Goal: Information Seeking & Learning: Learn about a topic

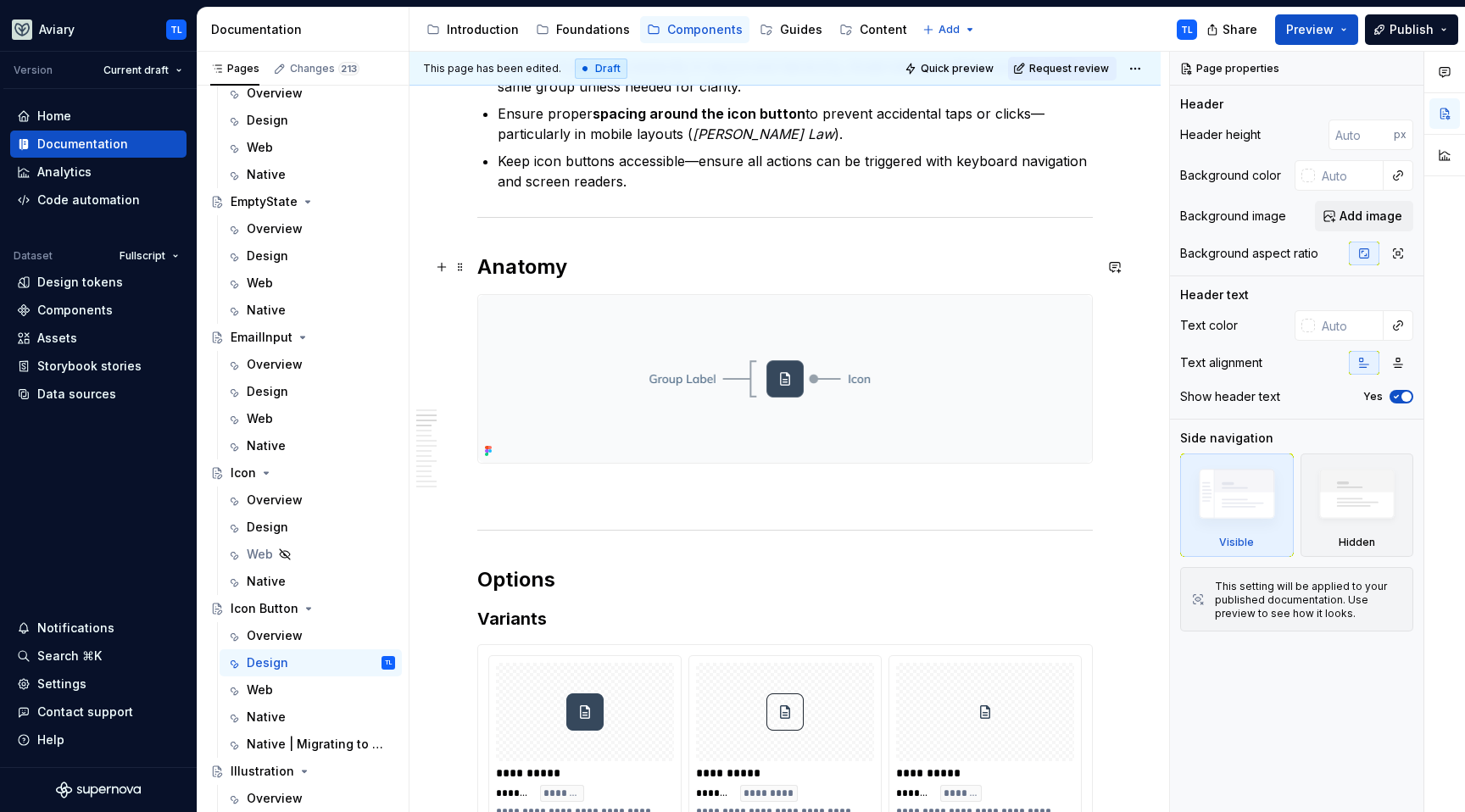
scroll to position [819, 0]
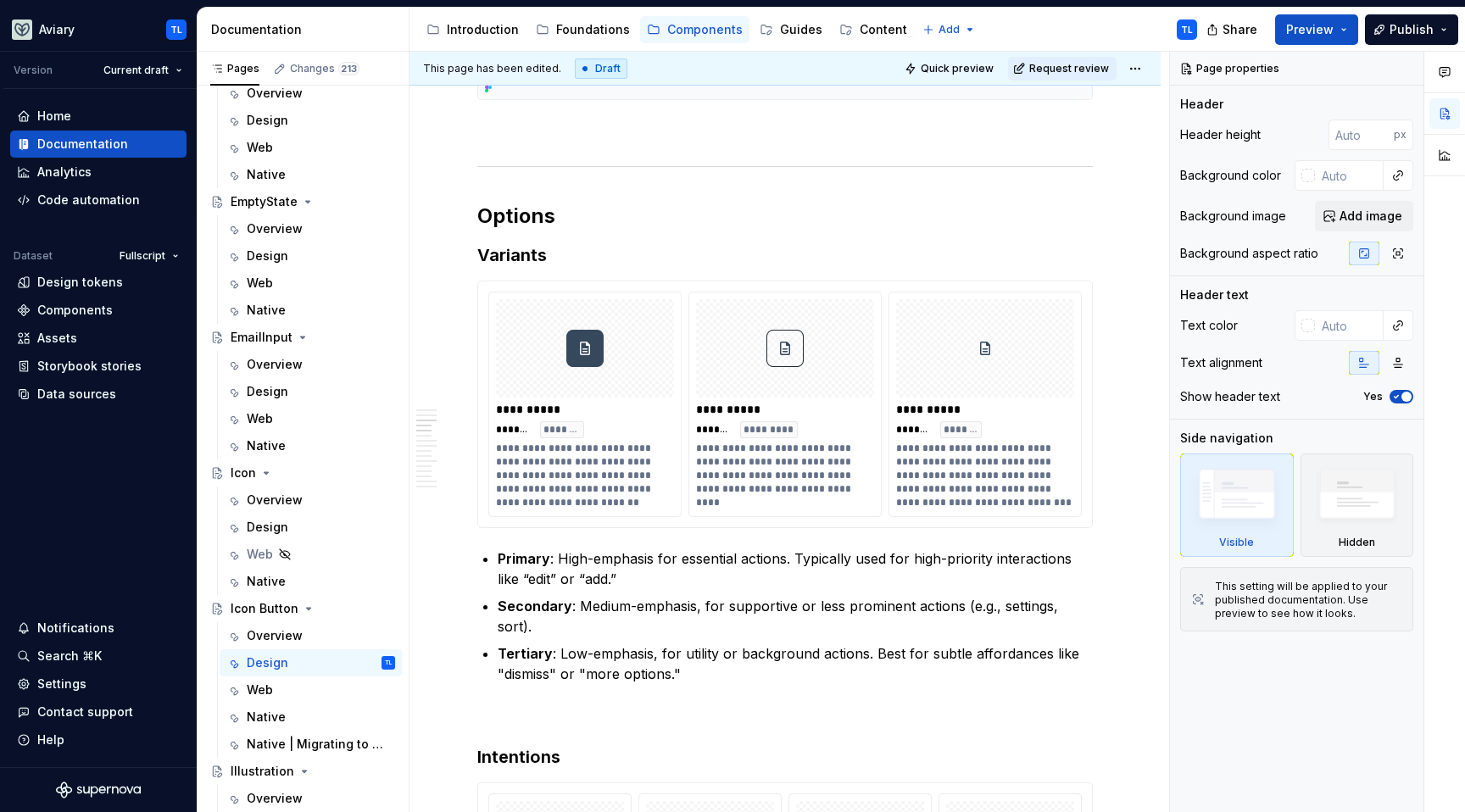
click at [981, 340] on img at bounding box center [985, 349] width 37 height 85
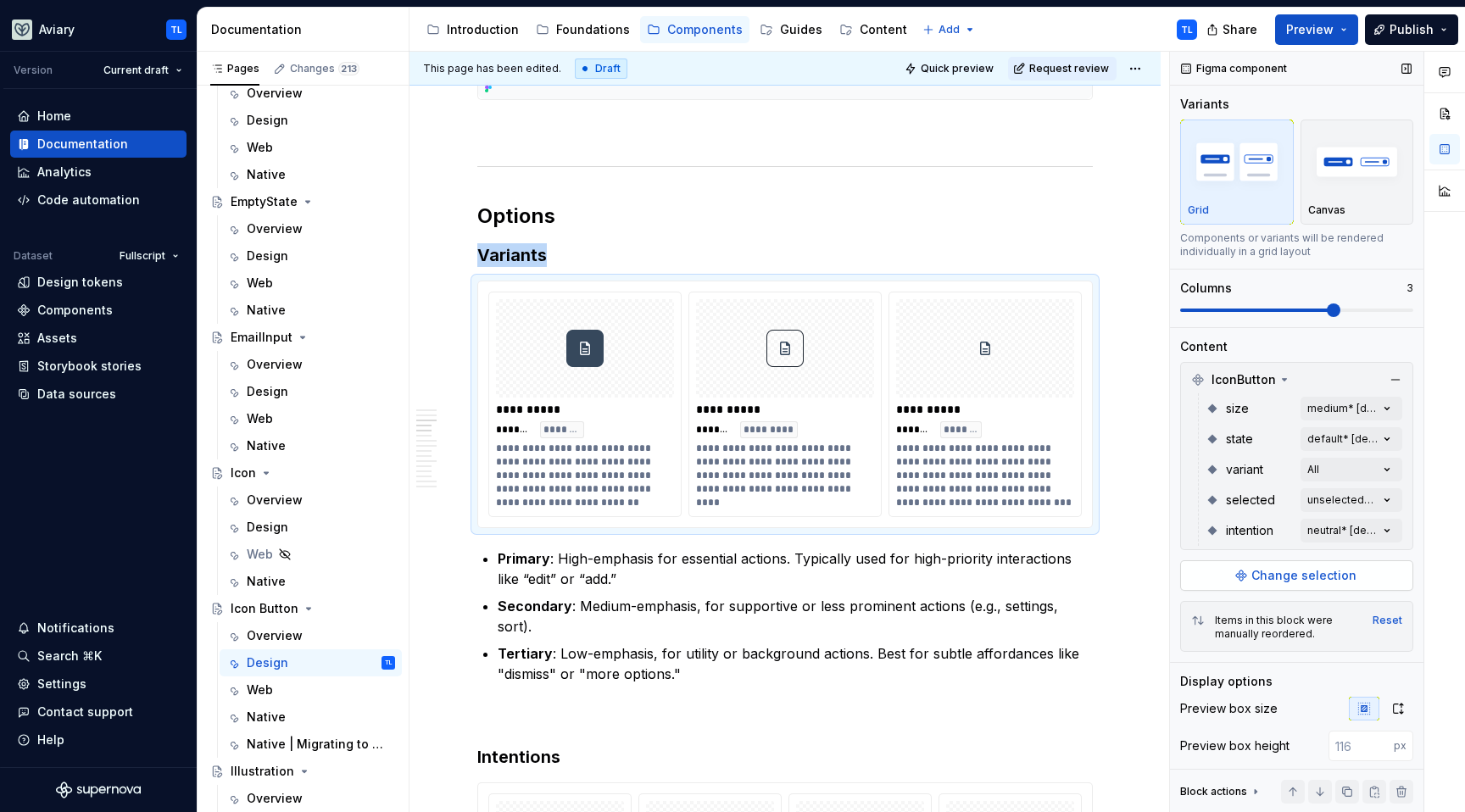
click at [1307, 576] on span "Change selection" at bounding box center [1305, 575] width 105 height 17
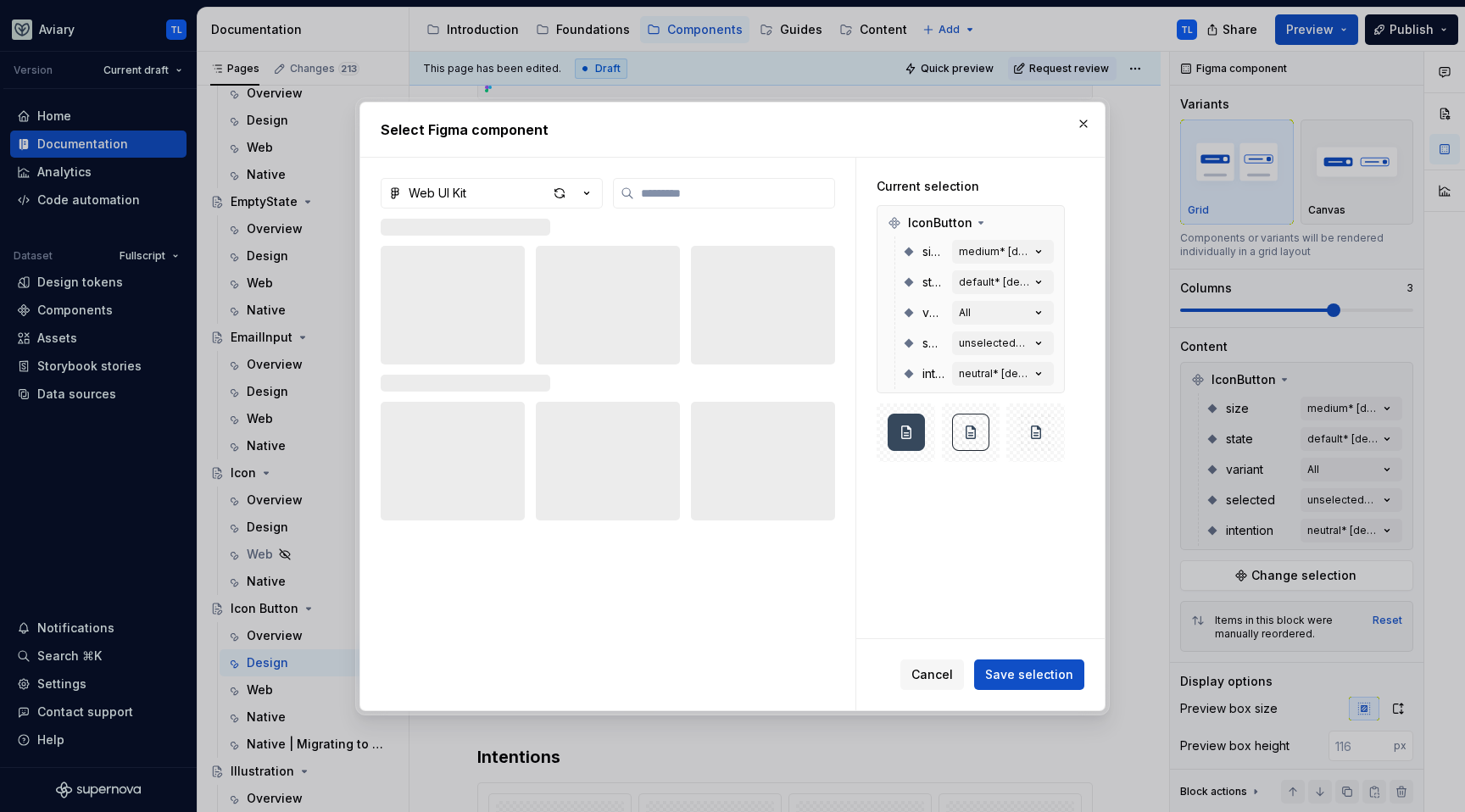
type textarea "*"
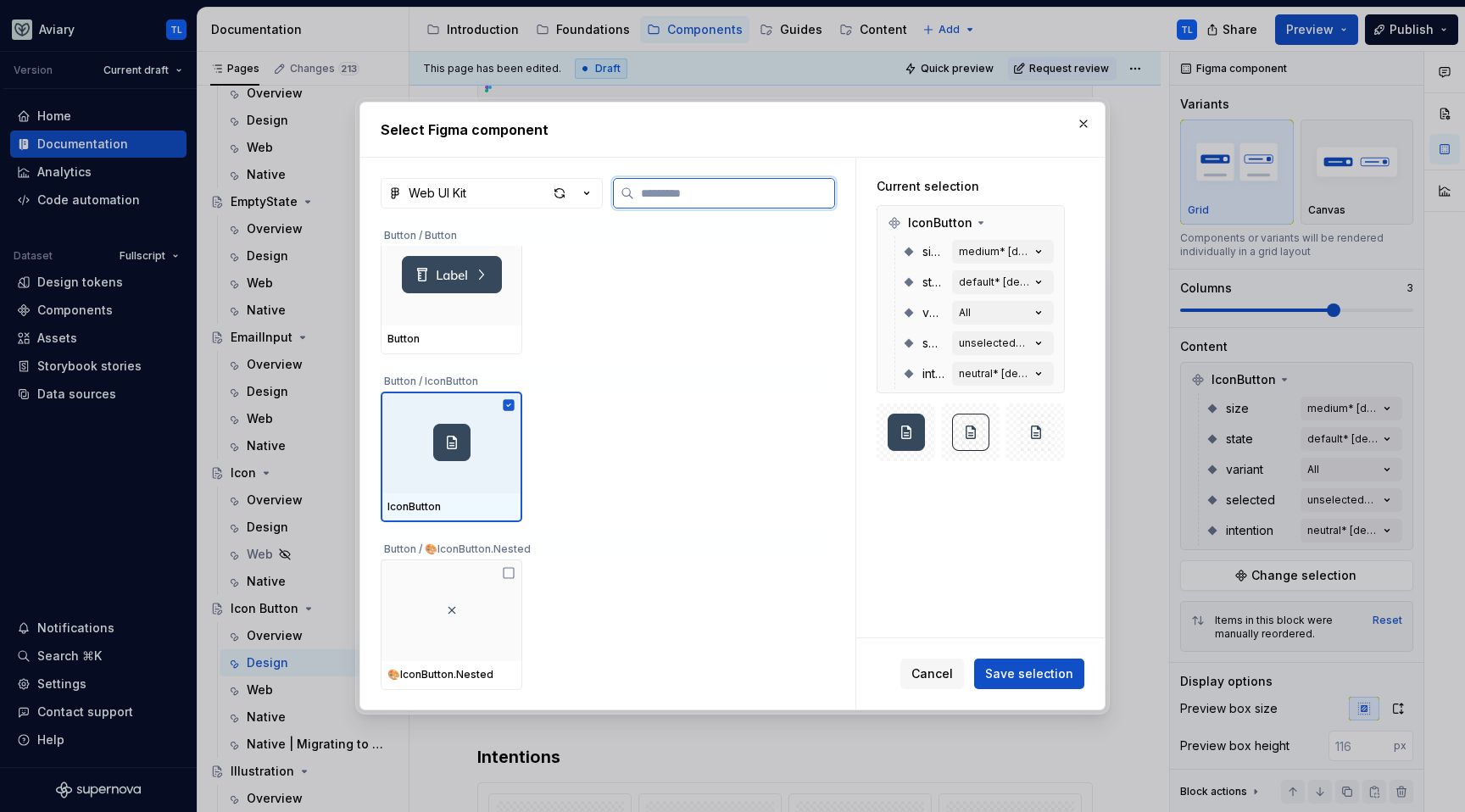
scroll to position [25, 0]
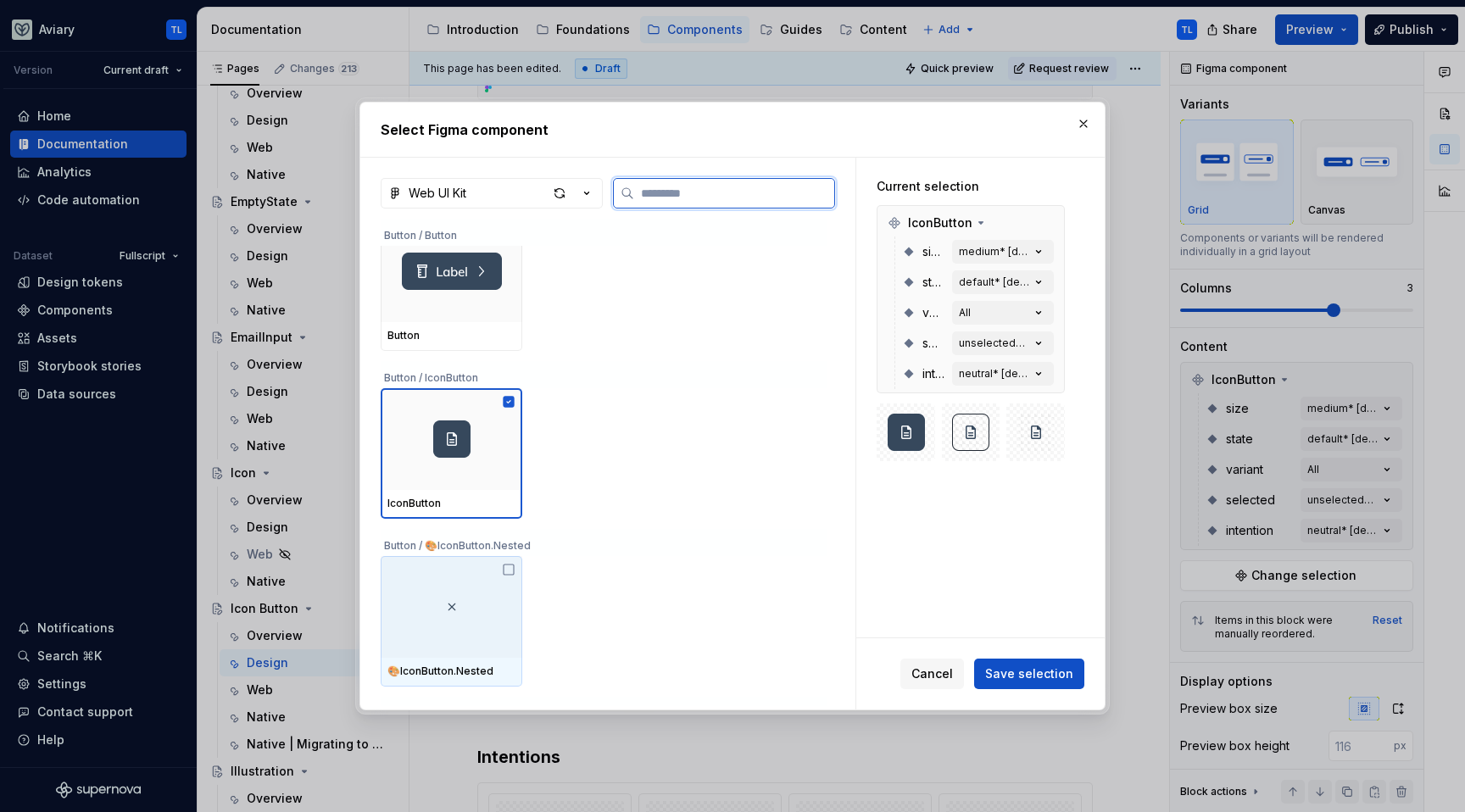
click at [503, 570] on icon at bounding box center [509, 569] width 14 height 14
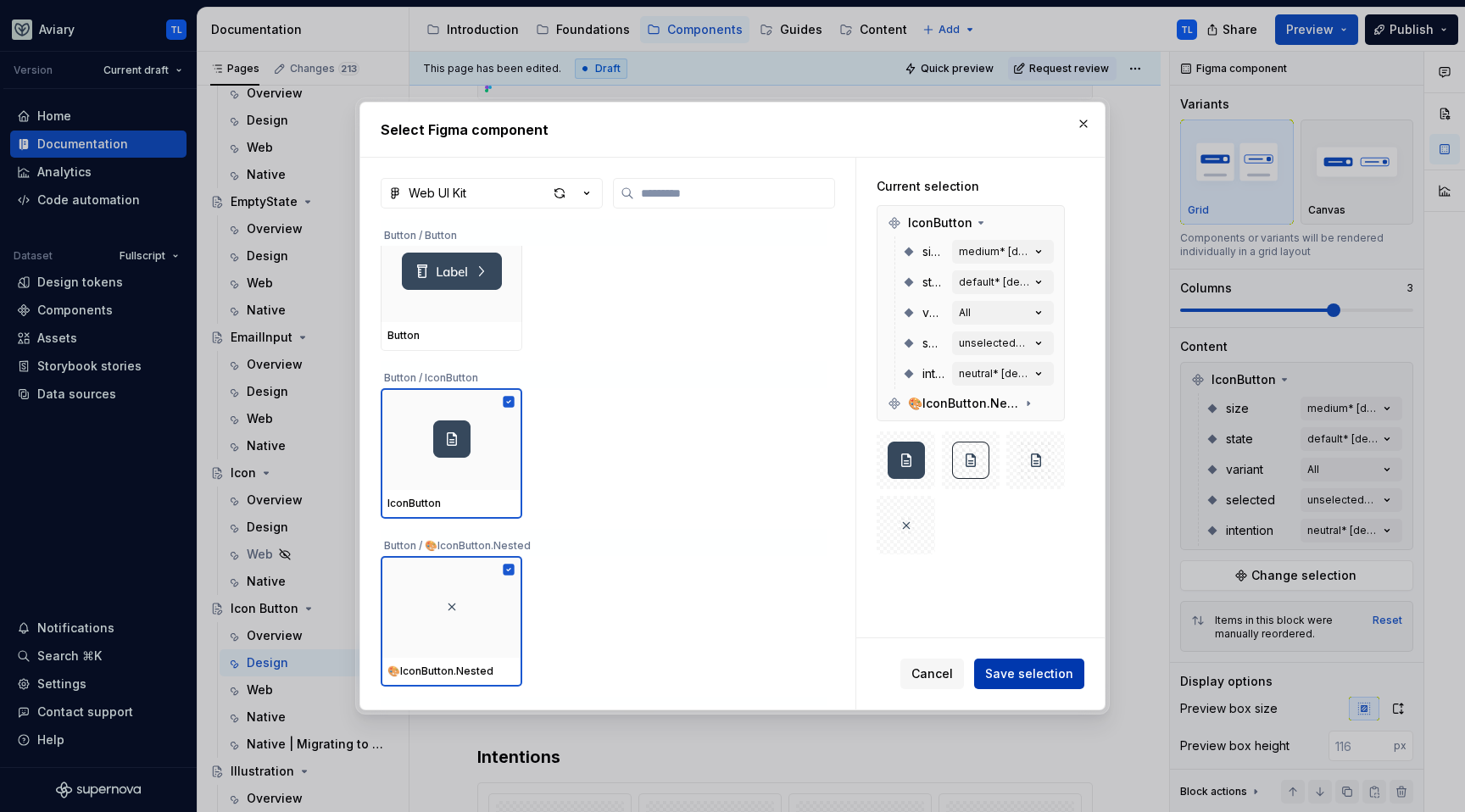
click at [1061, 680] on span "Save selection" at bounding box center [1029, 673] width 88 height 17
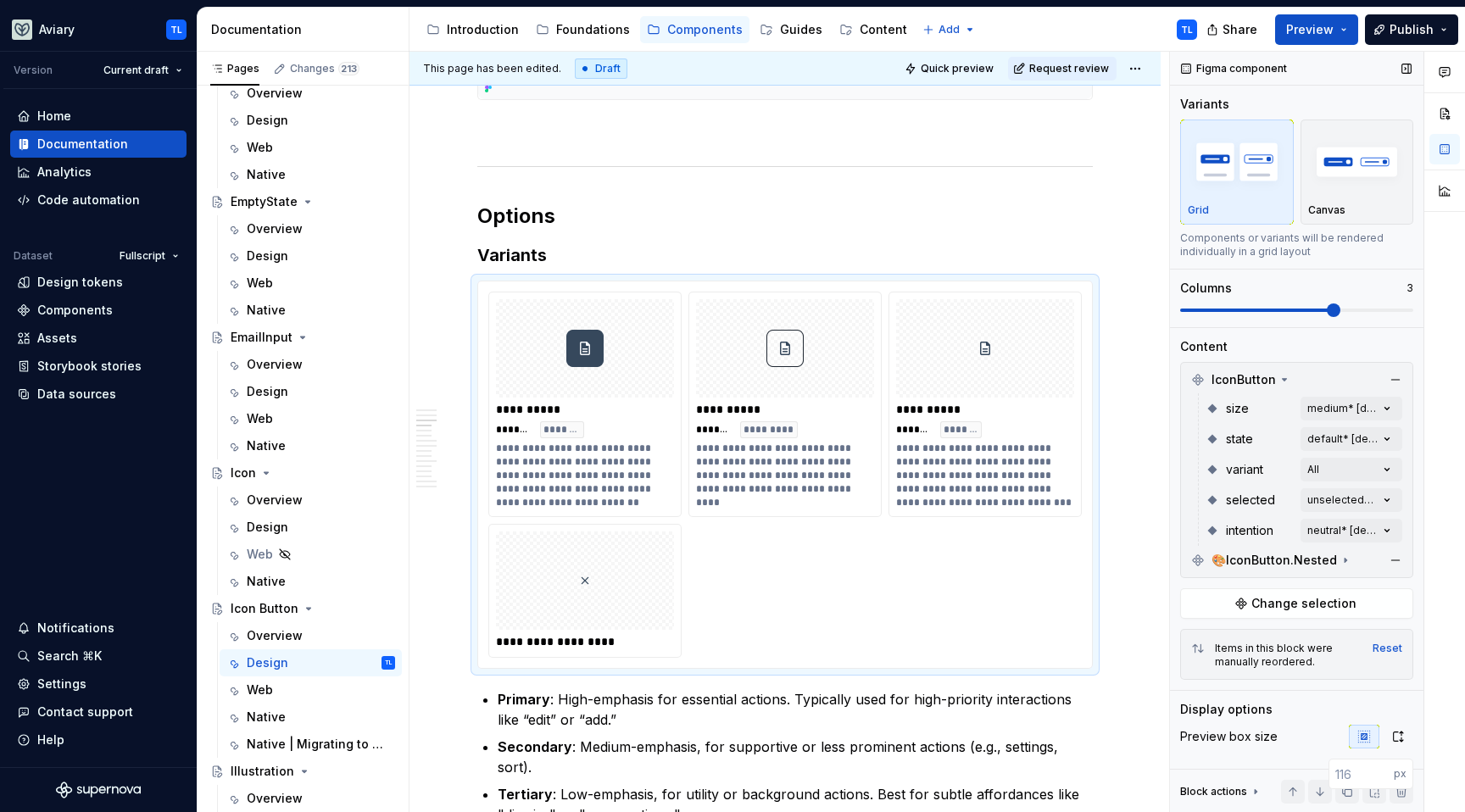
click at [1361, 308] on span at bounding box center [1296, 310] width 233 height 14
click at [1370, 314] on span at bounding box center [1296, 310] width 233 height 14
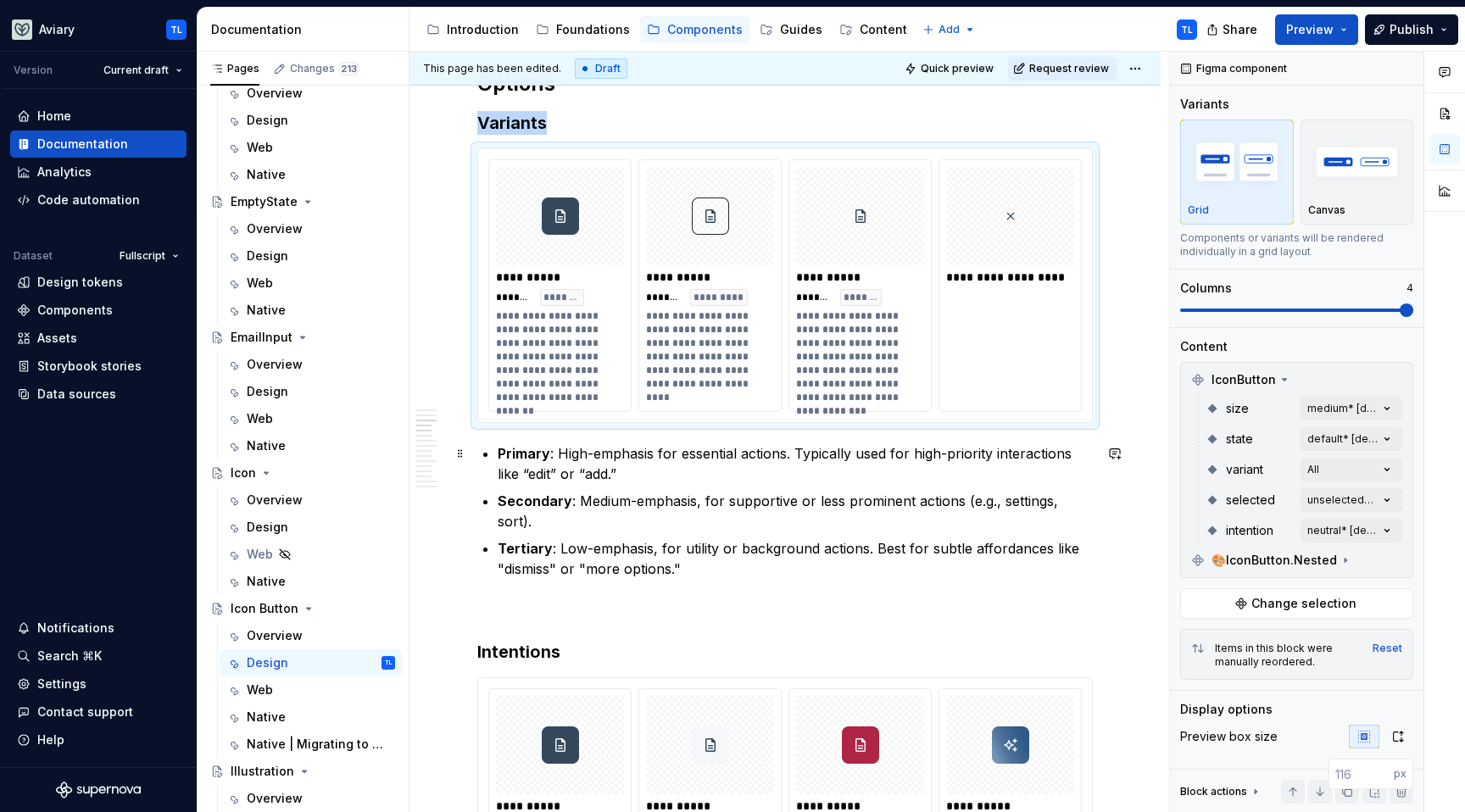
scroll to position [953, 0]
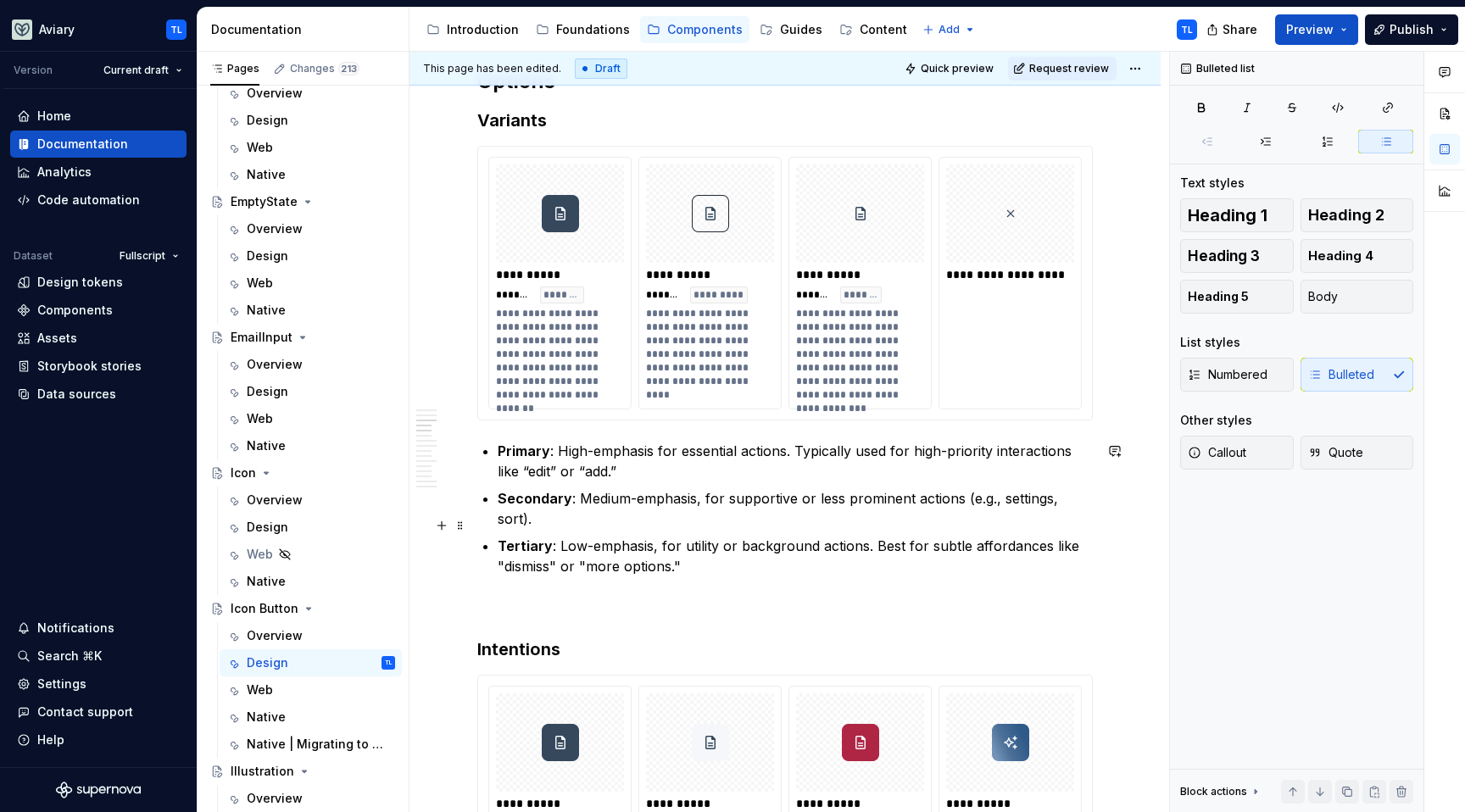
click at [706, 544] on p "Tertiary : Low-emphasis, for utility or background actions. Best for subtle aff…" at bounding box center [795, 556] width 596 height 41
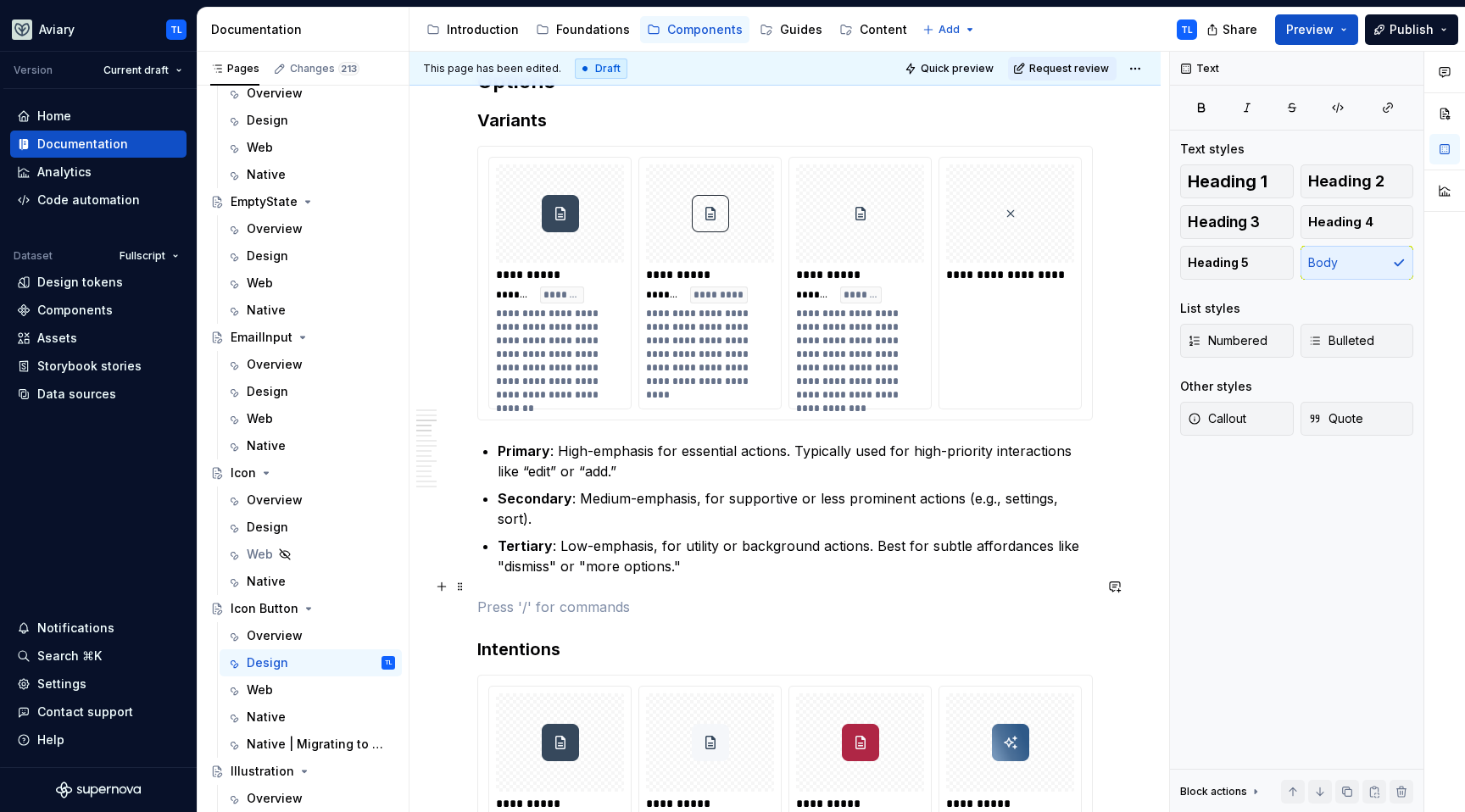
click at [677, 597] on p at bounding box center [785, 607] width 616 height 20
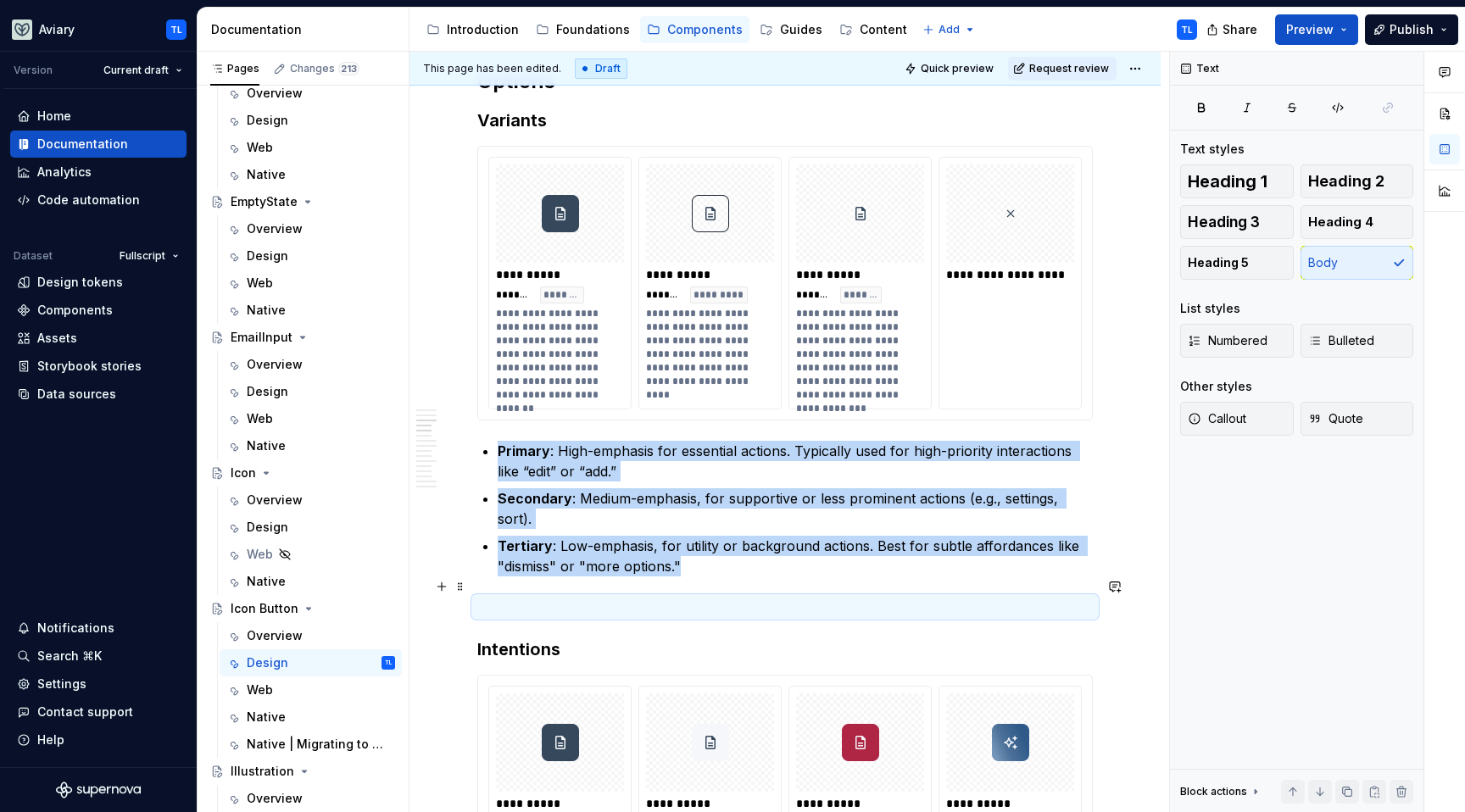
click at [680, 597] on p at bounding box center [785, 607] width 616 height 20
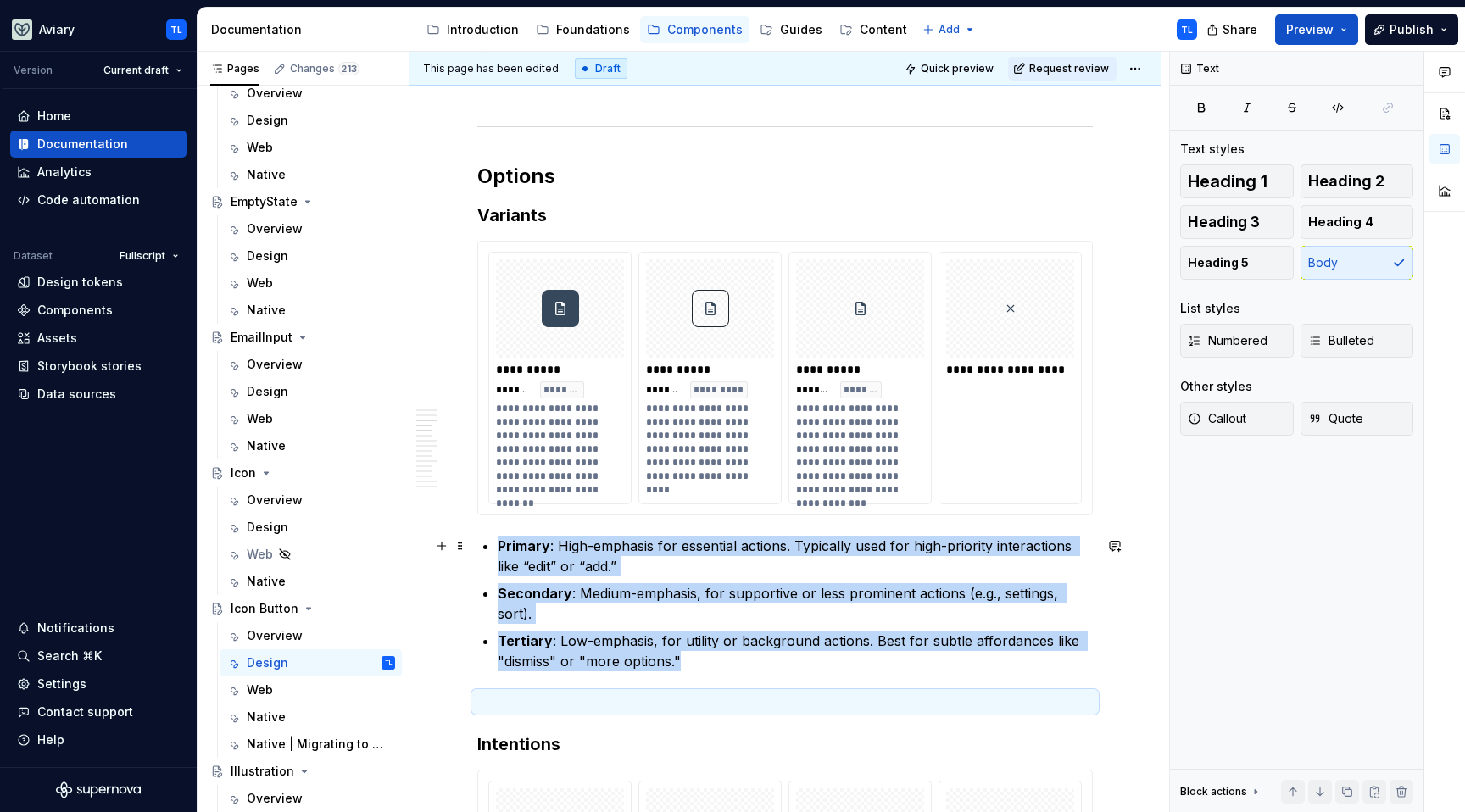
scroll to position [960, 0]
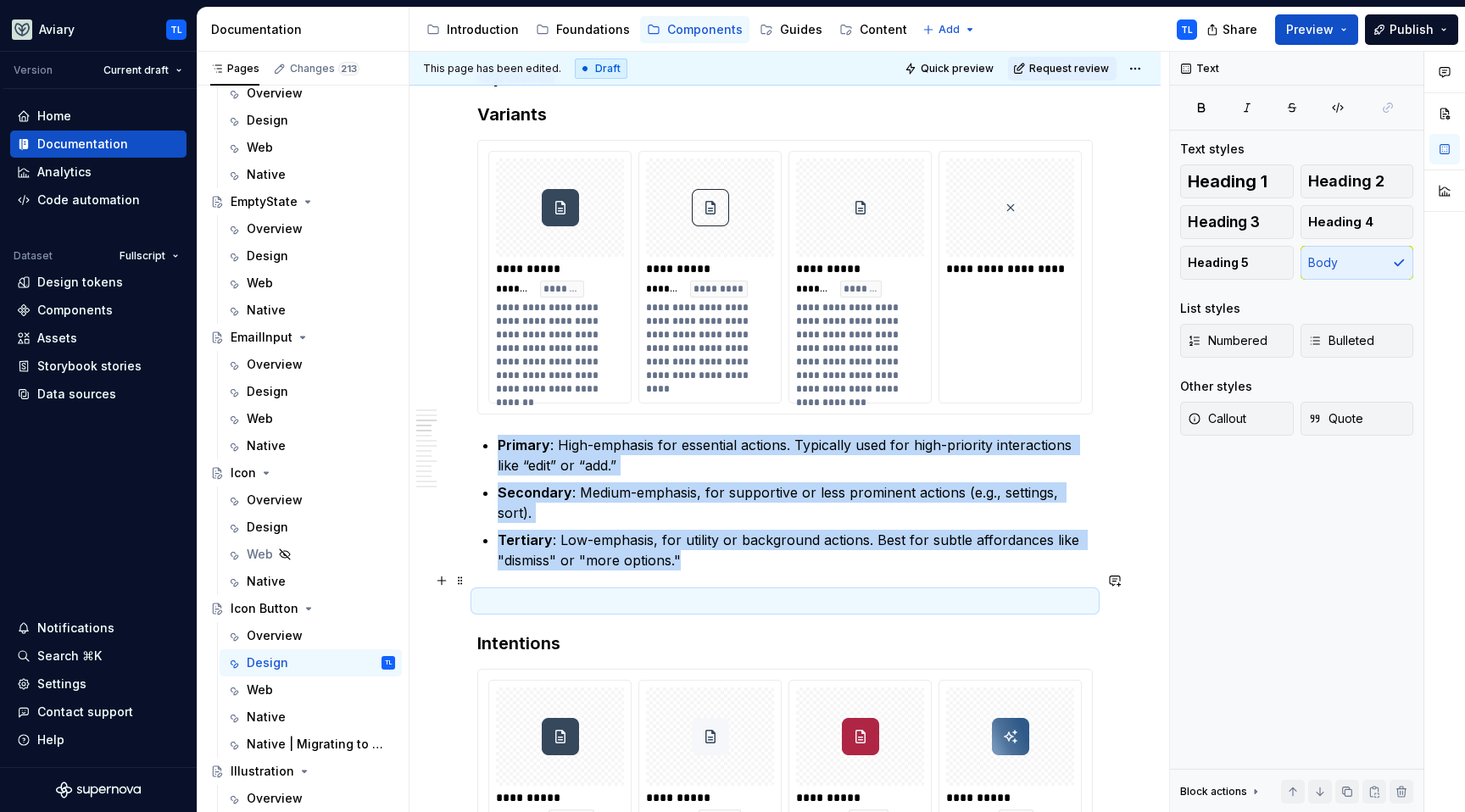
click at [611, 591] on p at bounding box center [785, 601] width 616 height 20
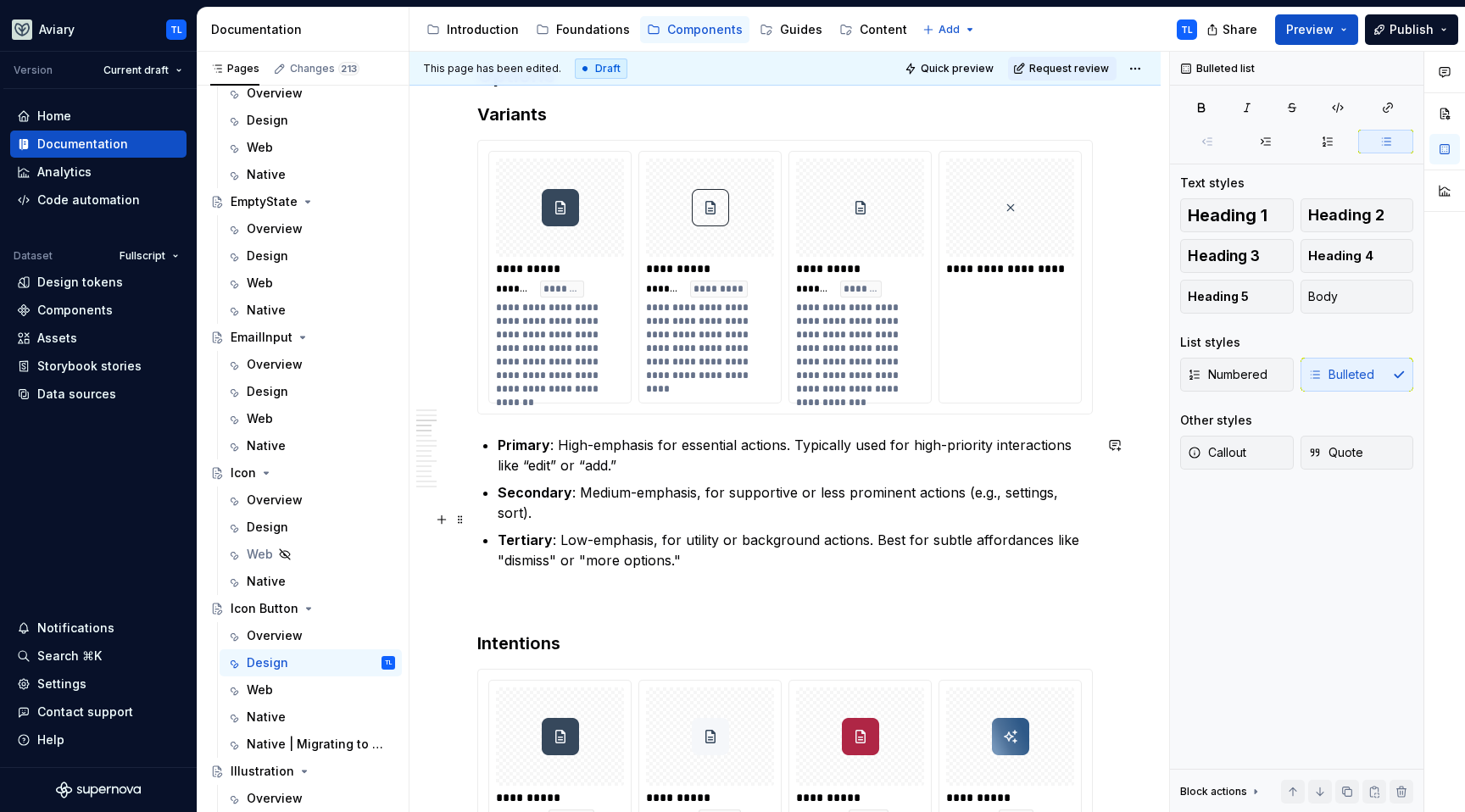
click at [690, 548] on p "Tertiary : Low-emphasis, for utility or background actions. Best for subtle aff…" at bounding box center [795, 550] width 596 height 41
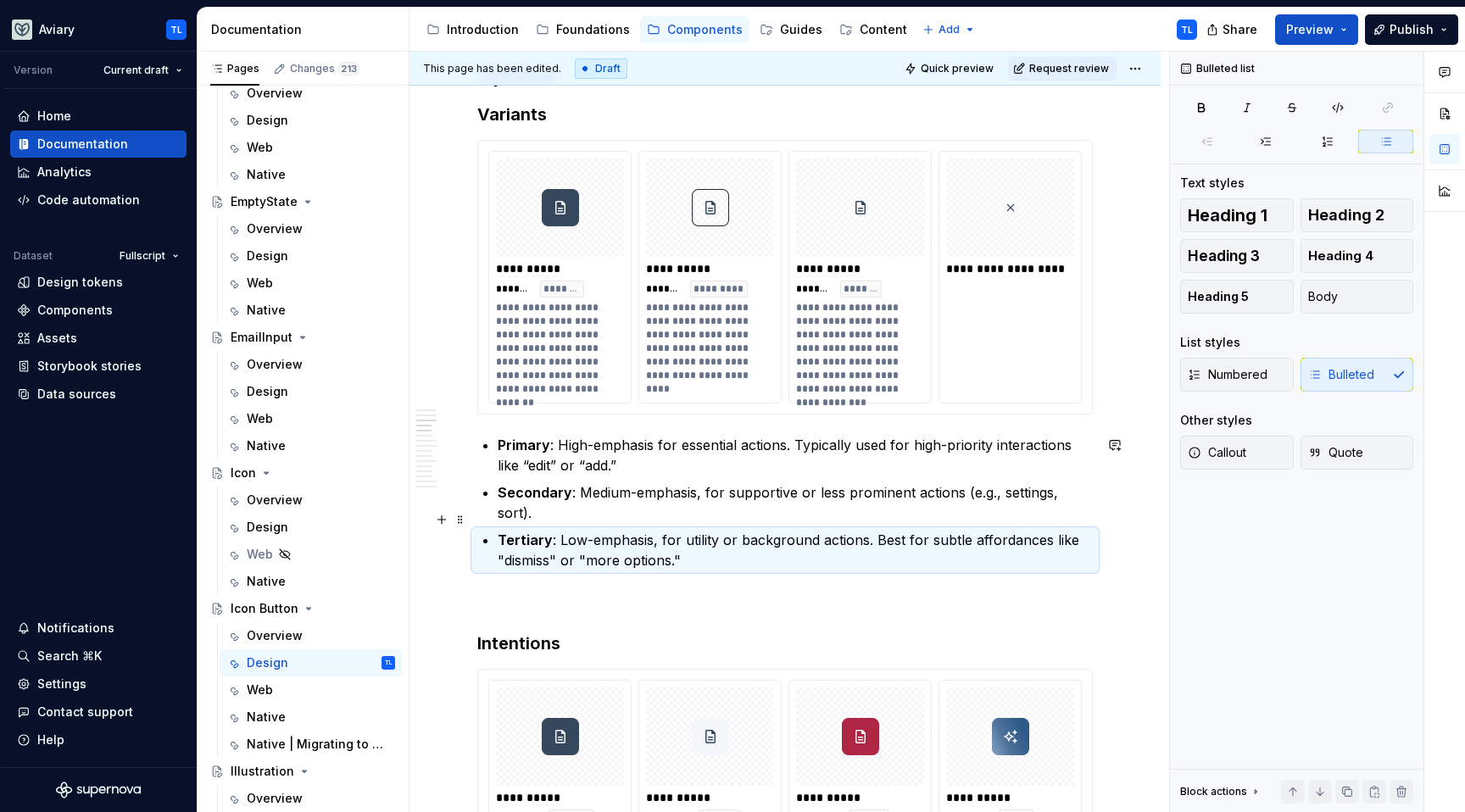
click at [780, 530] on p "Tertiary : Low-emphasis, for utility or background actions. Best for subtle aff…" at bounding box center [795, 550] width 596 height 41
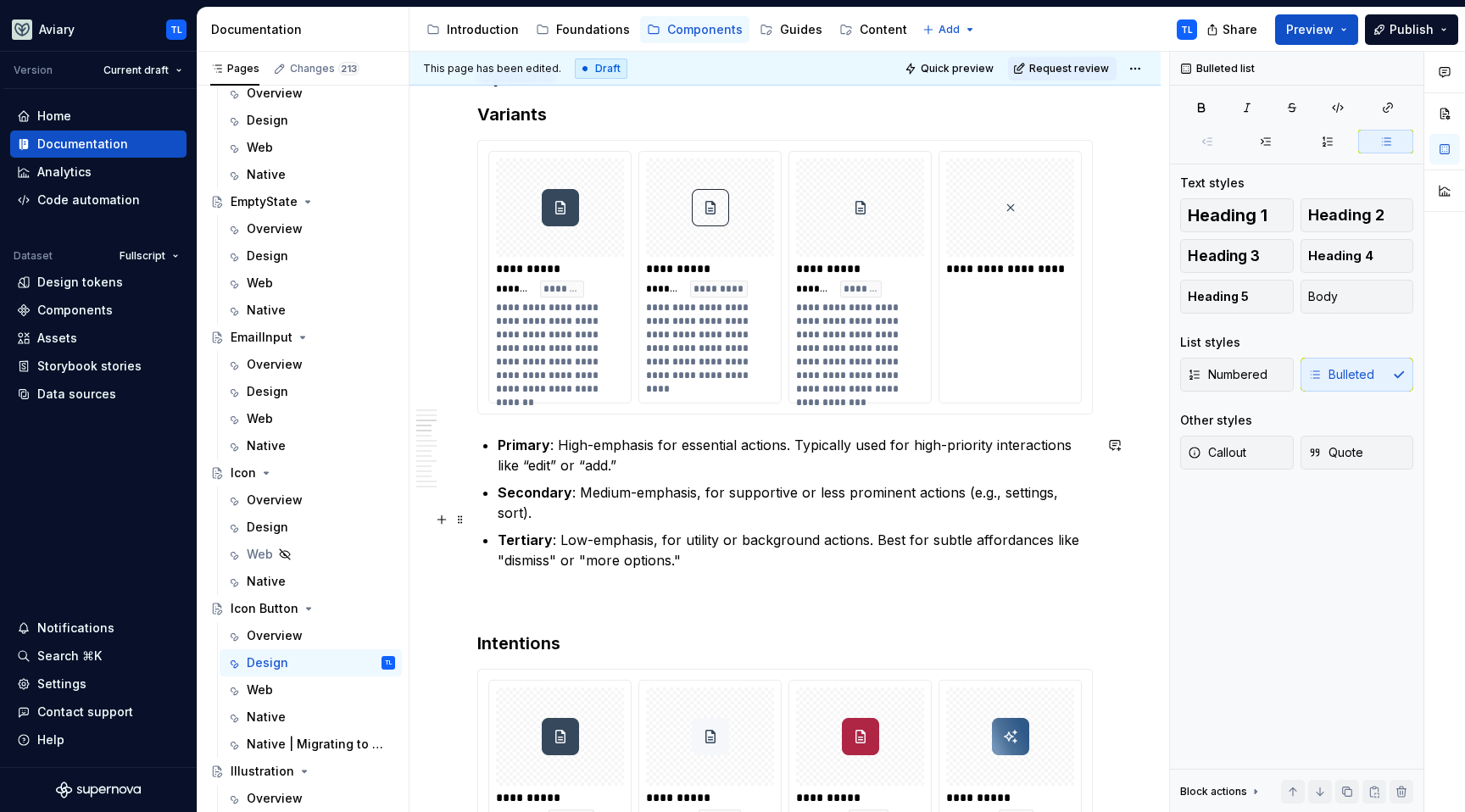
click at [771, 547] on p "Tertiary : Low-emphasis, for utility or background actions. Best for subtle aff…" at bounding box center [795, 550] width 596 height 41
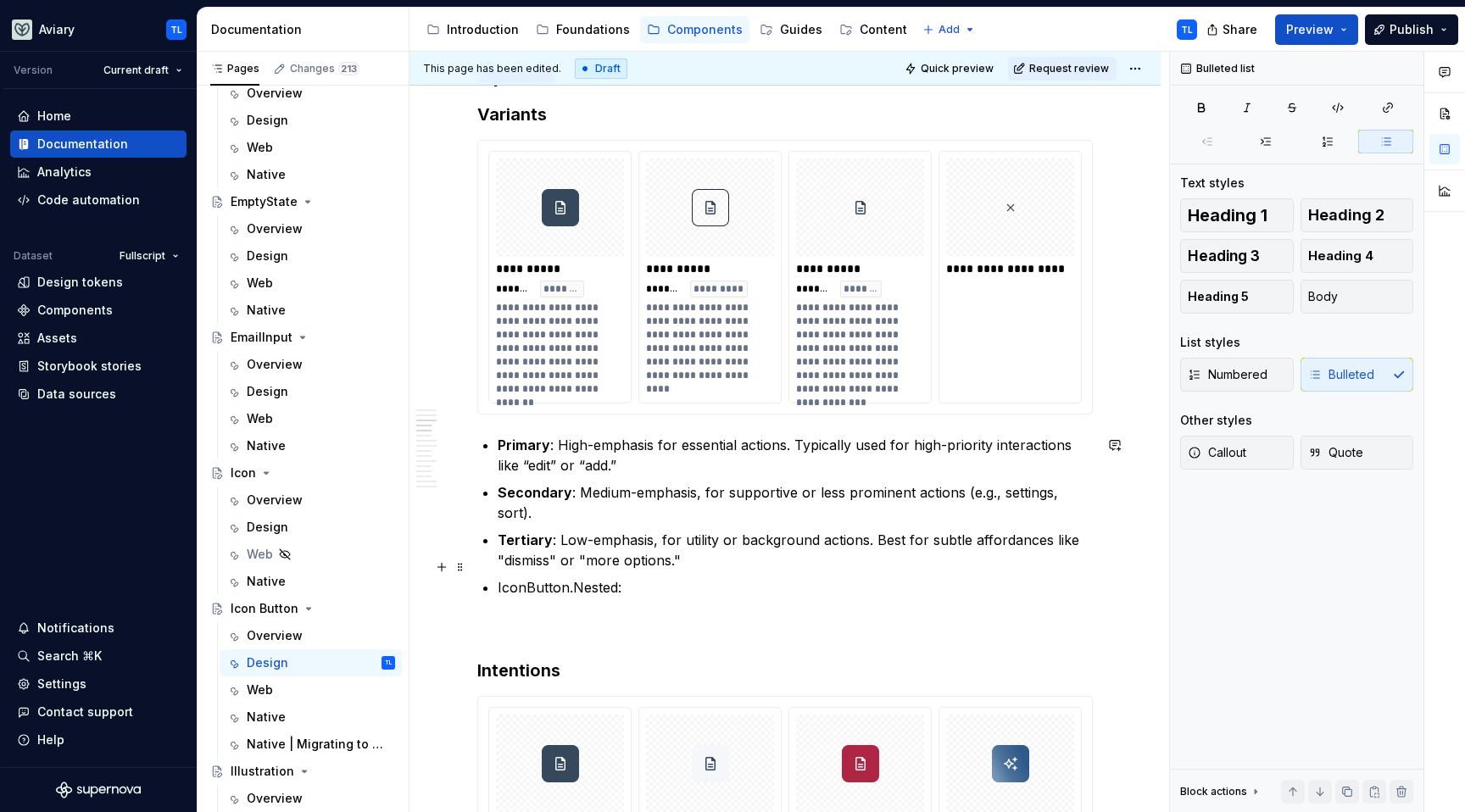
drag, startPoint x: 669, startPoint y: 556, endPoint x: 508, endPoint y: 570, distance: 161.6
click at [507, 570] on ul "Primary : High-emphasis for essential actions. Typically used for high-priority…" at bounding box center [795, 517] width 596 height 163
click at [548, 577] on p "IconButton.Nested:" at bounding box center [795, 587] width 596 height 20
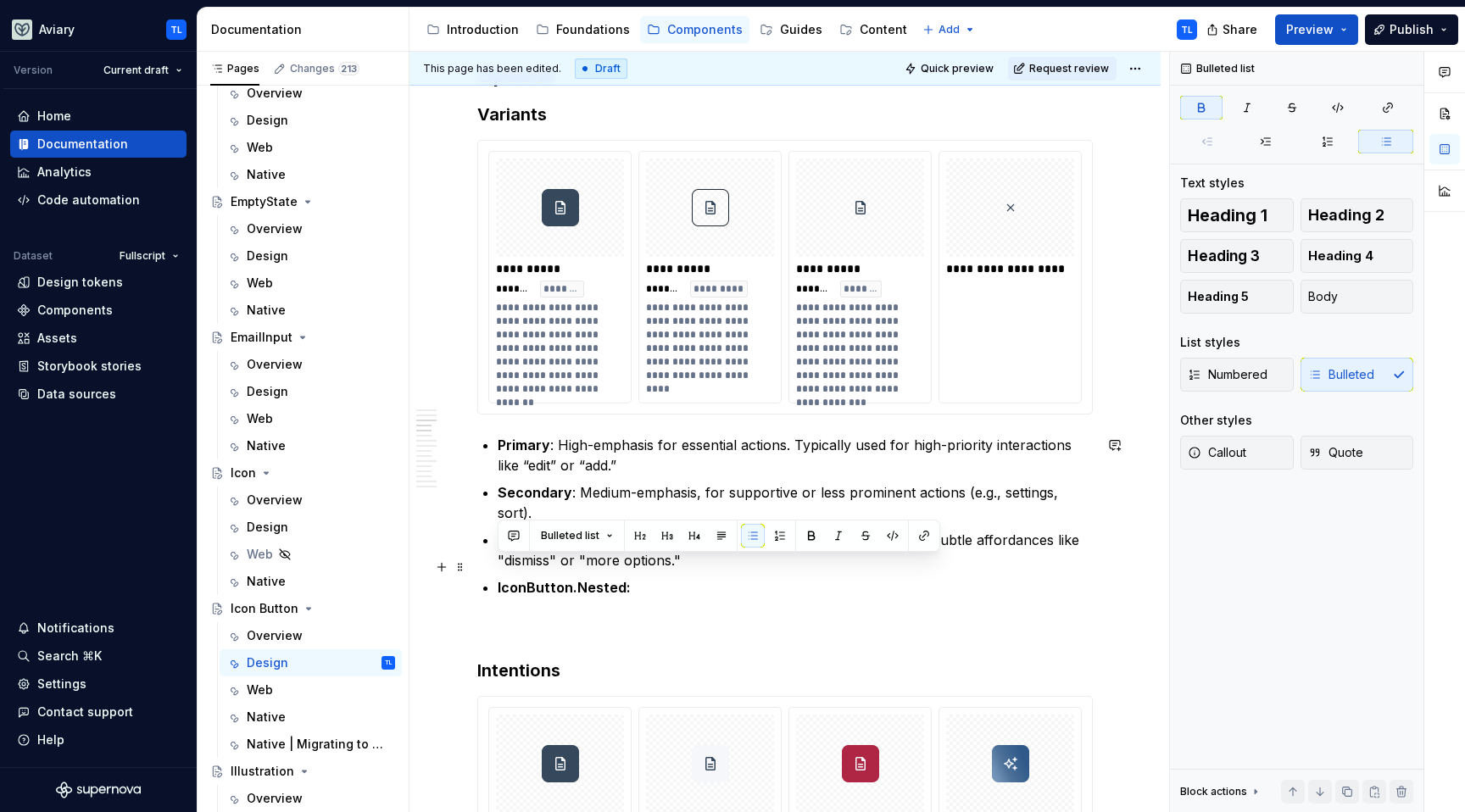
click at [664, 577] on p "IconButton.Nested:" at bounding box center [795, 587] width 596 height 20
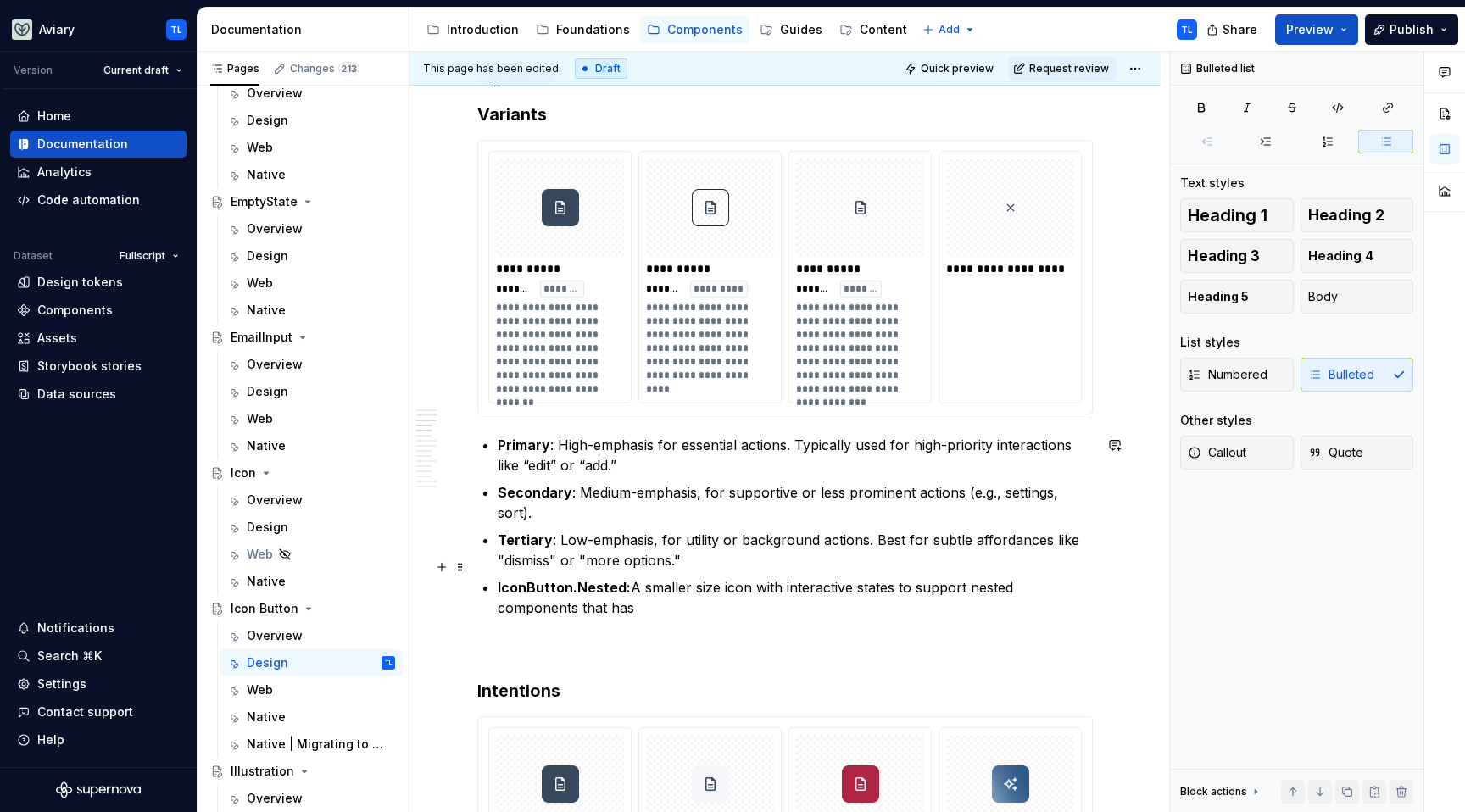
click at [716, 577] on p "IconButton.Nested: A smaller size icon with interactive states to support neste…" at bounding box center [795, 597] width 596 height 41
click at [975, 577] on p "IconButton.Nested: A smaller sized icon with interactive states to support nest…" at bounding box center [795, 597] width 596 height 41
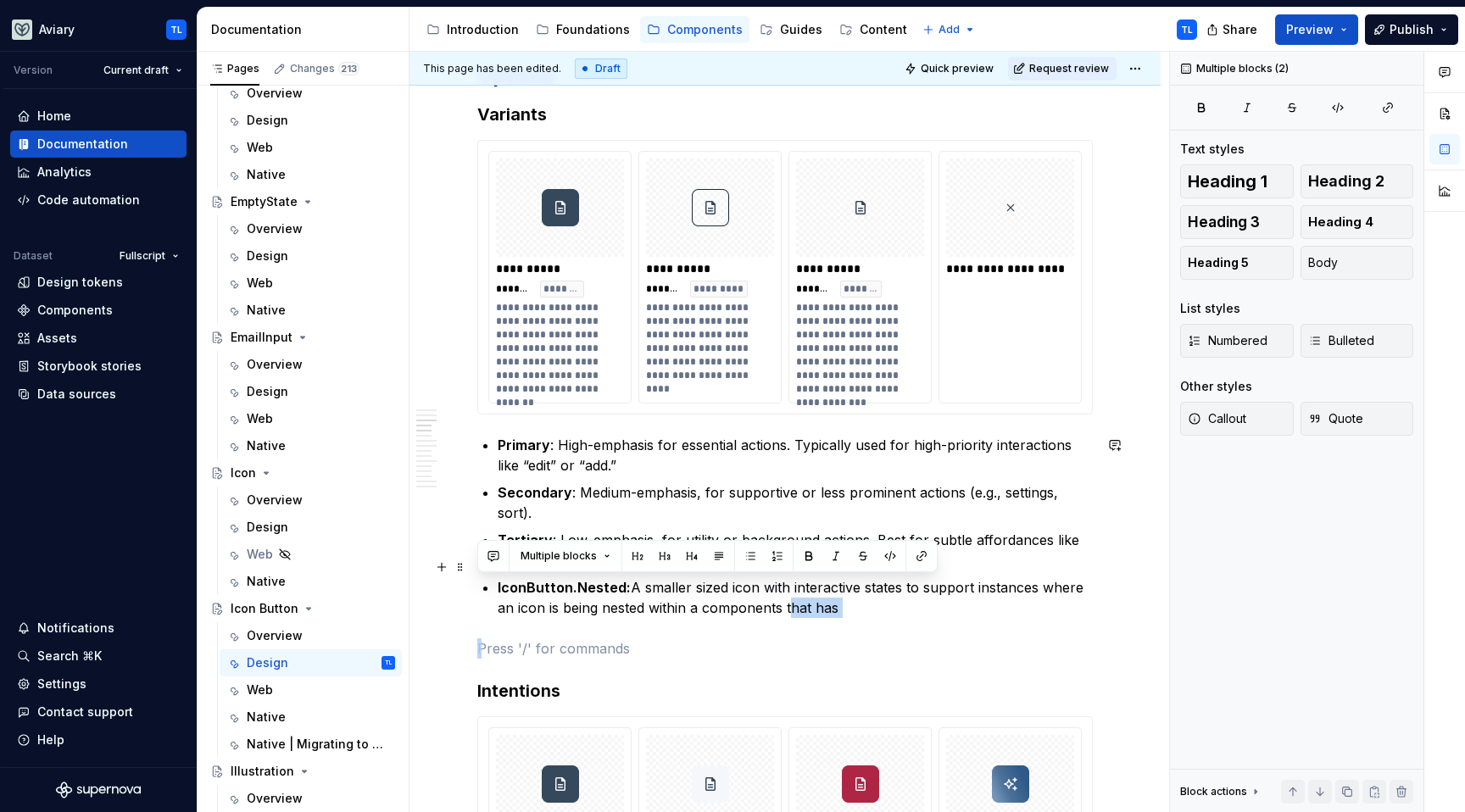
drag, startPoint x: 878, startPoint y: 604, endPoint x: 791, endPoint y: 594, distance: 87.6
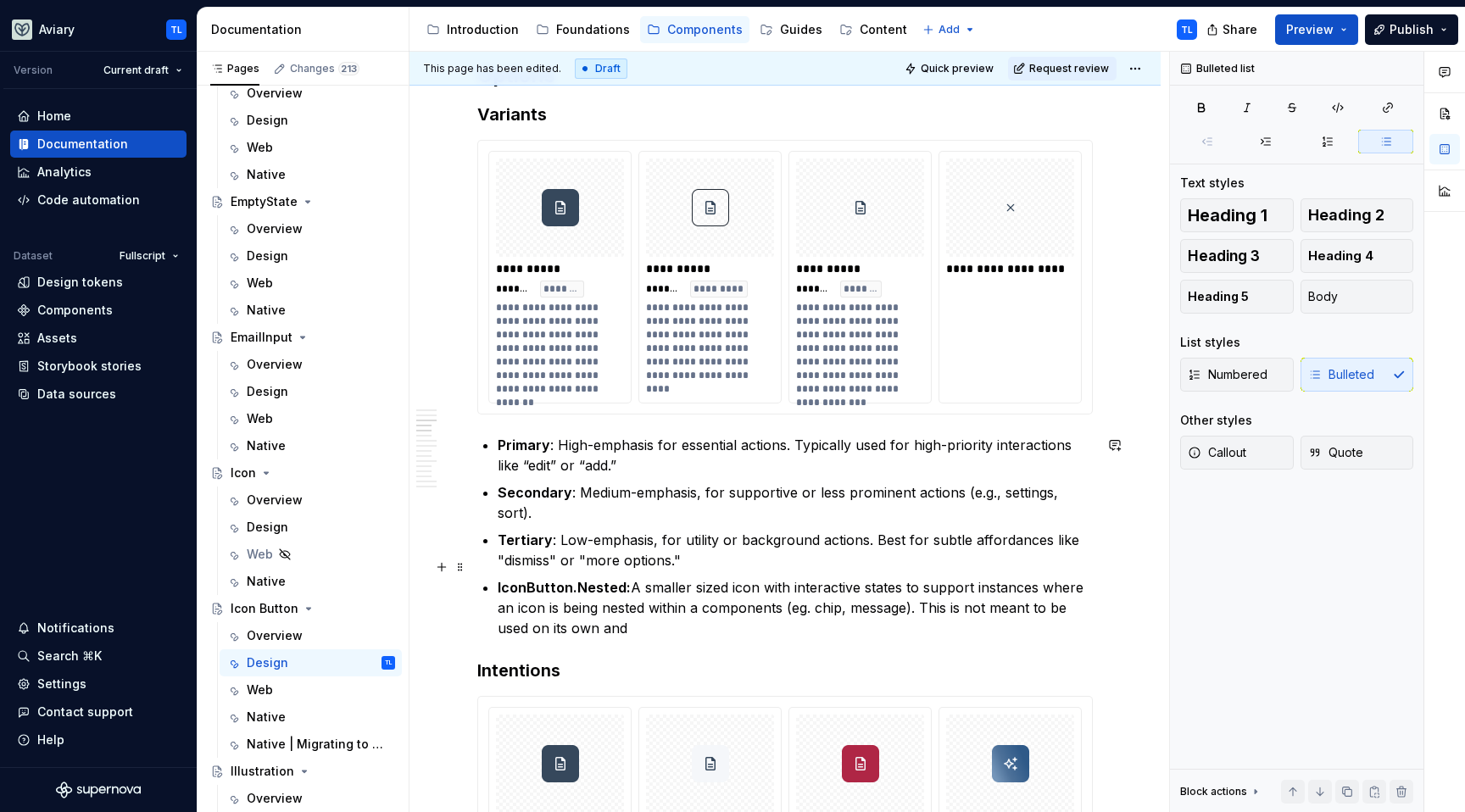
click at [909, 584] on p "IconButton.Nested: A smaller sized icon with interactive states to support inst…" at bounding box center [795, 607] width 596 height 61
click at [797, 608] on p "IconButton.Nested: A smaller sized icon with interactive states to support inst…" at bounding box center [795, 607] width 596 height 61
click at [604, 530] on p "Tertiary : Low-emphasis, for utility or background actions. Best for subtle aff…" at bounding box center [795, 550] width 596 height 41
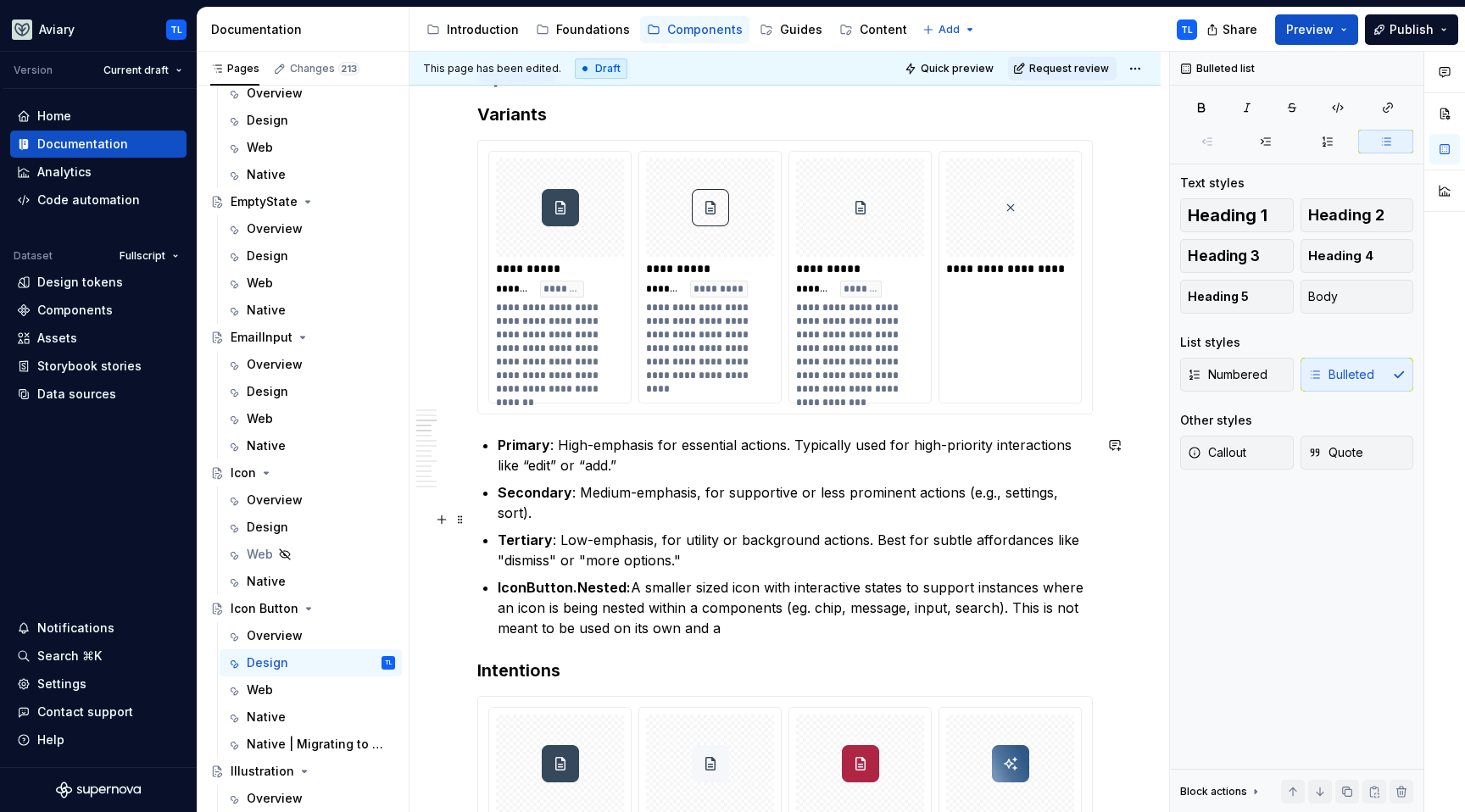
click at [926, 530] on p "Tertiary : Low-emphasis, for utility or background actions. Best for subtle aff…" at bounding box center [795, 550] width 596 height 41
click at [1073, 577] on p "IconButton.Nested: A smaller sized icon with interactive states to support inst…" at bounding box center [795, 607] width 596 height 61
click at [714, 612] on p "IconButton.Nested: A smaller sized icon with interactive states to support inst…" at bounding box center [795, 607] width 596 height 61
click at [729, 614] on p "IconButton.Nested: A smaller sized icon with interactive states to support inst…" at bounding box center [795, 607] width 596 height 61
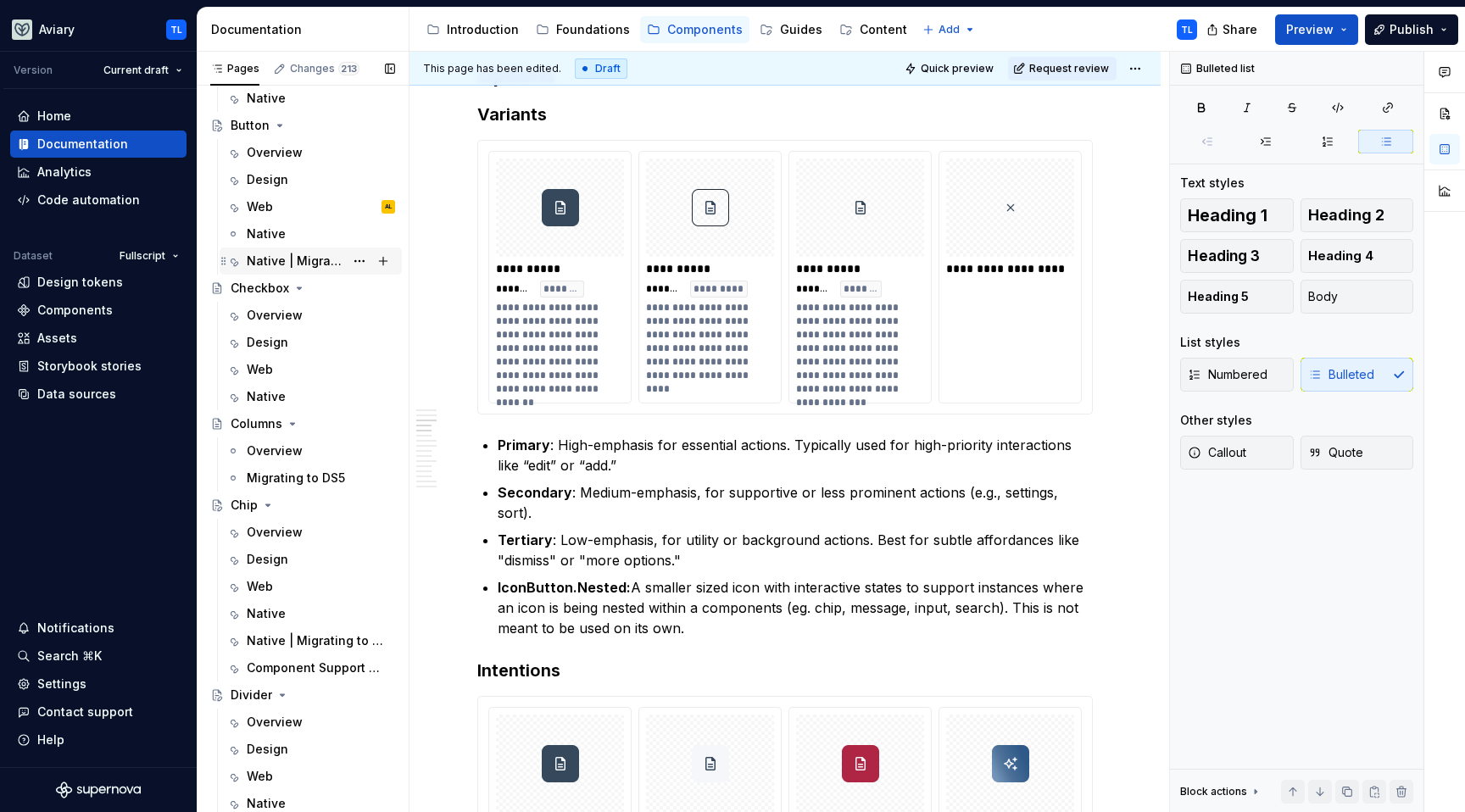
scroll to position [1503, 0]
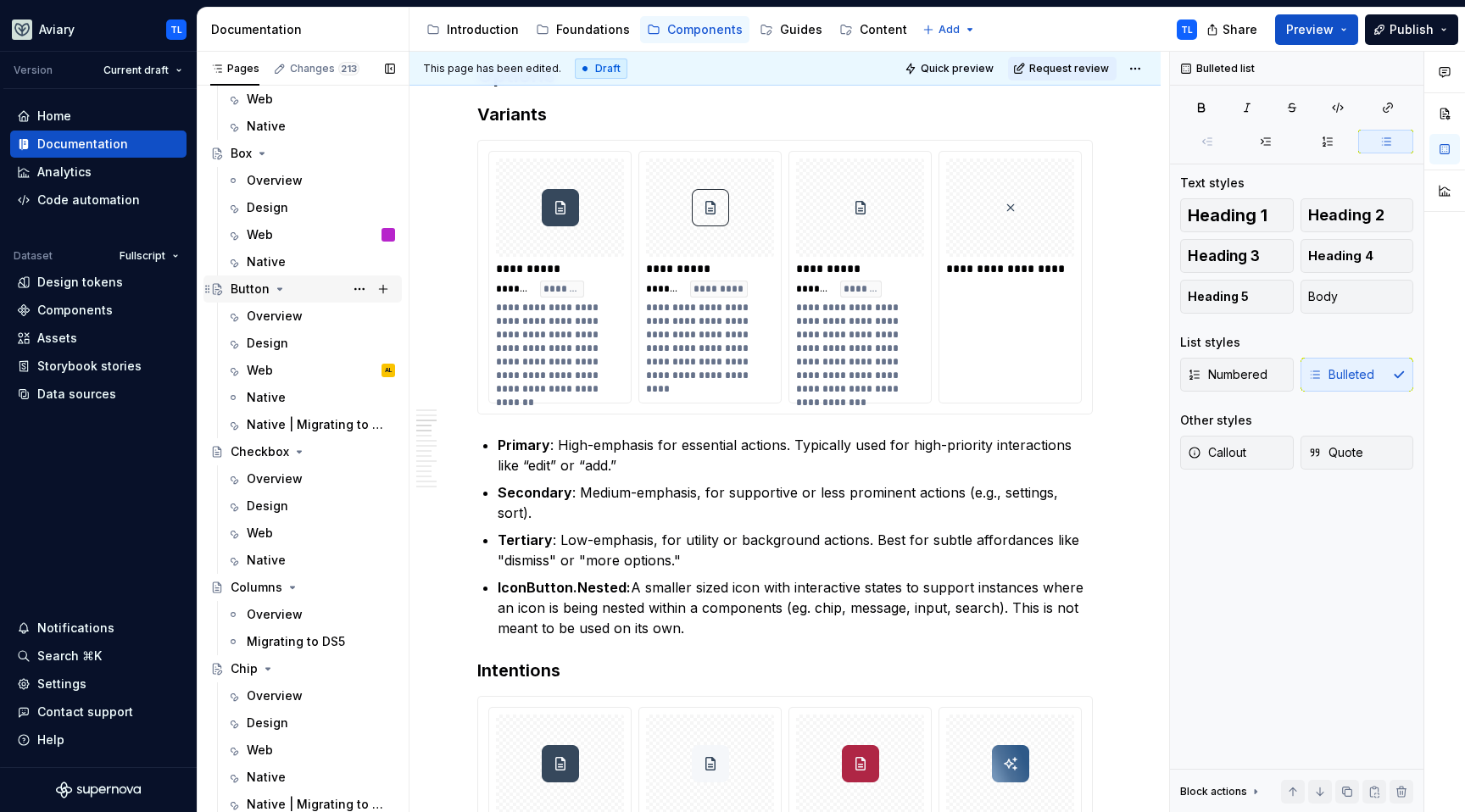
click at [256, 280] on div "Button" at bounding box center [312, 289] width 164 height 24
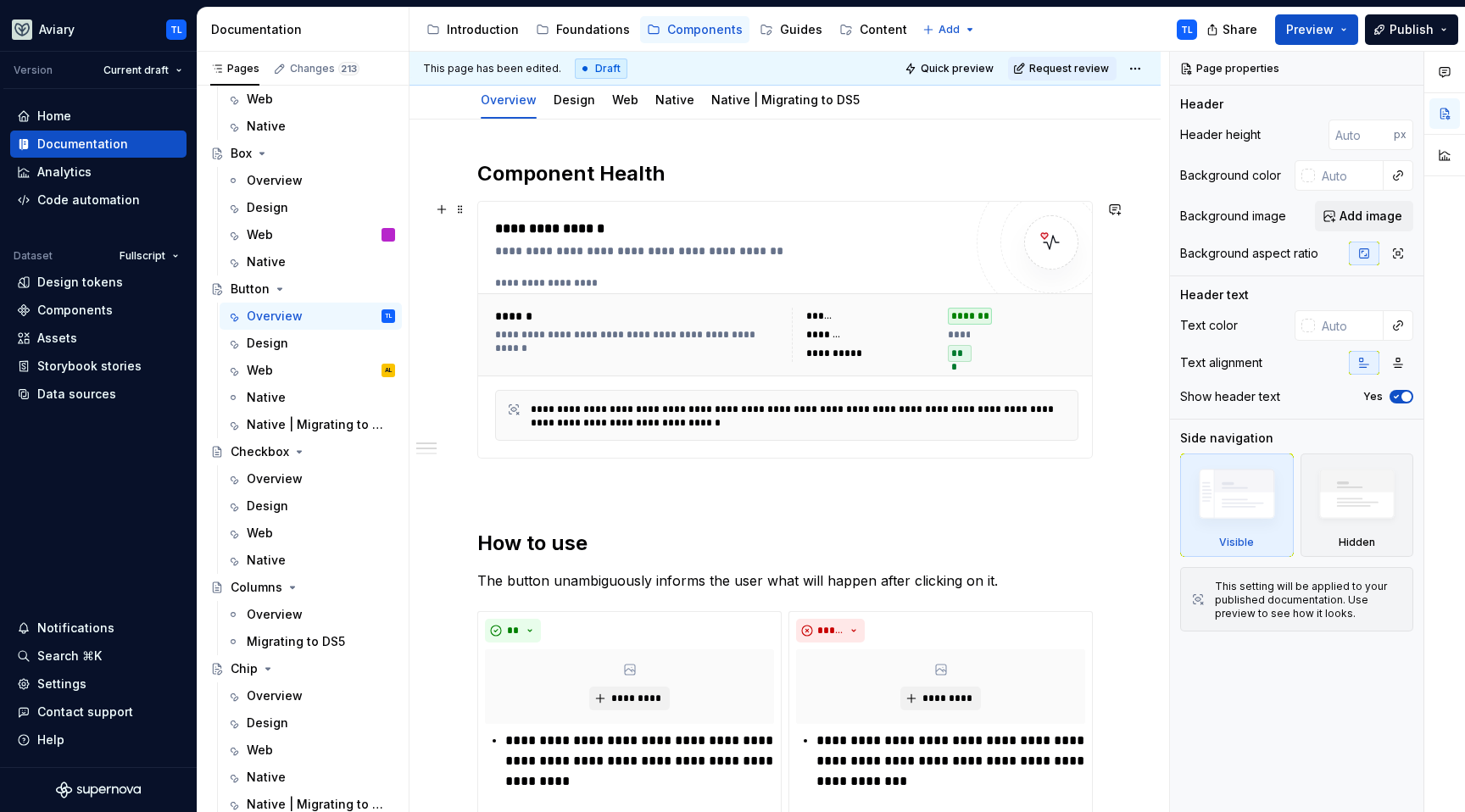
scroll to position [122, 0]
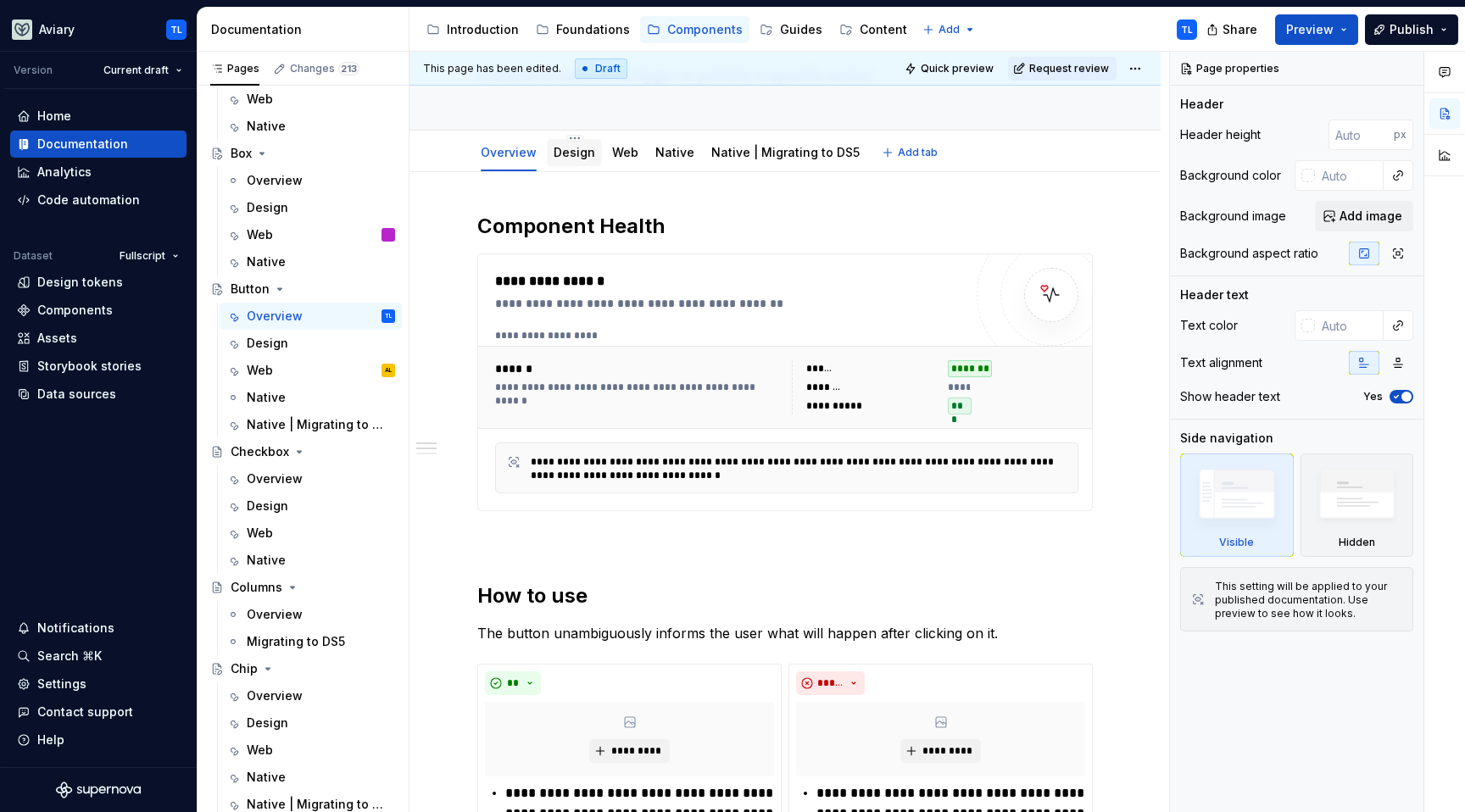
click at [563, 159] on link "Design" at bounding box center [575, 152] width 42 height 14
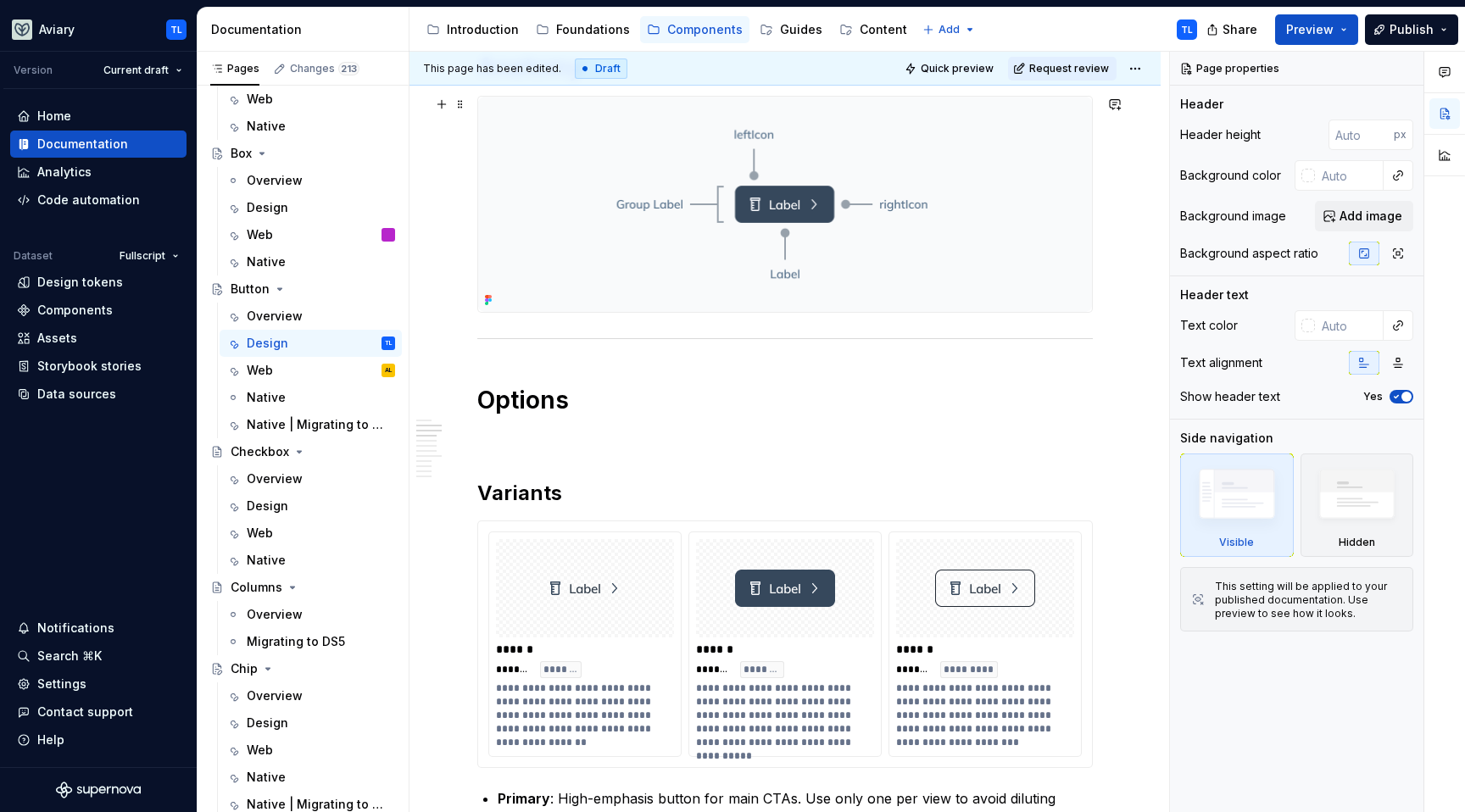
scroll to position [768, 0]
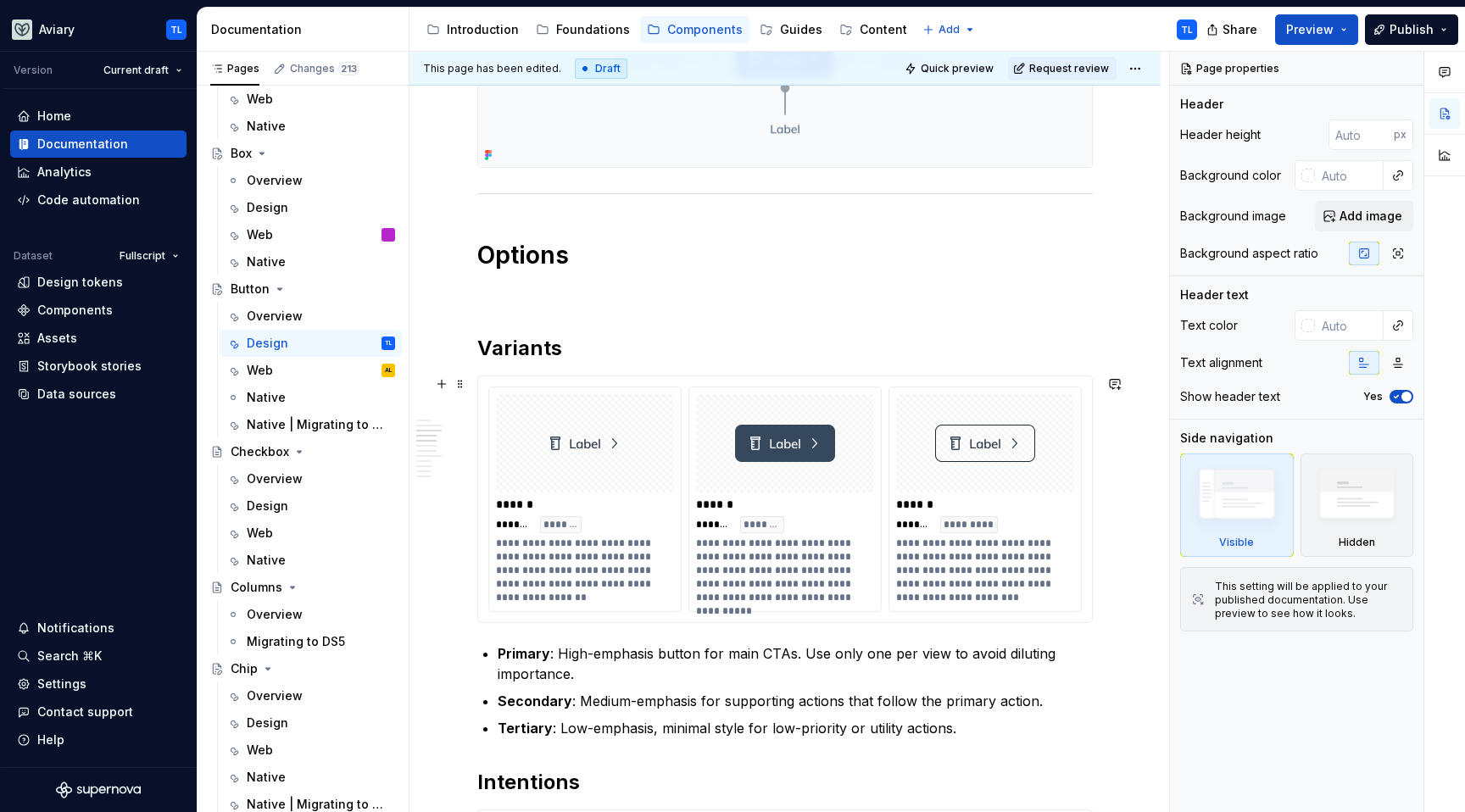
click at [1033, 452] on img at bounding box center [985, 443] width 100 height 85
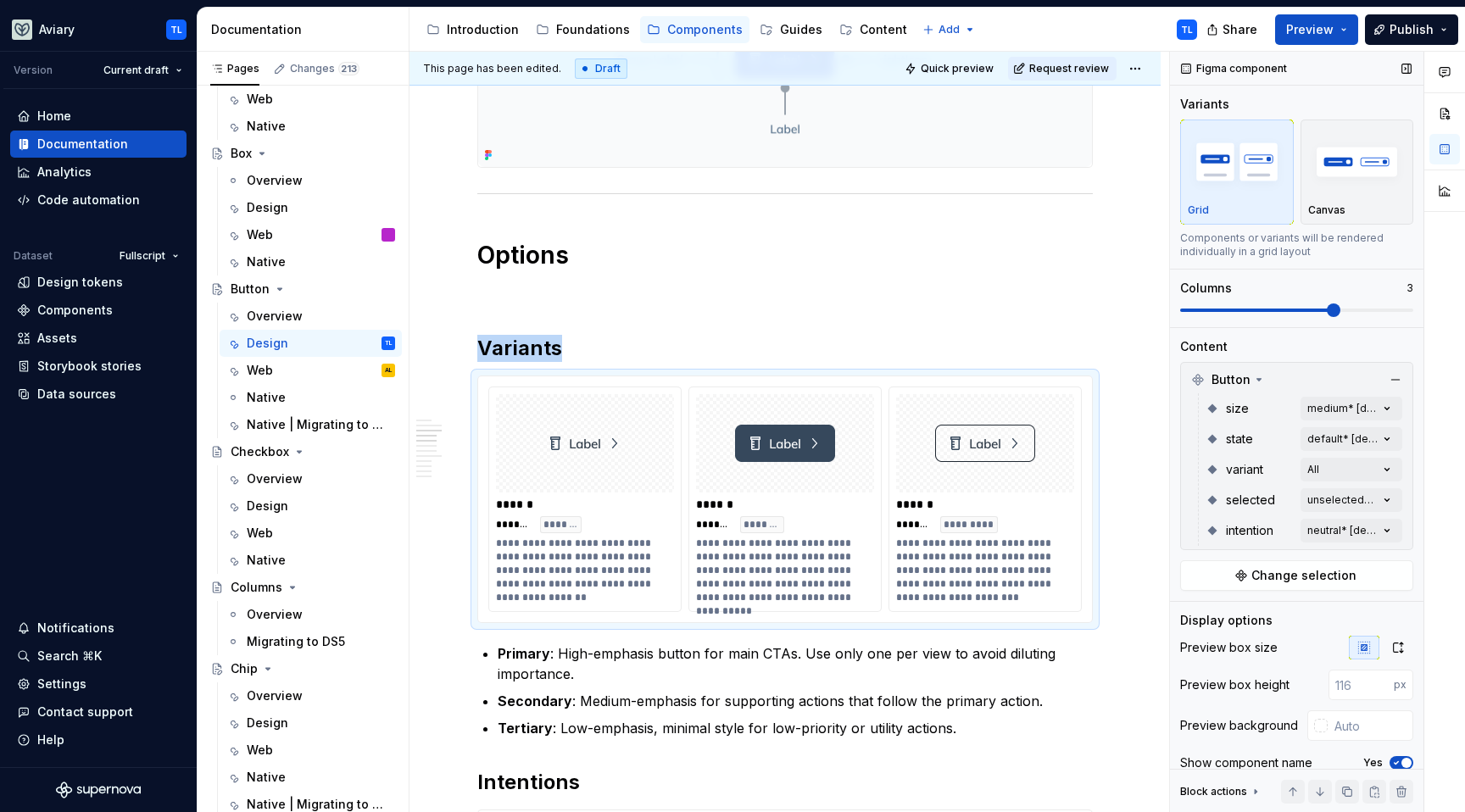
click at [1362, 304] on span at bounding box center [1296, 310] width 233 height 14
click at [1363, 314] on span at bounding box center [1296, 310] width 233 height 14
click at [1413, 312] on span at bounding box center [1296, 311] width 233 height 4
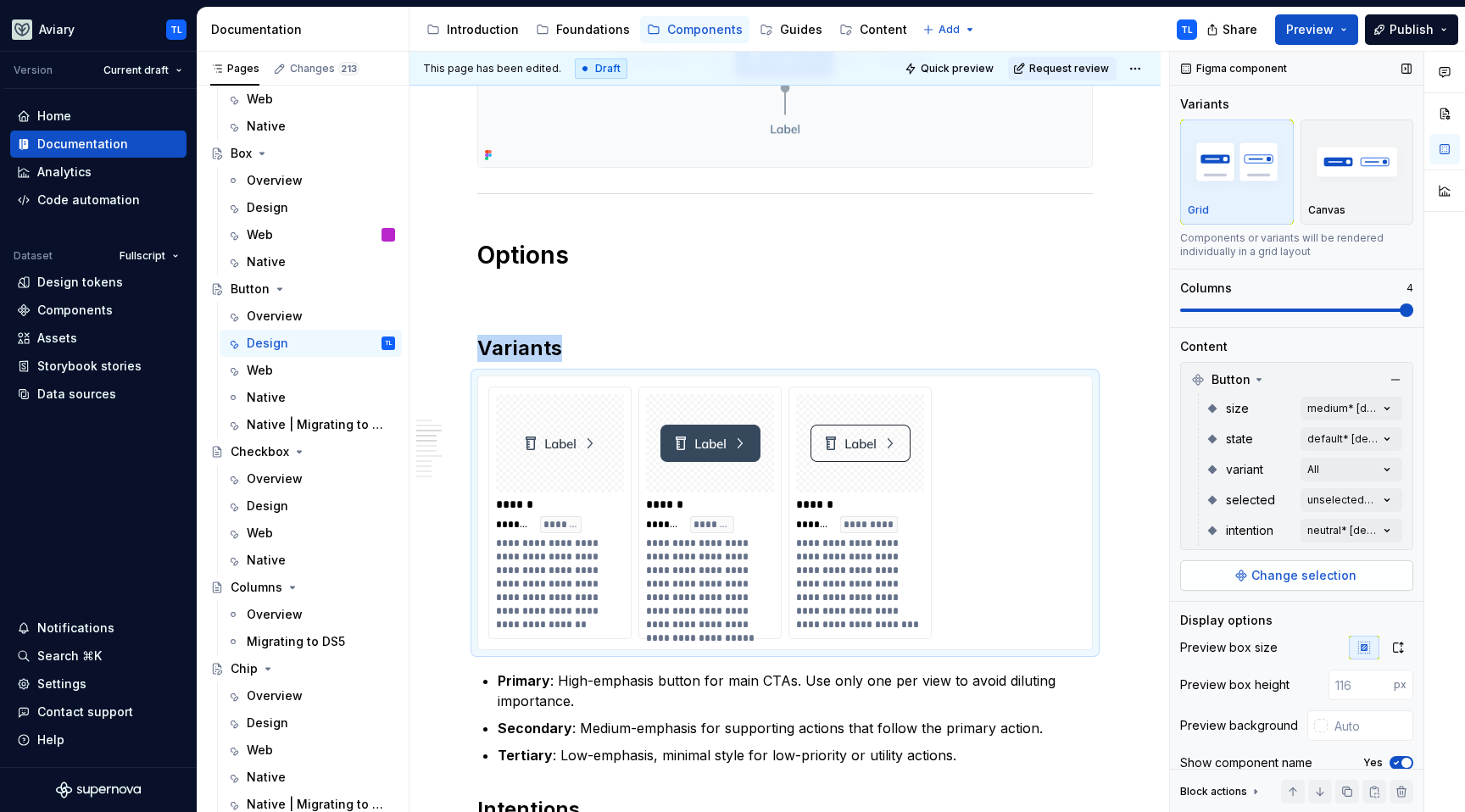
click at [1306, 577] on span "Change selection" at bounding box center [1305, 575] width 105 height 17
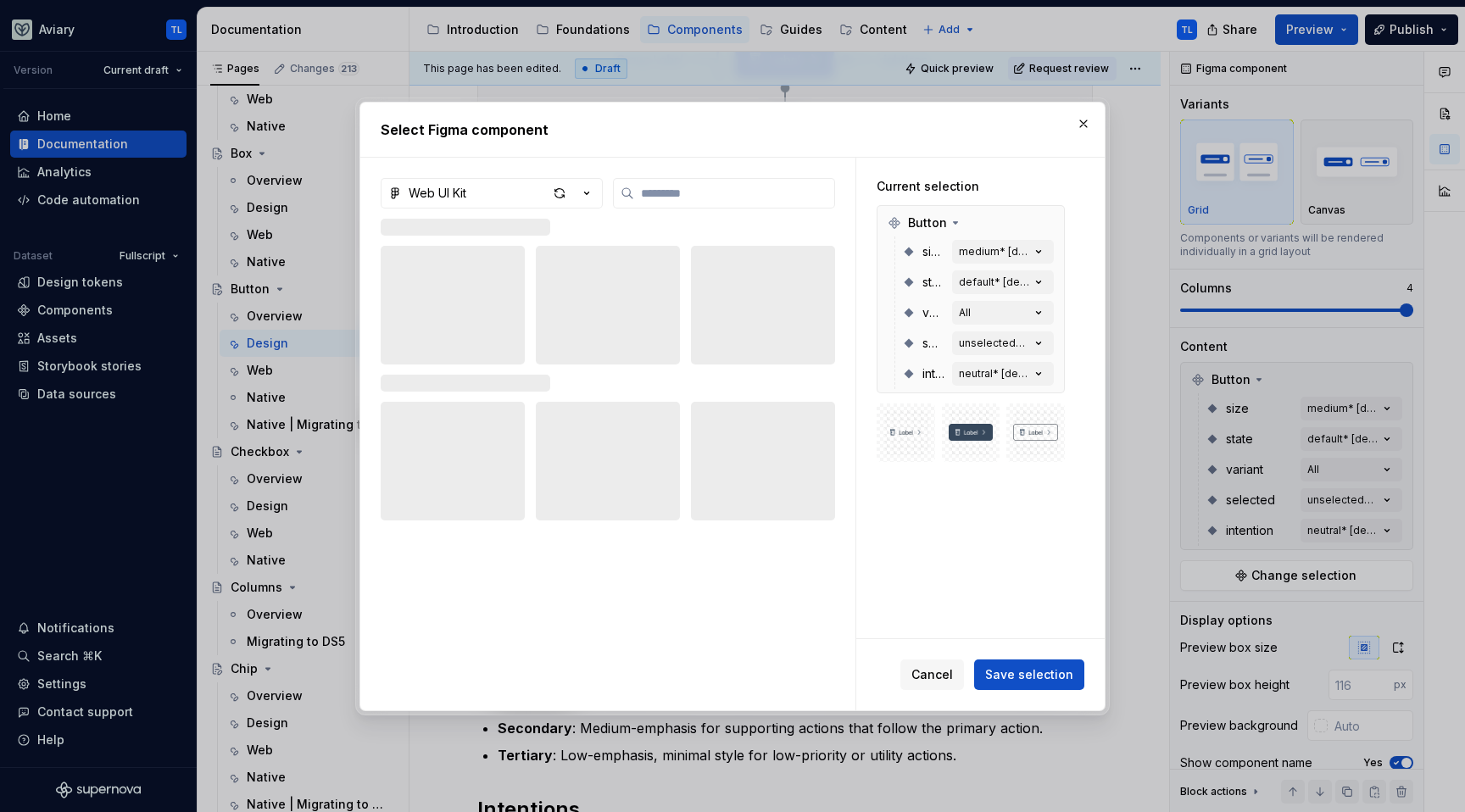
type textarea "*"
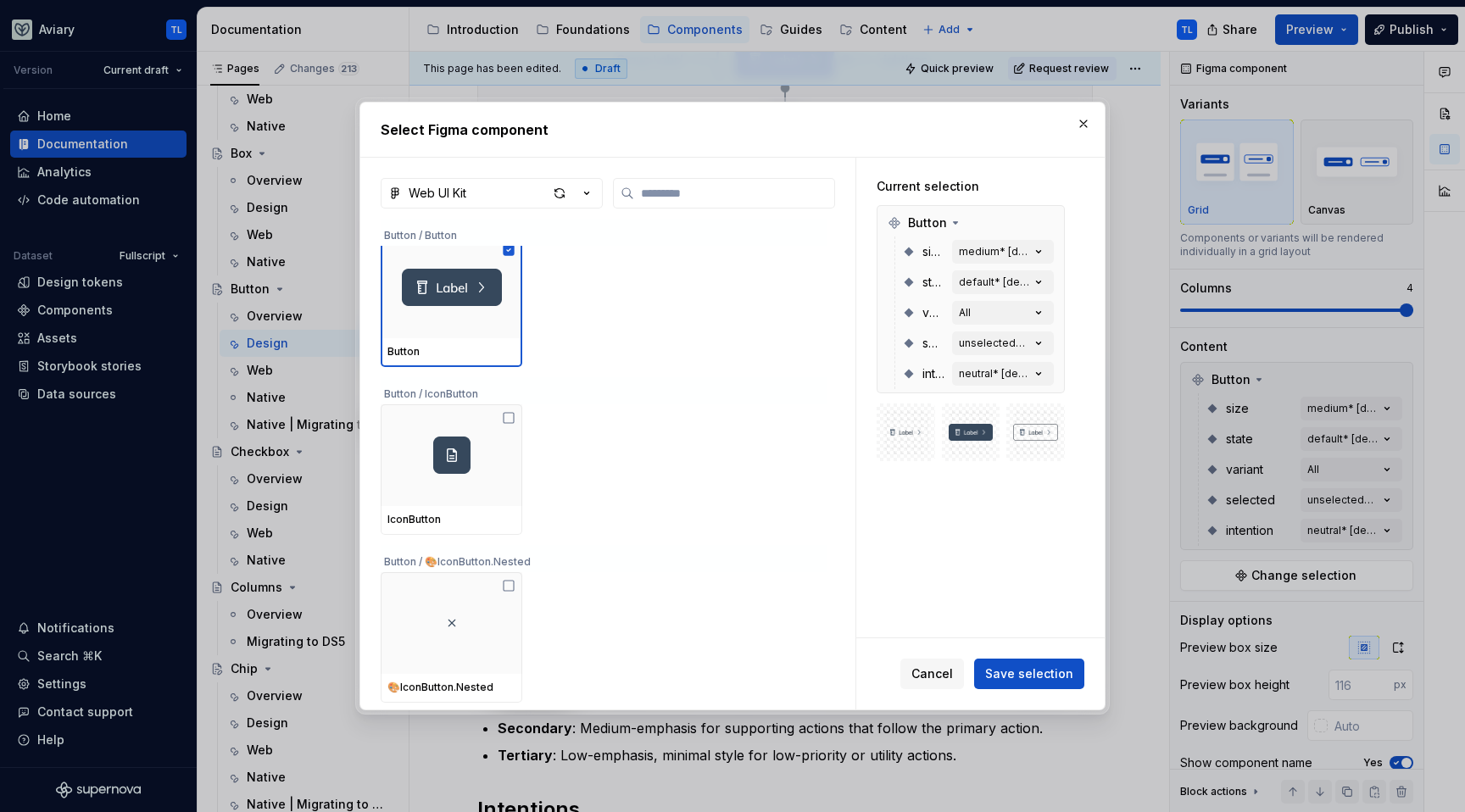
scroll to position [32, 0]
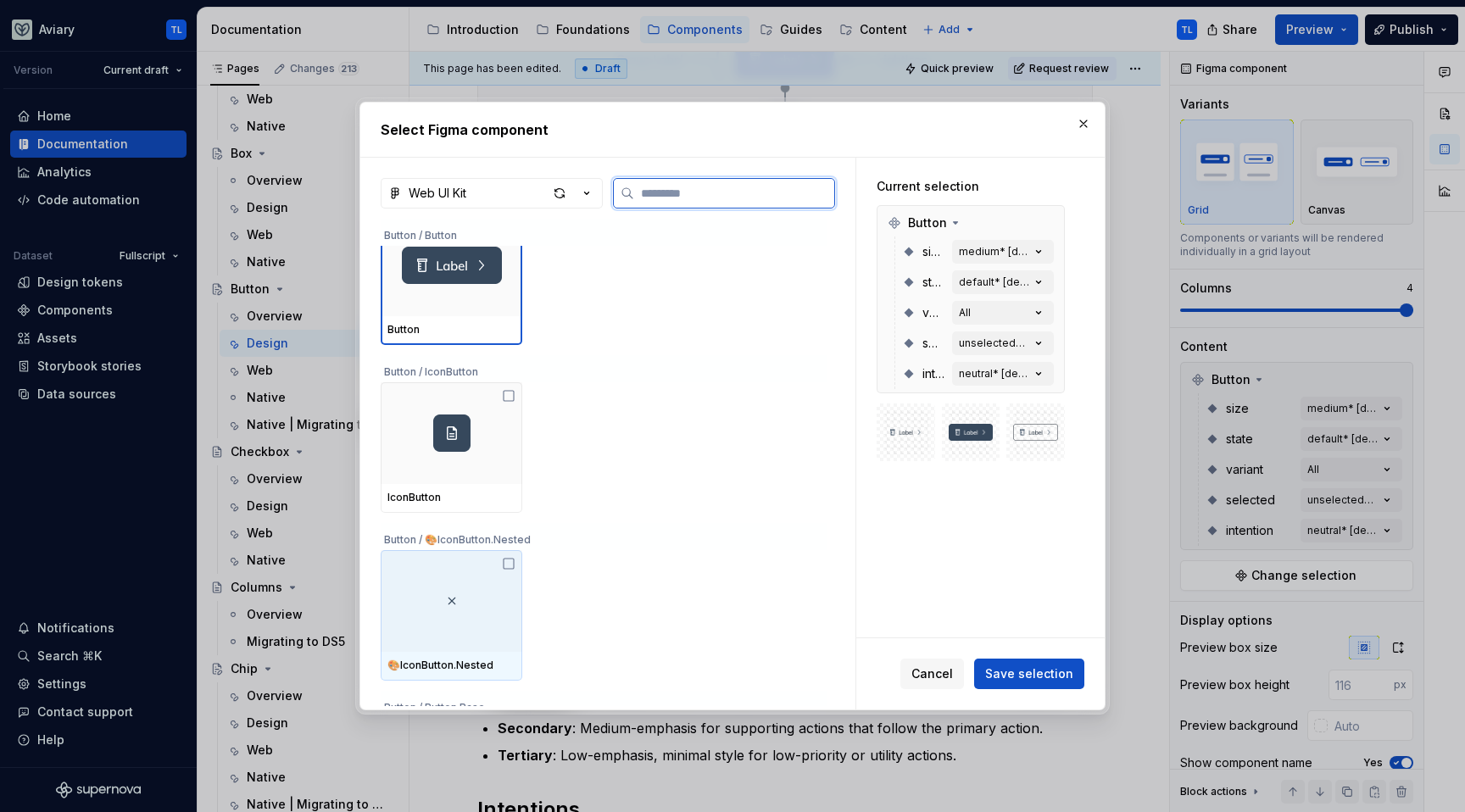
click at [513, 571] on div at bounding box center [451, 601] width 141 height 102
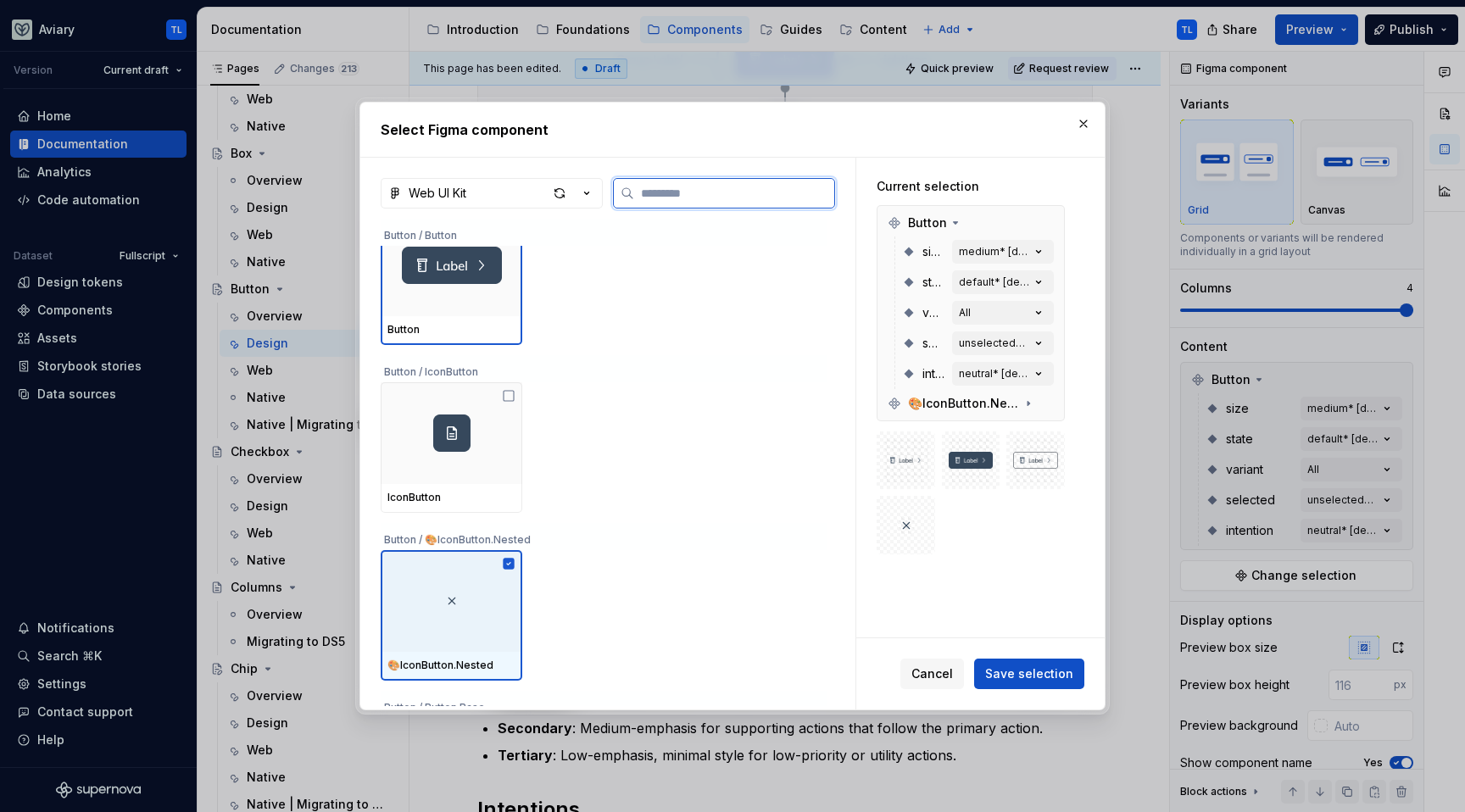
click at [510, 564] on icon at bounding box center [509, 564] width 11 height 11
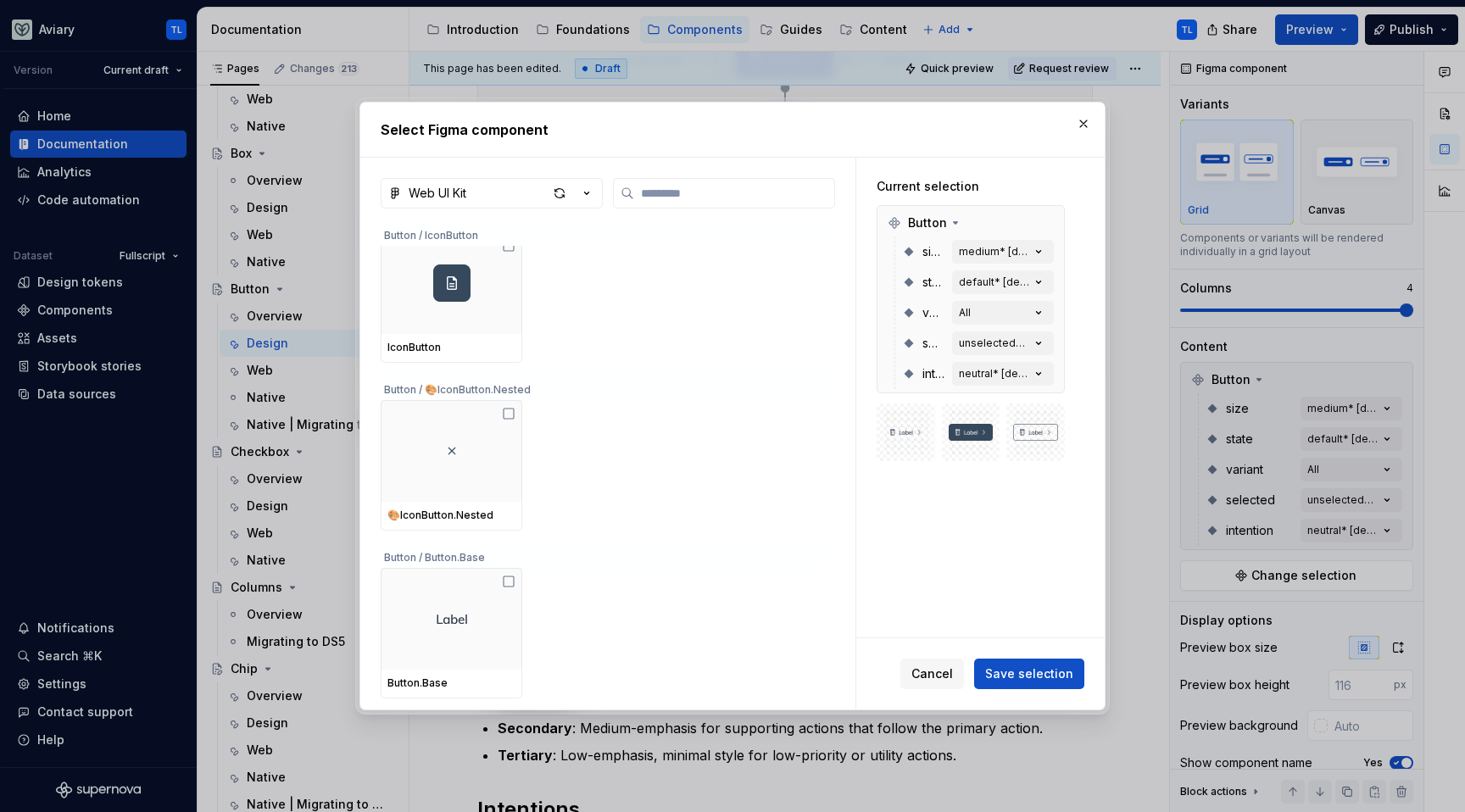
scroll to position [176, 0]
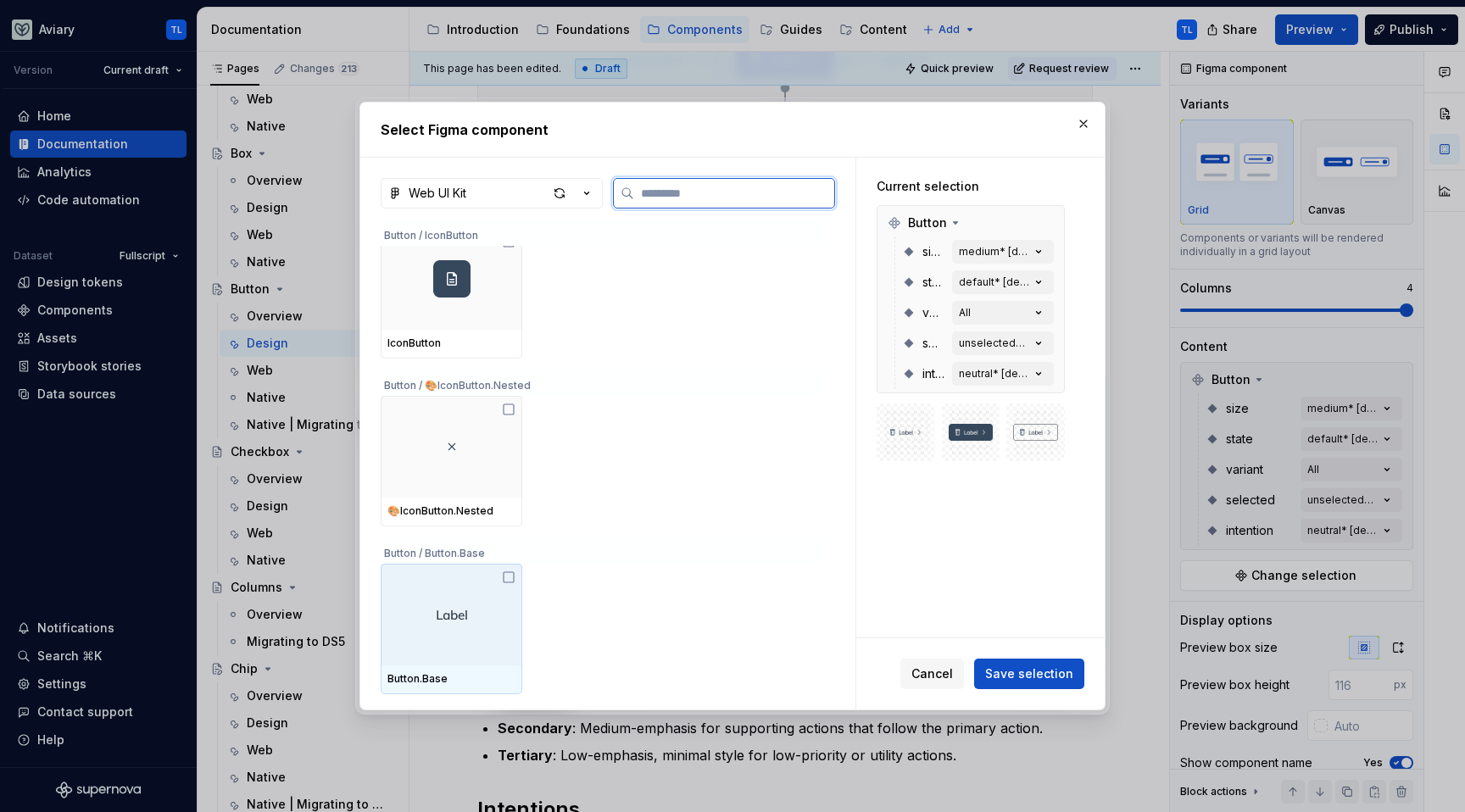
click at [506, 584] on icon at bounding box center [509, 577] width 14 height 14
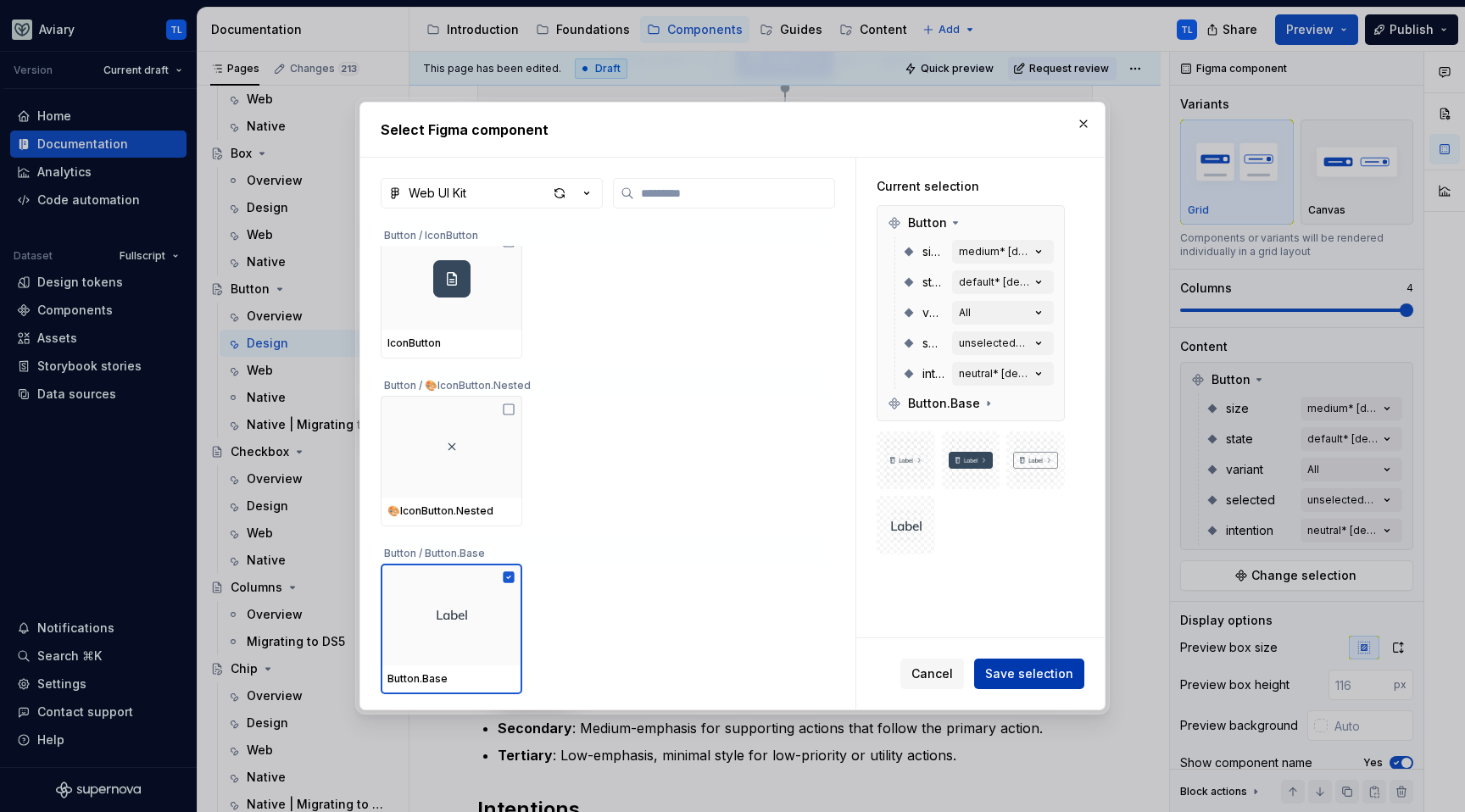
click at [1053, 679] on span "Save selection" at bounding box center [1029, 673] width 88 height 17
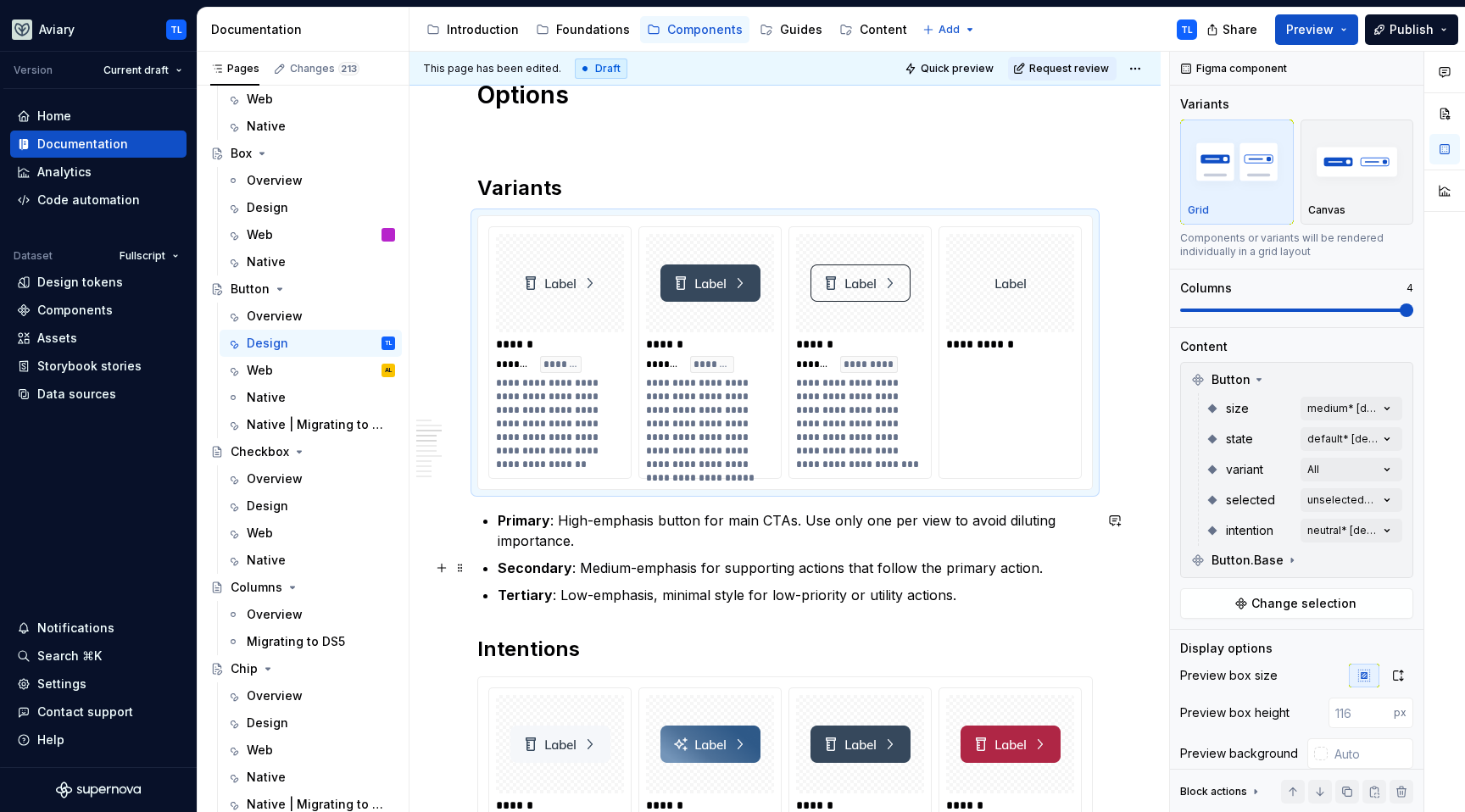
scroll to position [930, 0]
click at [985, 599] on p "Tertiary : Low-emphasis, minimal style for low-priority or utility actions." at bounding box center [795, 594] width 596 height 20
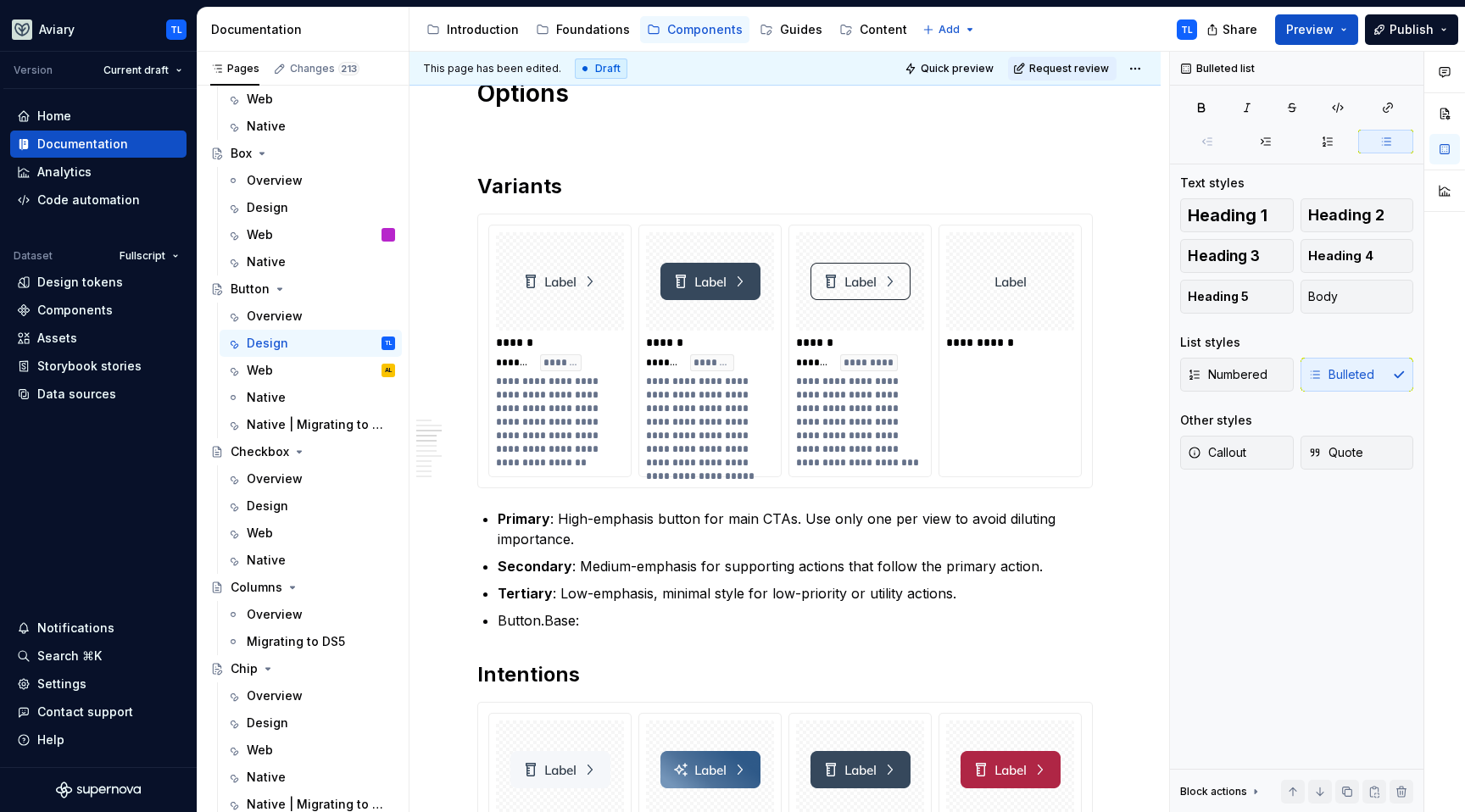
click at [532, 612] on p "Button.Base:" at bounding box center [795, 621] width 596 height 20
click at [606, 624] on p "Button.Base:" at bounding box center [795, 621] width 596 height 20
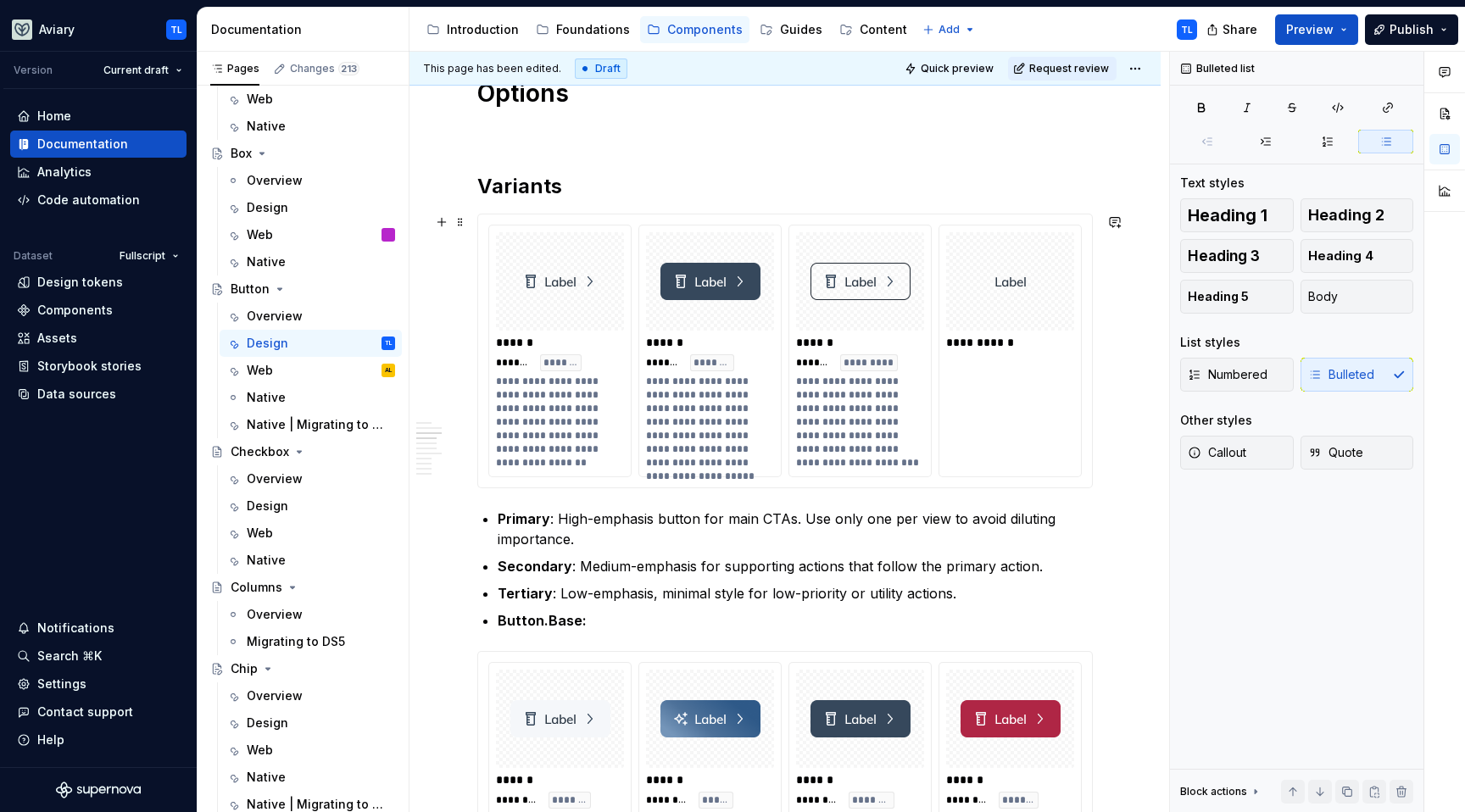
click at [977, 390] on div "**********" at bounding box center [1011, 351] width 143 height 253
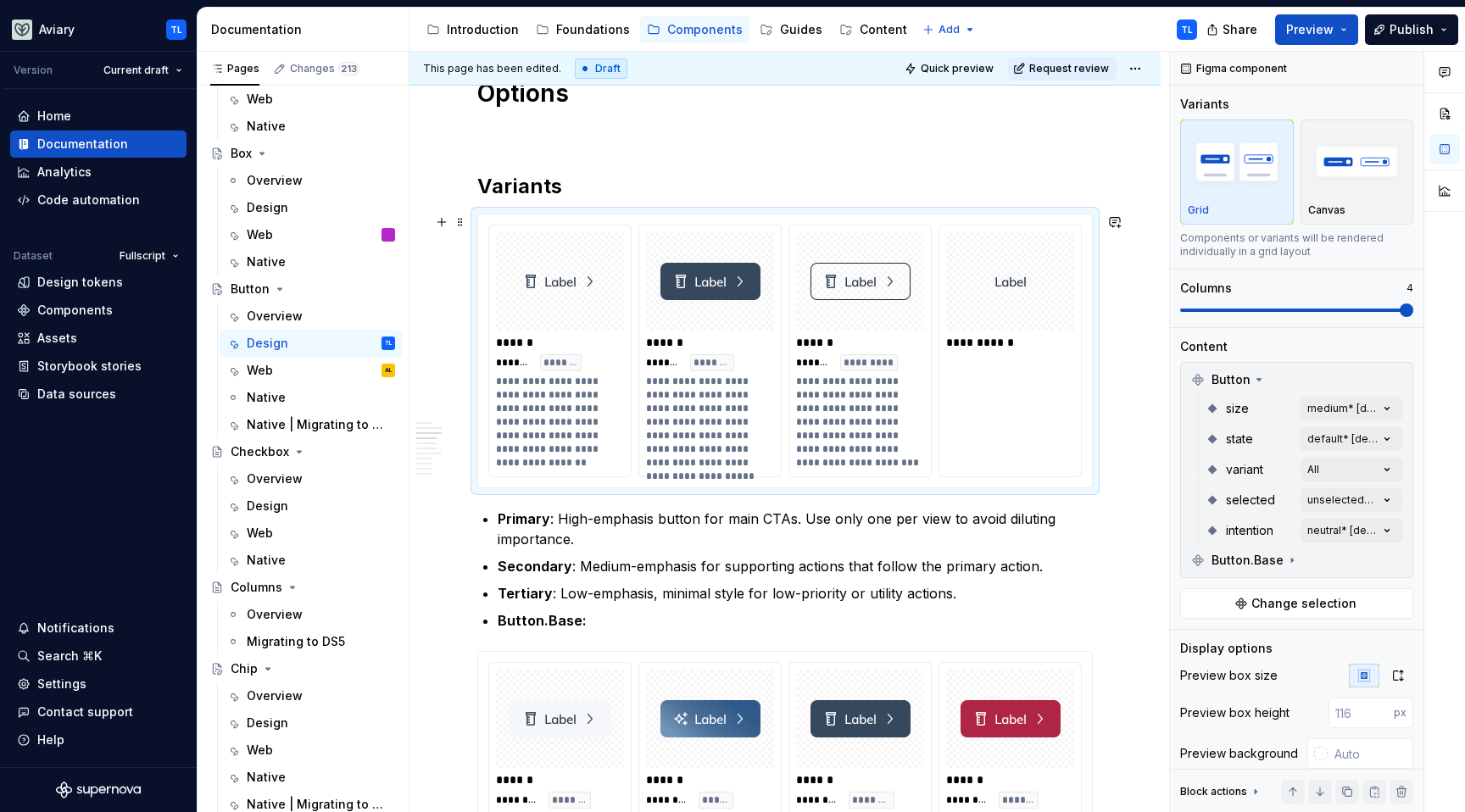
type textarea "*"
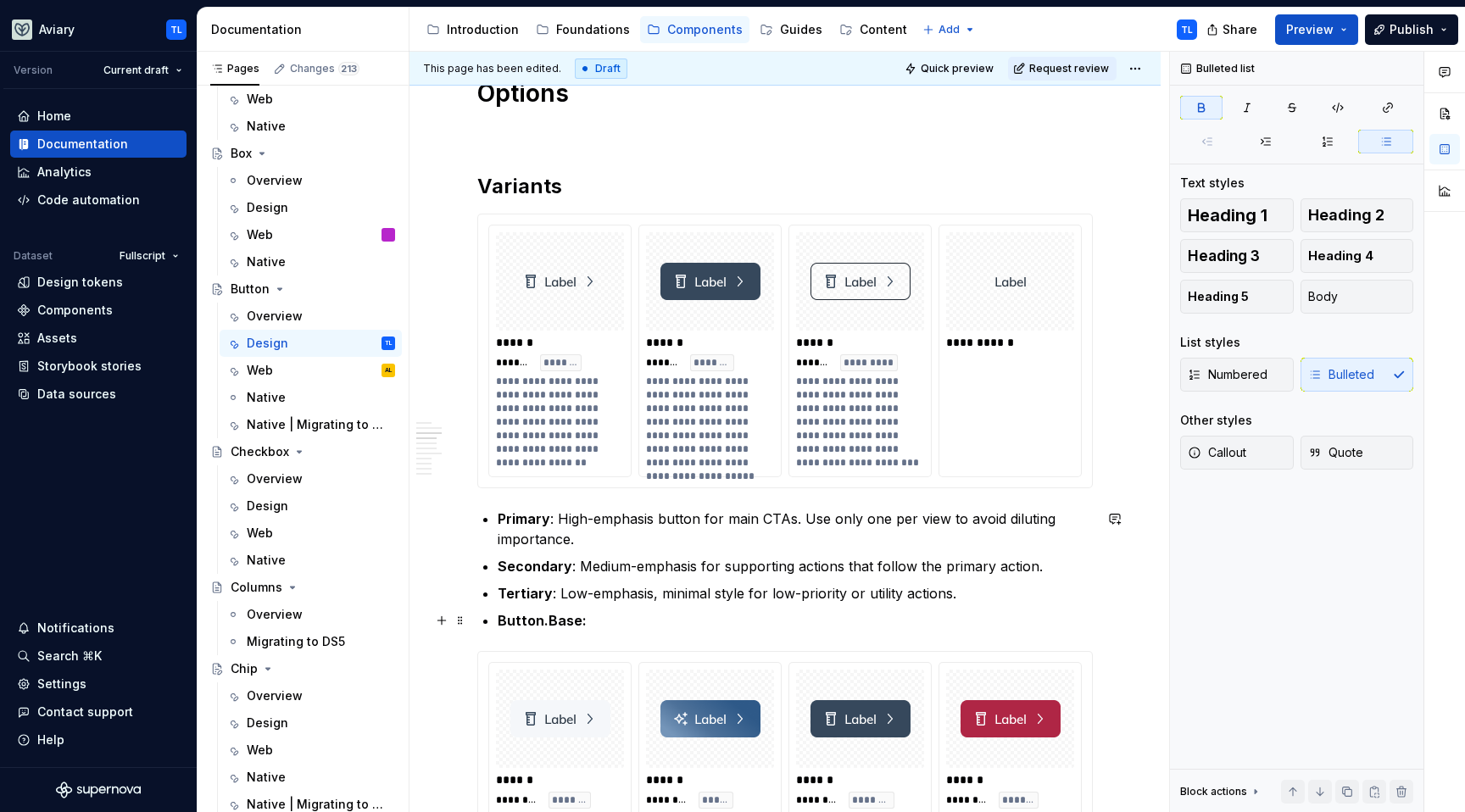
click at [647, 611] on p "Button.Base:" at bounding box center [795, 621] width 596 height 20
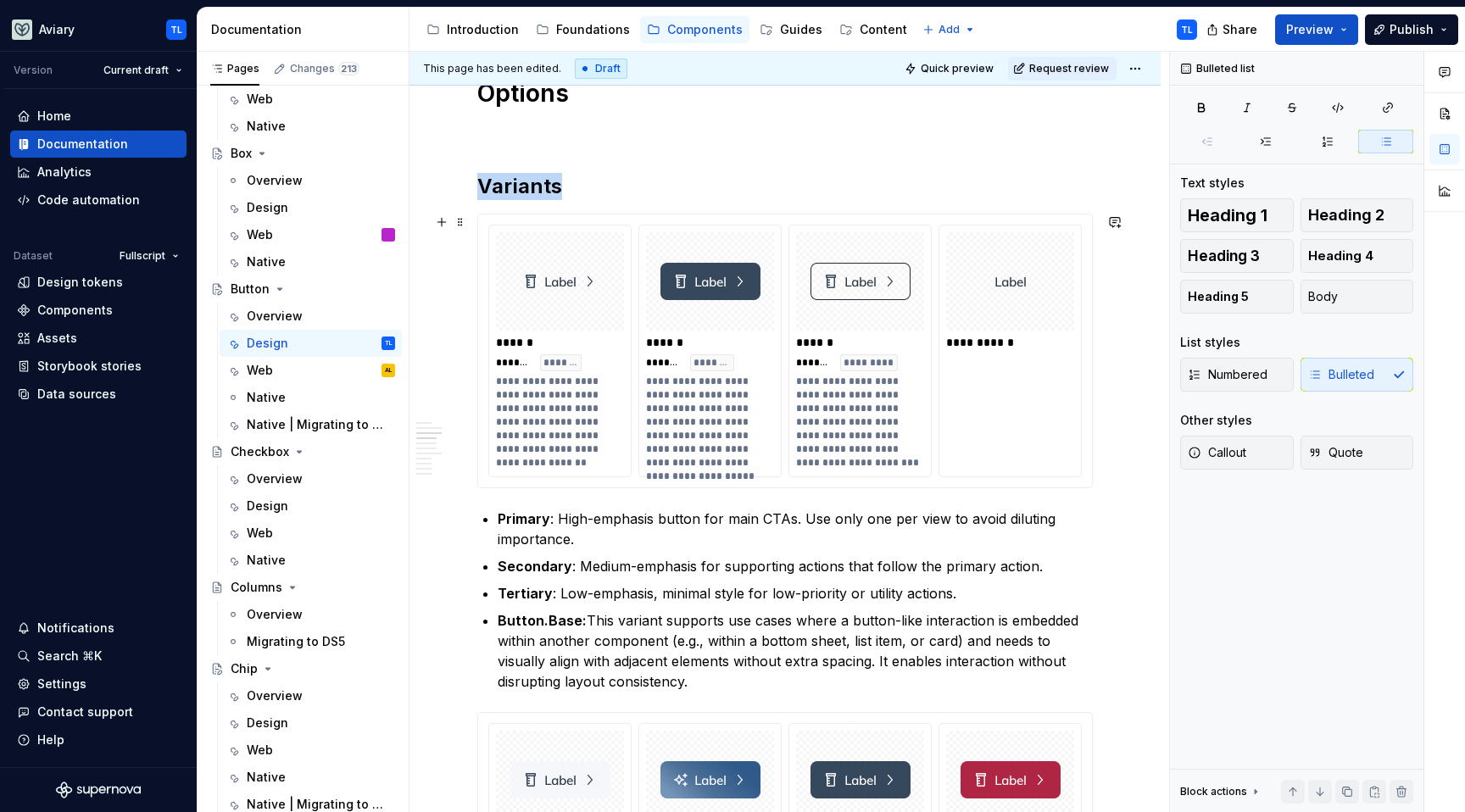
click at [1028, 273] on div at bounding box center [1010, 281] width 128 height 99
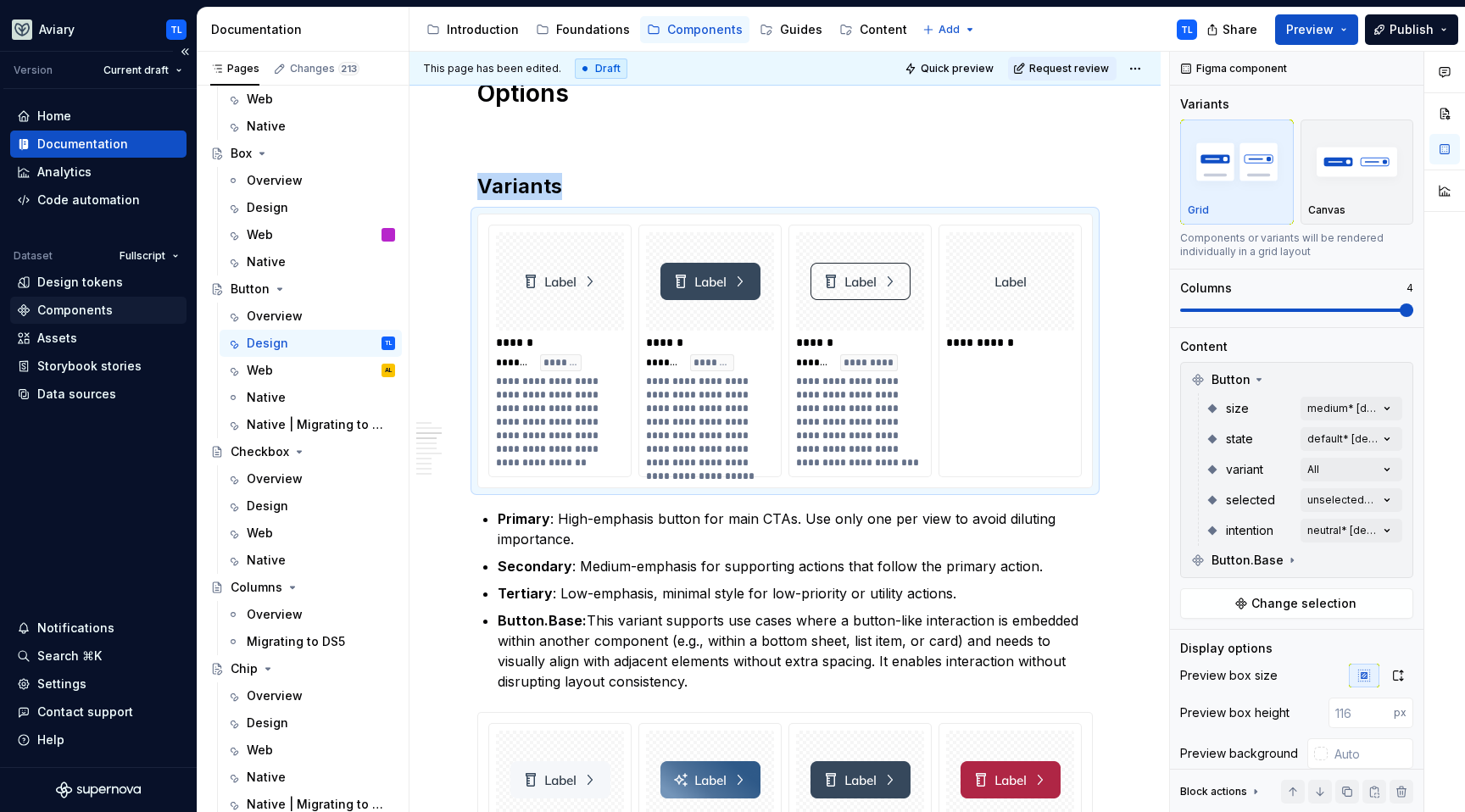
click at [99, 306] on div "Components" at bounding box center [74, 310] width 75 height 17
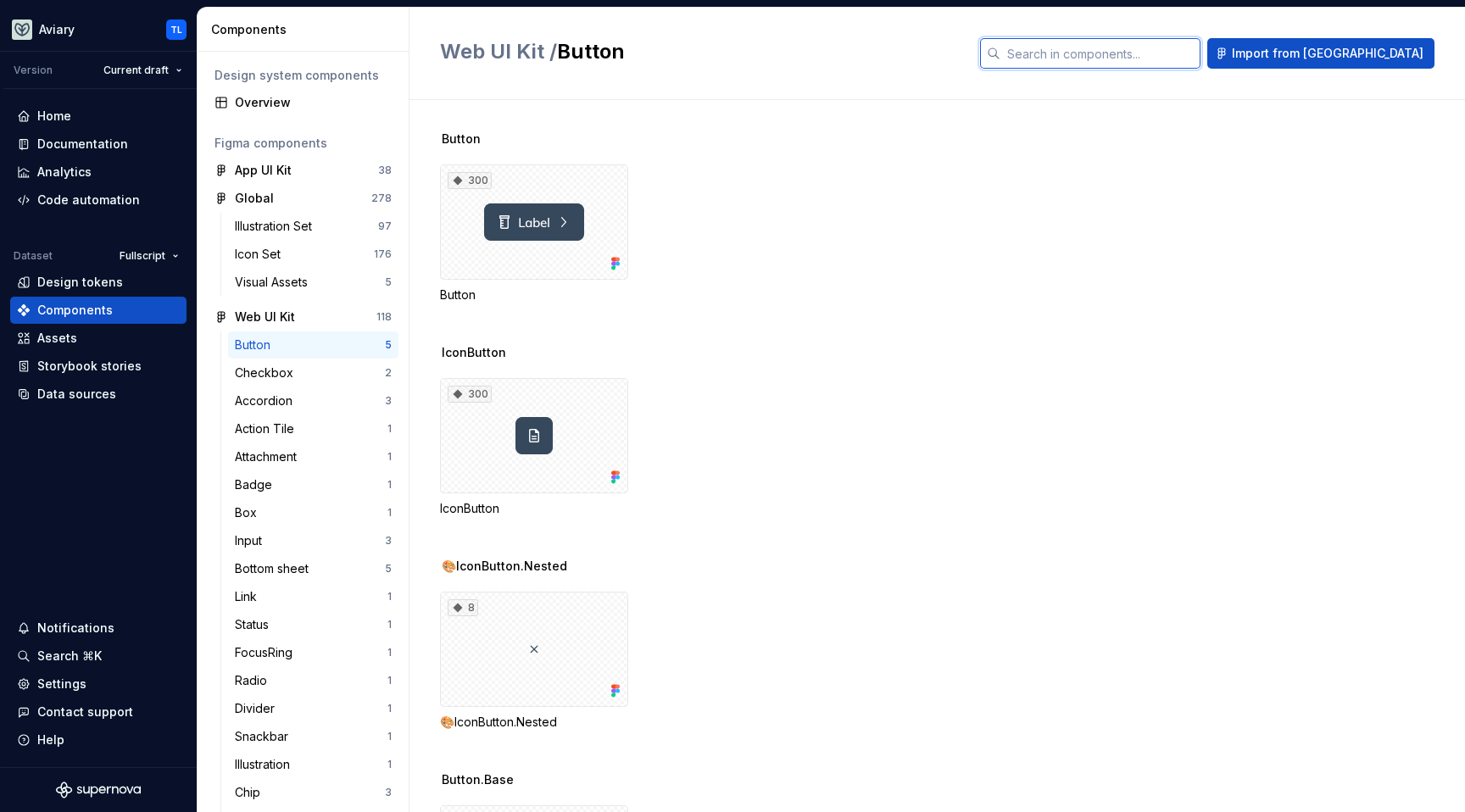
click at [1139, 58] on input "text" at bounding box center [1101, 53] width 200 height 31
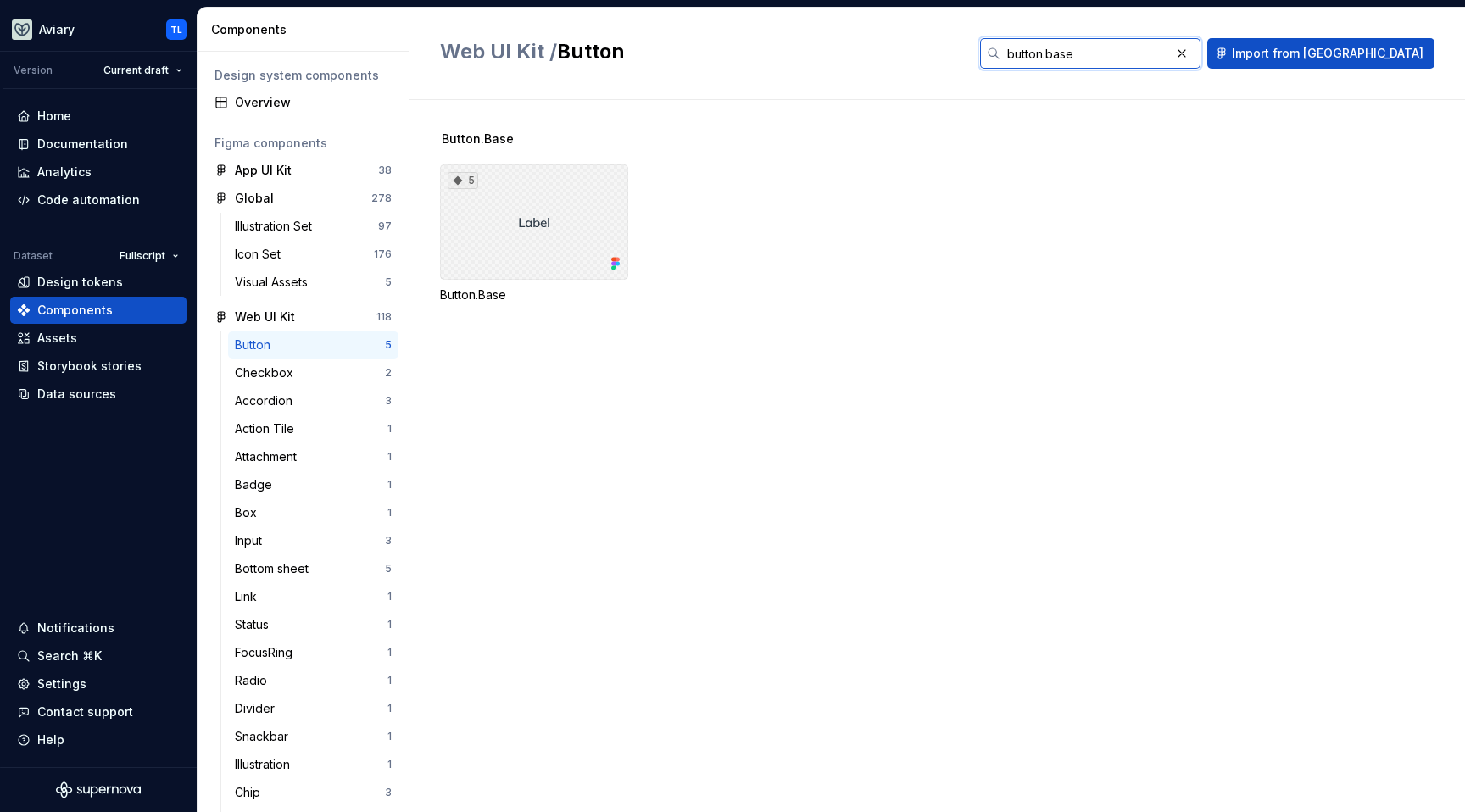
type input "button.base"
click at [544, 219] on div "5" at bounding box center [534, 221] width 189 height 115
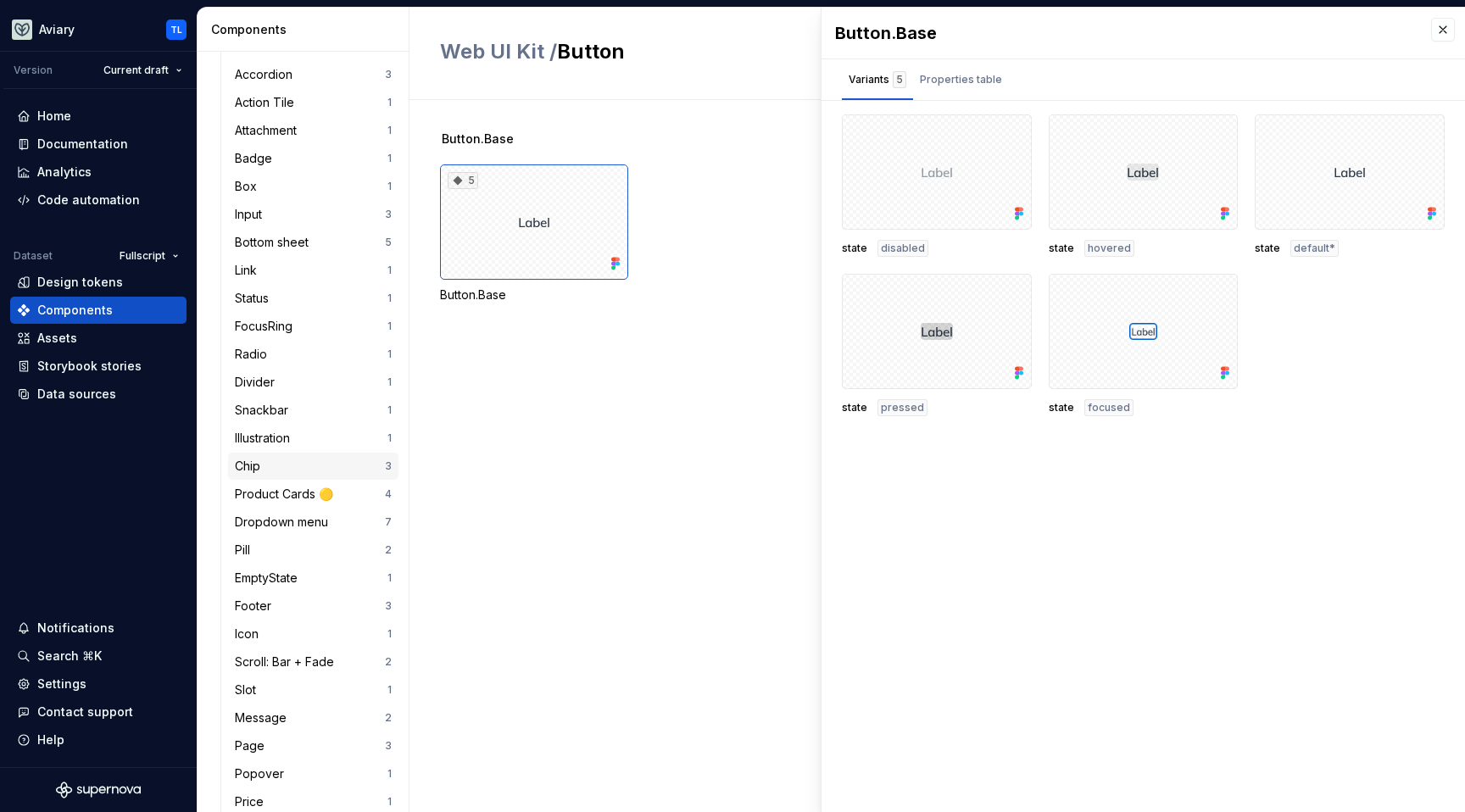
scroll to position [205, 0]
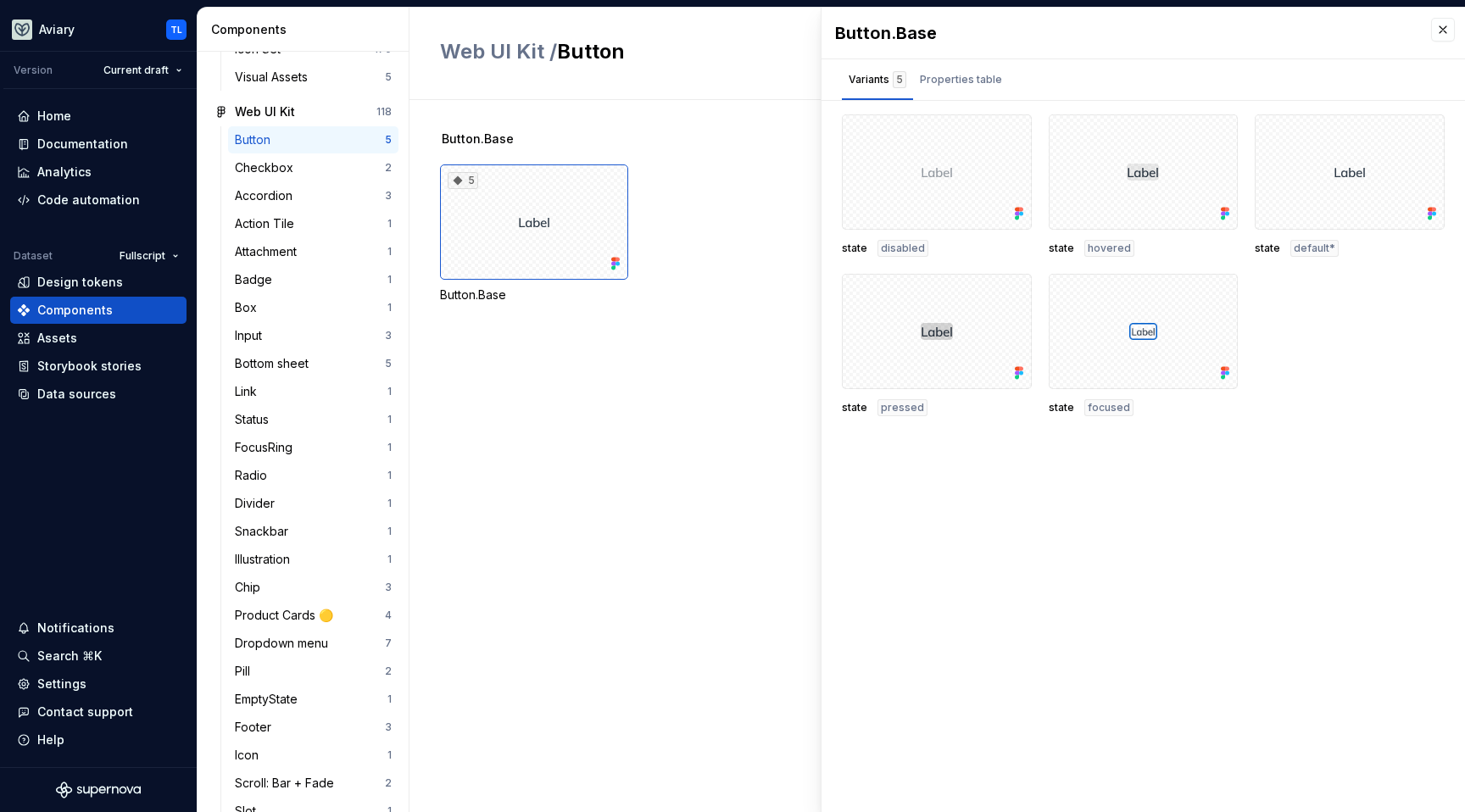
click at [274, 140] on div "Button" at bounding box center [256, 140] width 43 height 17
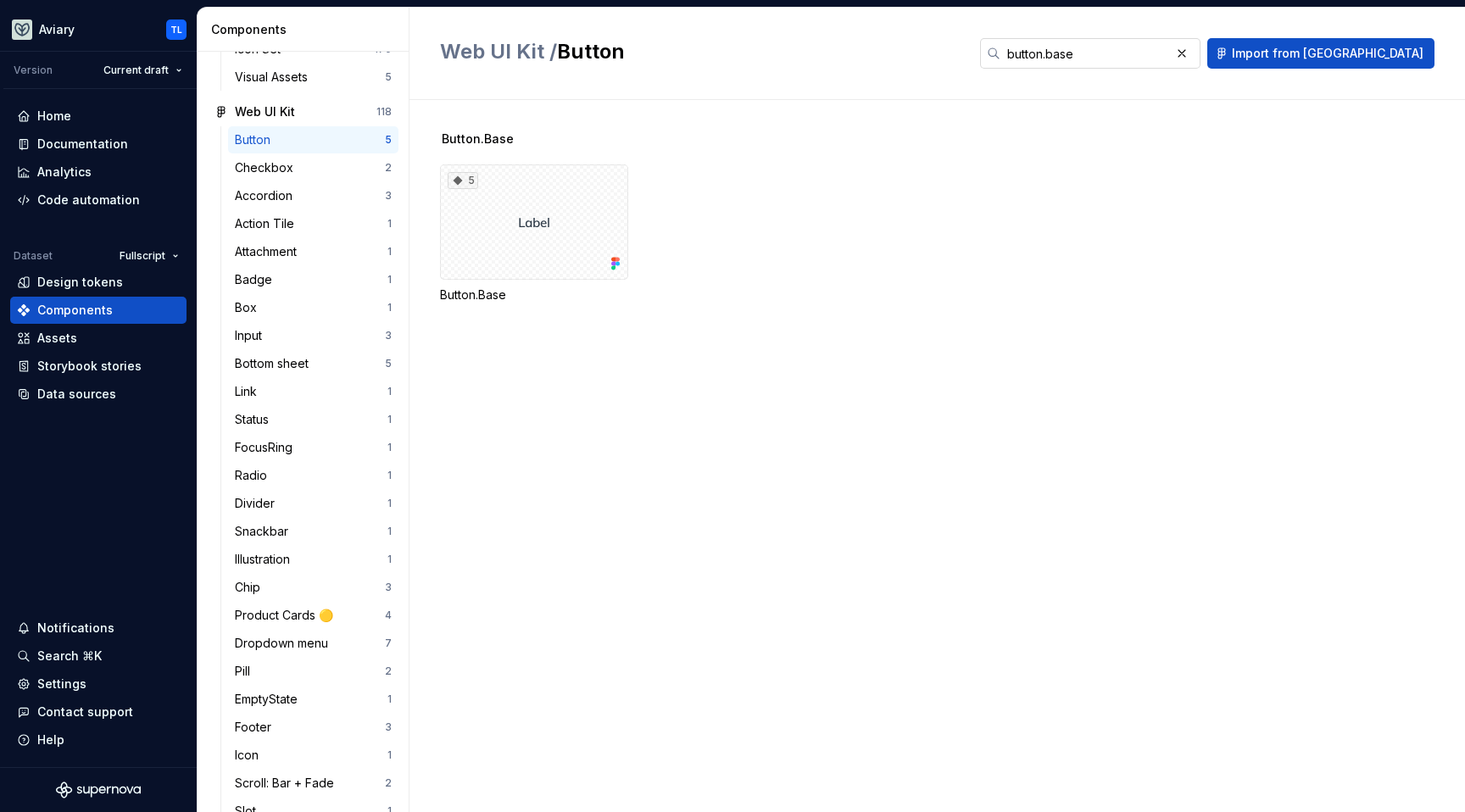
click at [1194, 50] on button "button" at bounding box center [1182, 53] width 24 height 24
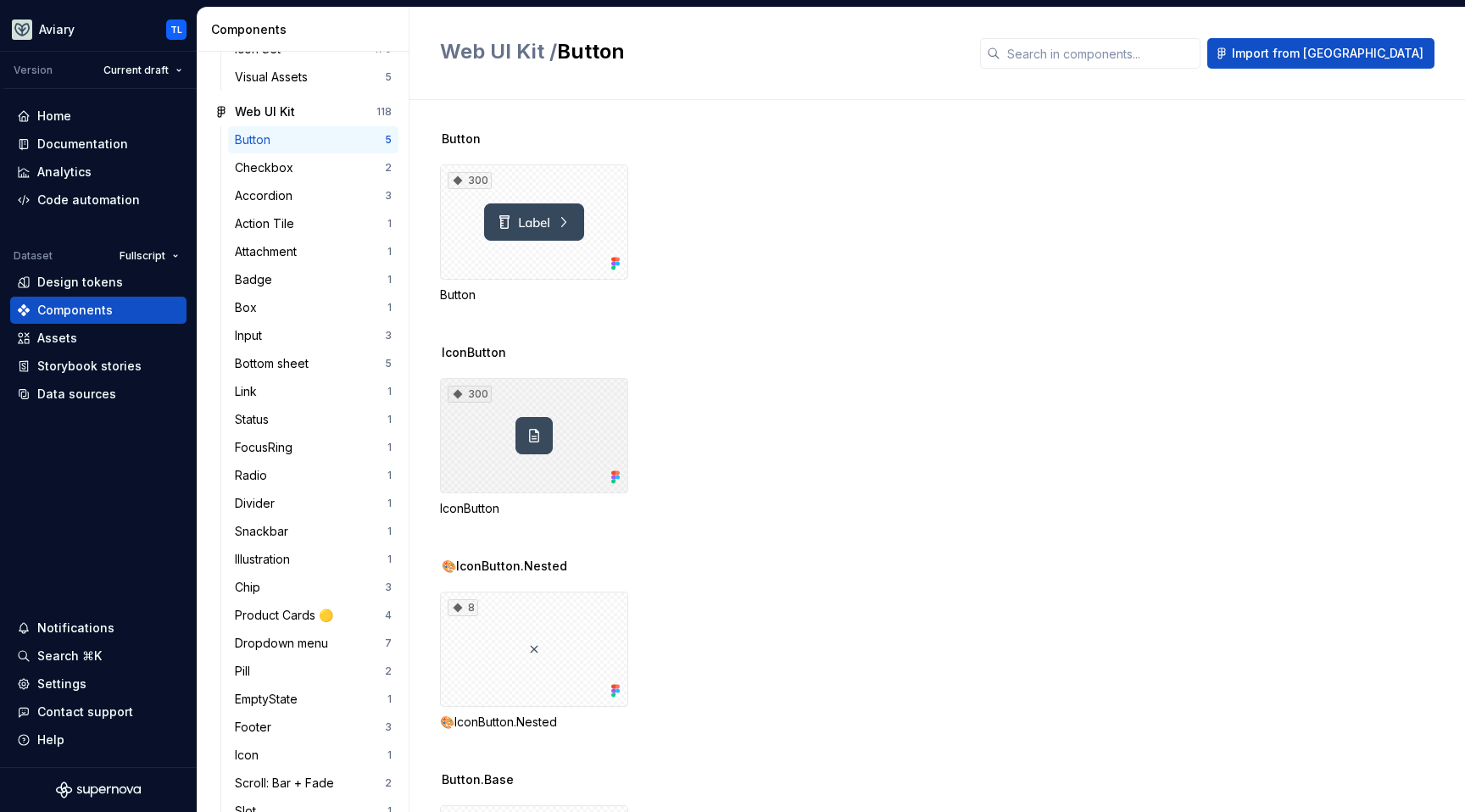
click at [572, 437] on div "300" at bounding box center [534, 435] width 189 height 115
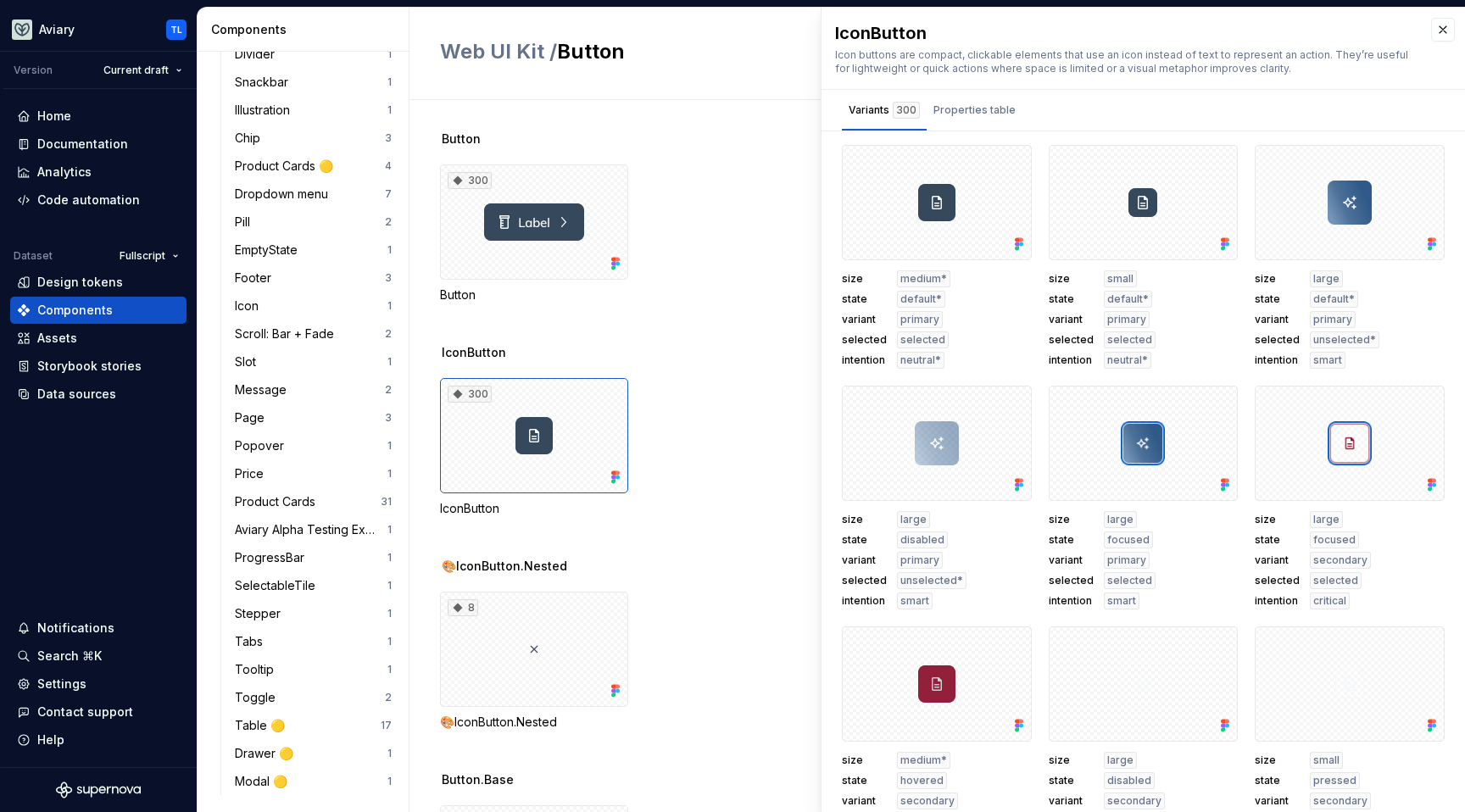
click at [539, 129] on div "Button 300 Button IconButton 300 IconButton 🎨IconButton.Nested 8 🎨IconButton.Ne…" at bounding box center [952, 456] width 1025 height 712
click at [117, 314] on div "Components" at bounding box center [99, 310] width 163 height 17
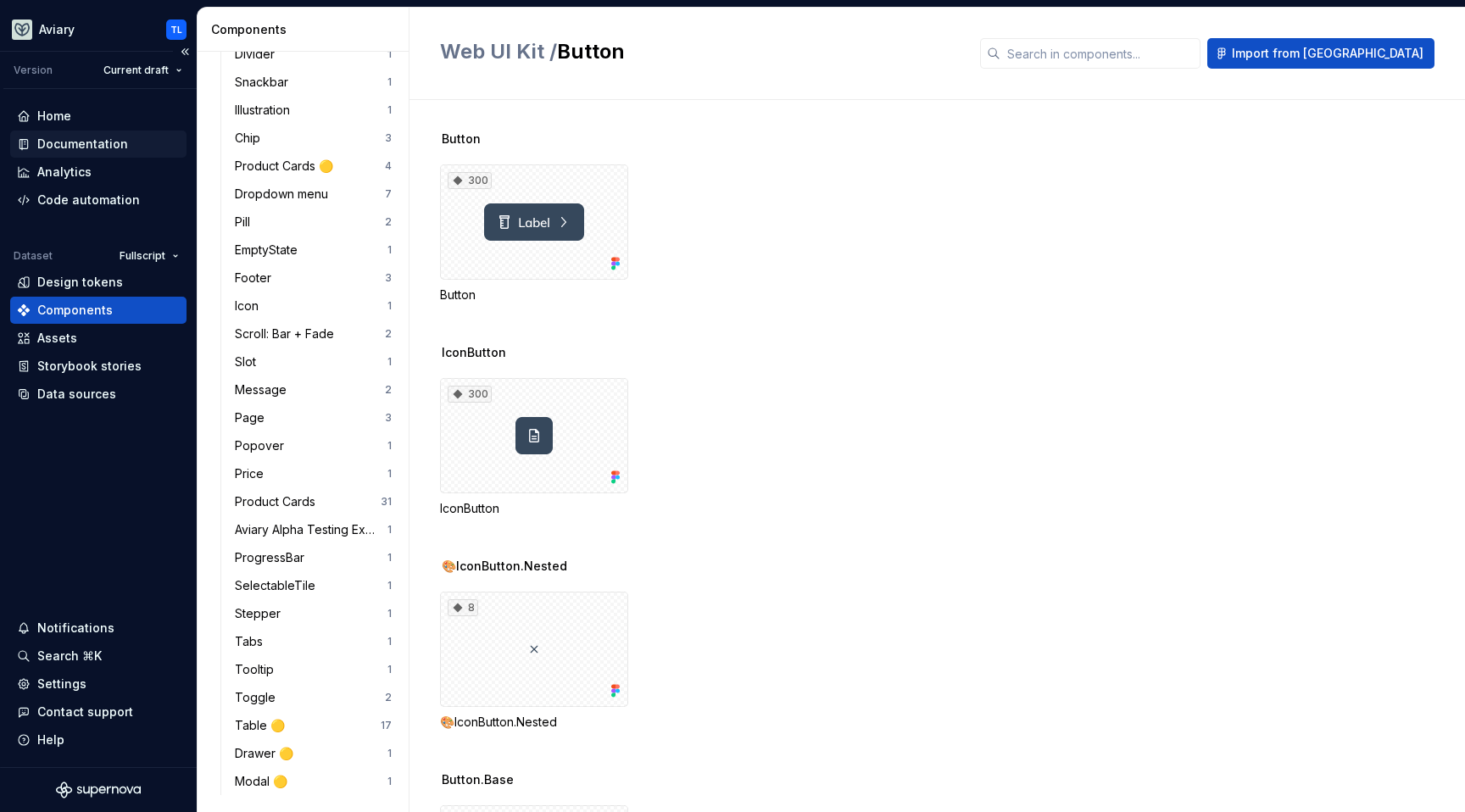
click at [90, 136] on div "Documentation" at bounding box center [82, 144] width 91 height 17
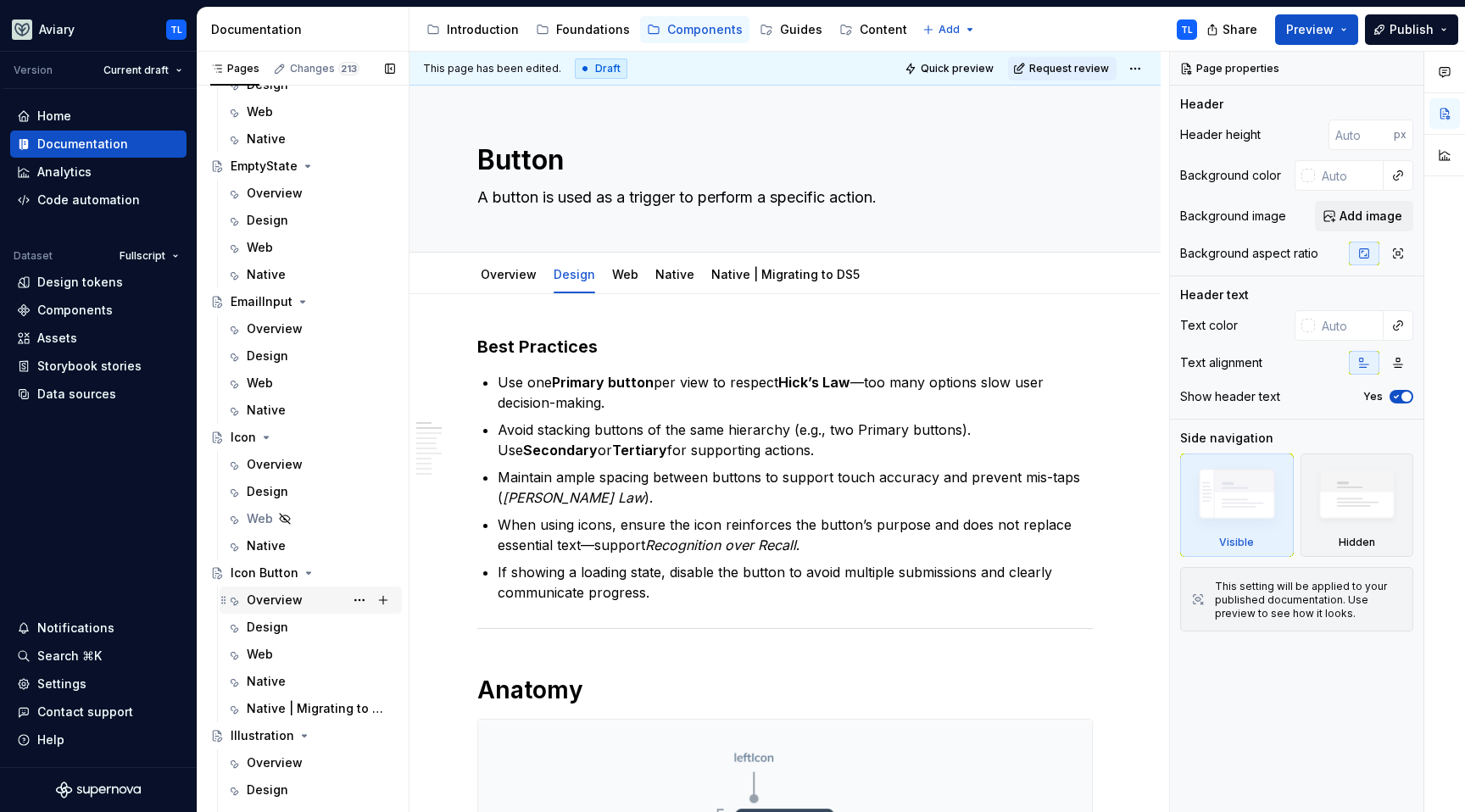
scroll to position [2335, 0]
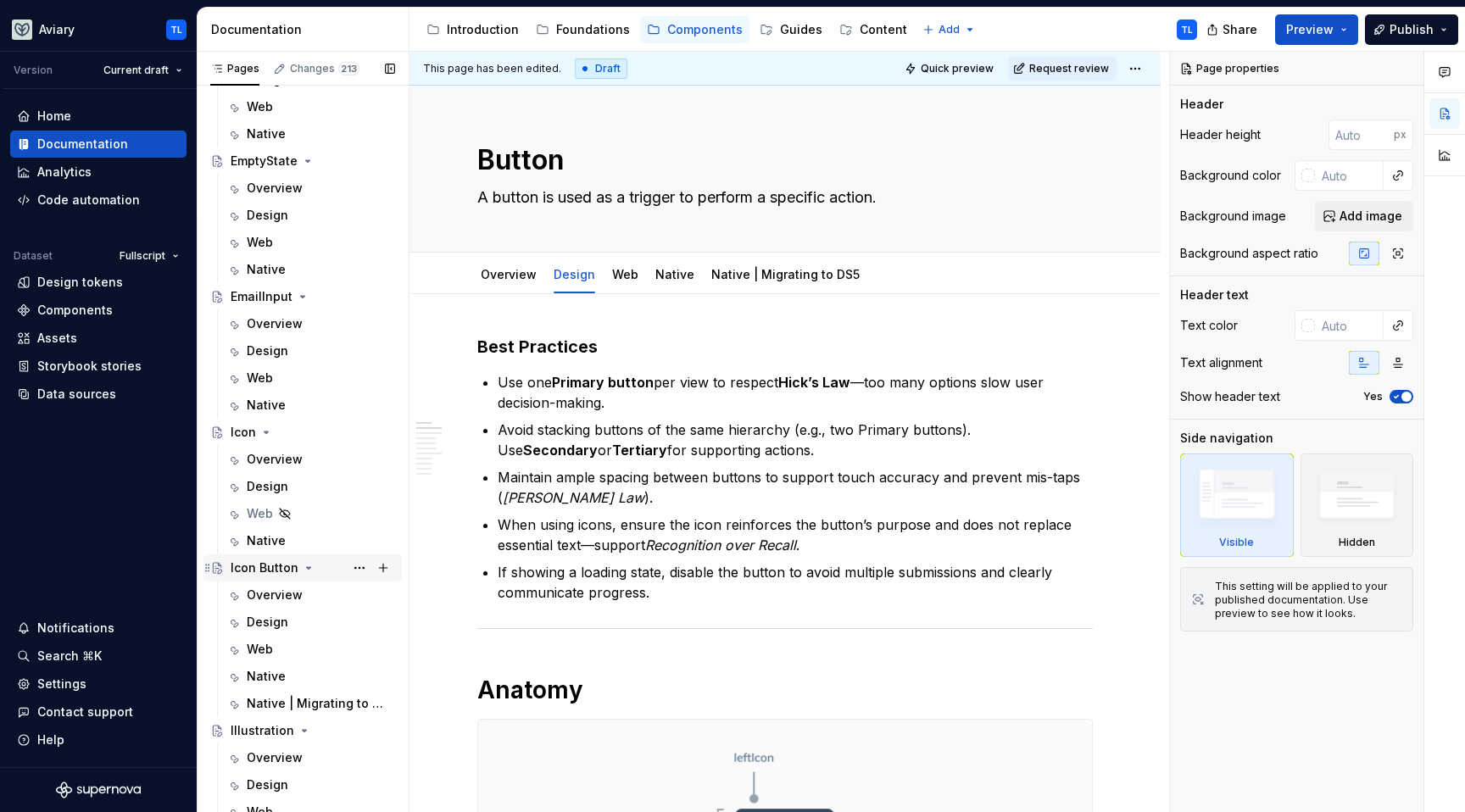
click at [257, 568] on div "Icon Button" at bounding box center [264, 567] width 68 height 17
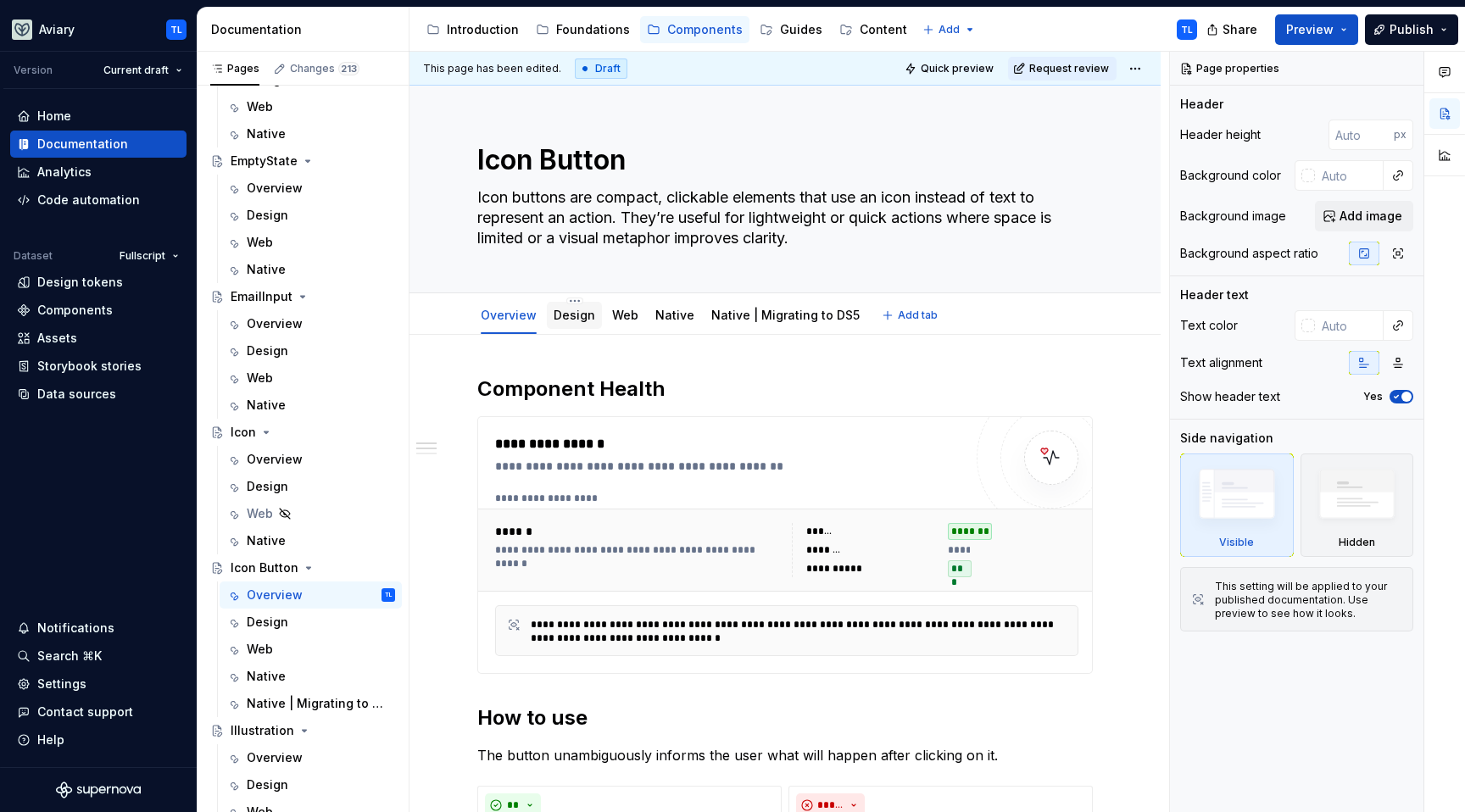
click at [581, 316] on link "Design" at bounding box center [575, 315] width 42 height 14
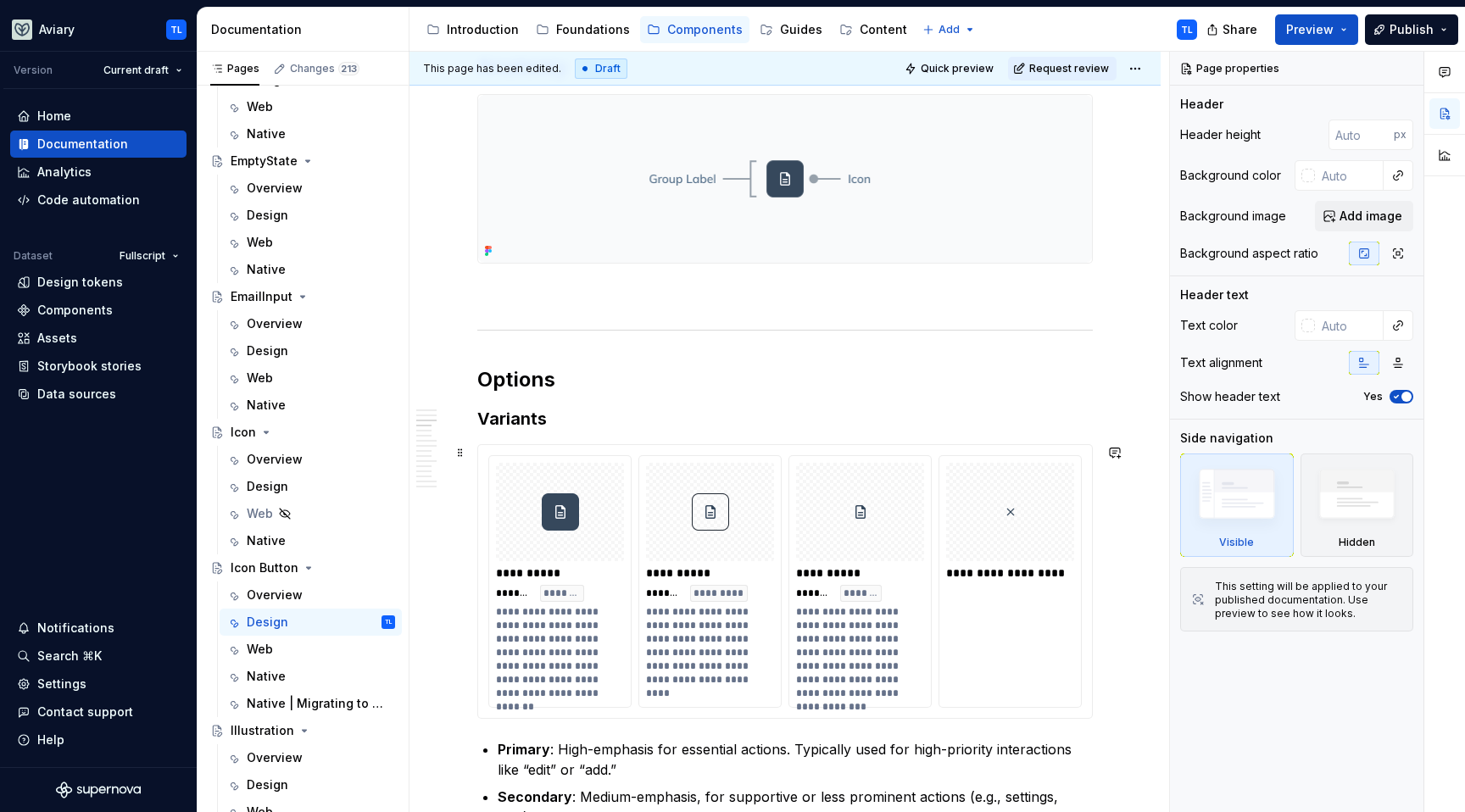
scroll to position [716, 0]
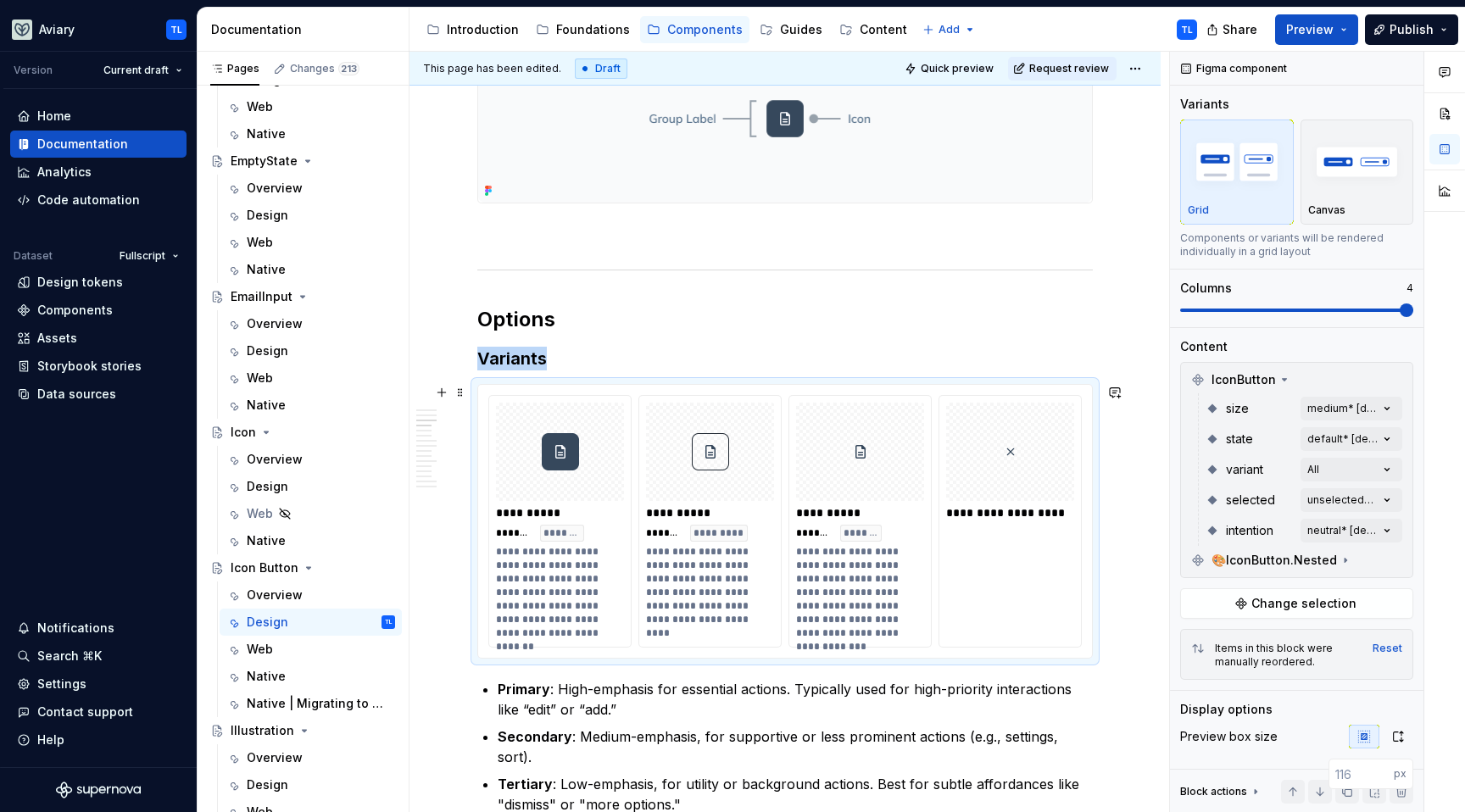
click at [998, 558] on div "**********" at bounding box center [1011, 521] width 143 height 253
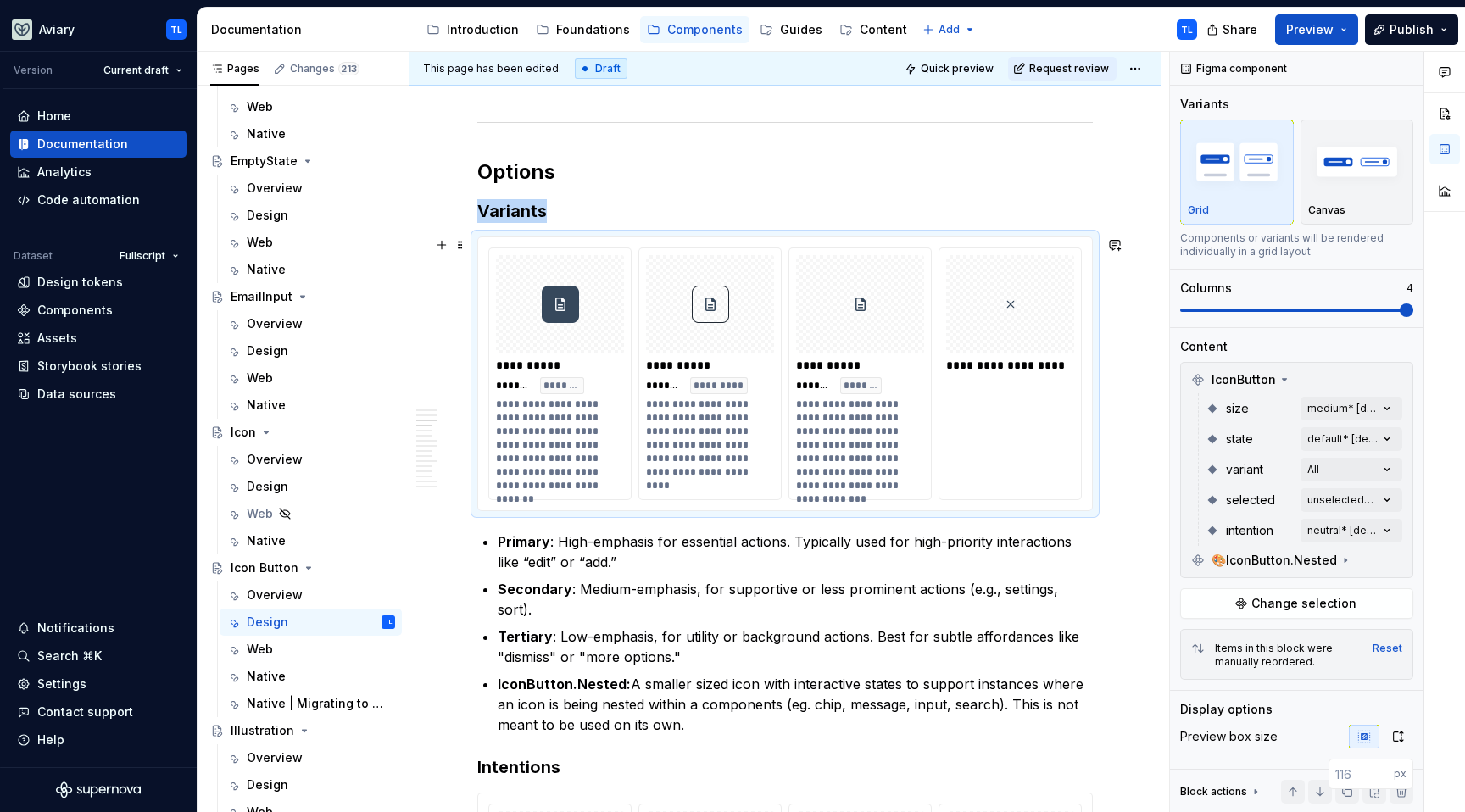
scroll to position [864, 0]
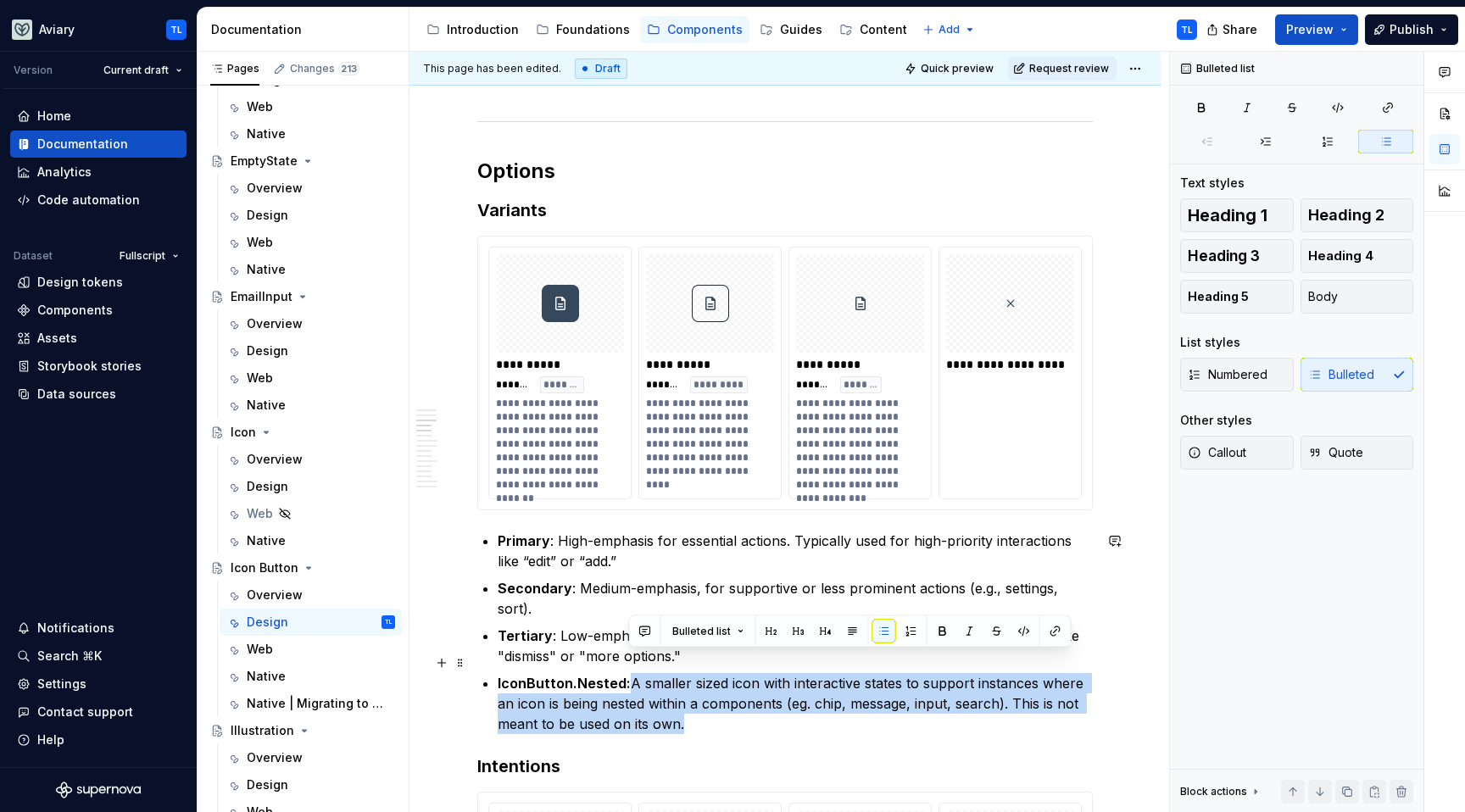
drag, startPoint x: 631, startPoint y: 662, endPoint x: 714, endPoint y: 701, distance: 91.7
click at [712, 702] on p "IconButton.Nested: A smaller sized icon with interactive states to support inst…" at bounding box center [795, 703] width 596 height 61
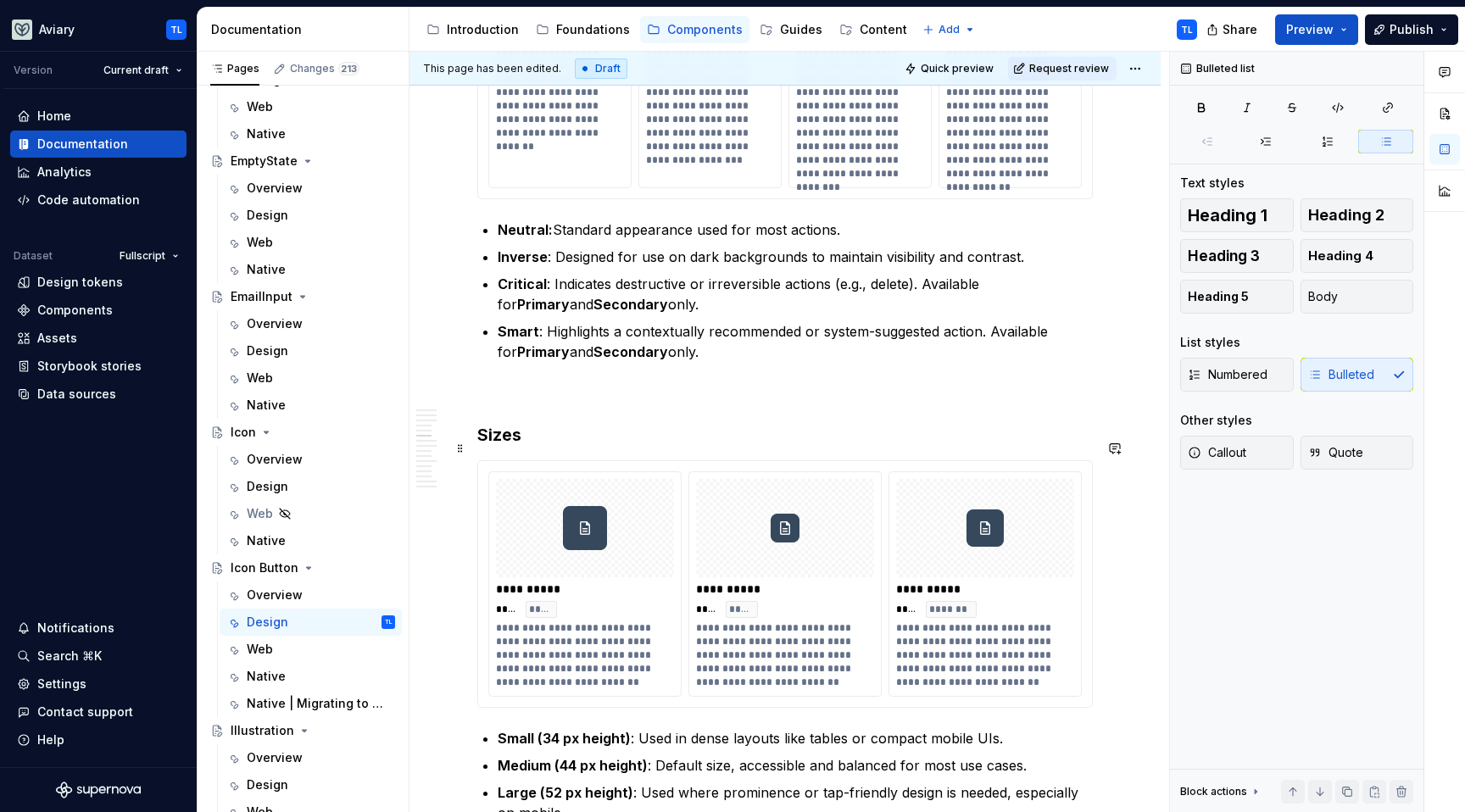
scroll to position [1942, 0]
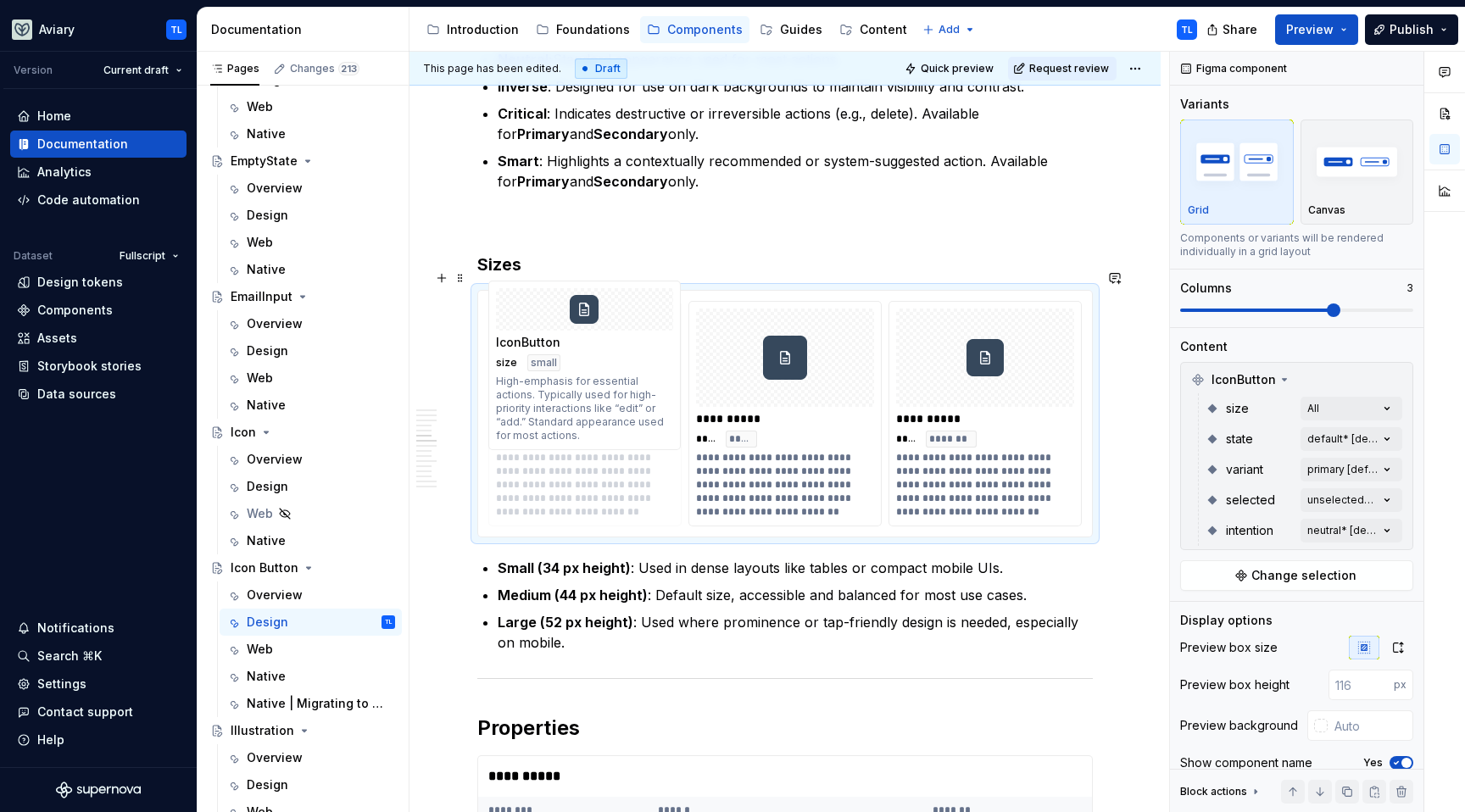
drag, startPoint x: 766, startPoint y: 448, endPoint x: 611, endPoint y: 450, distance: 155.0
click at [607, 448] on body "Aviary TL Version Current draft Home Documentation Analytics Code automation Da…" at bounding box center [732, 406] width 1465 height 812
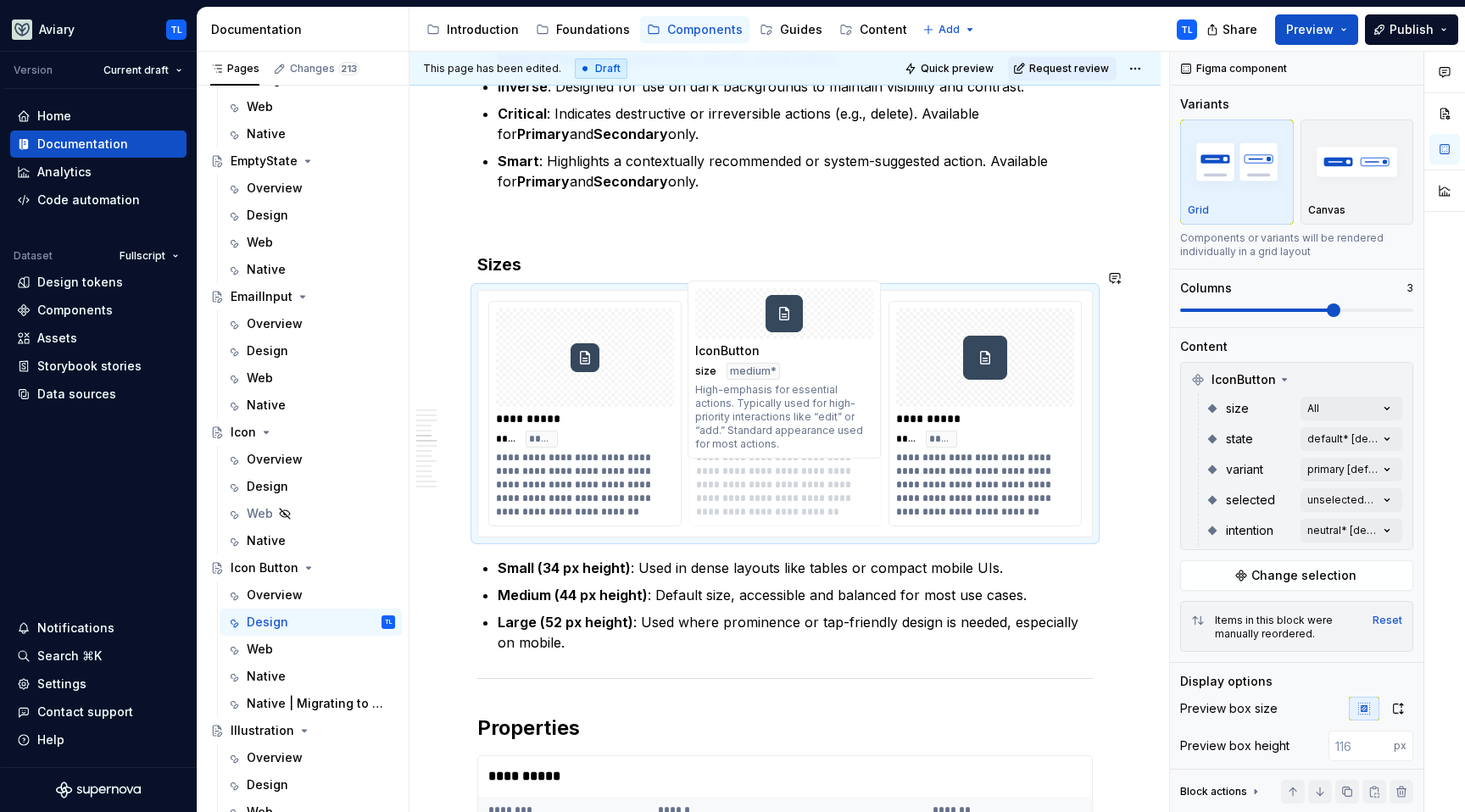
drag, startPoint x: 970, startPoint y: 455, endPoint x: 810, endPoint y: 450, distance: 160.1
click at [810, 450] on body "Aviary TL Version Current draft Home Documentation Analytics Code automation Da…" at bounding box center [732, 406] width 1465 height 812
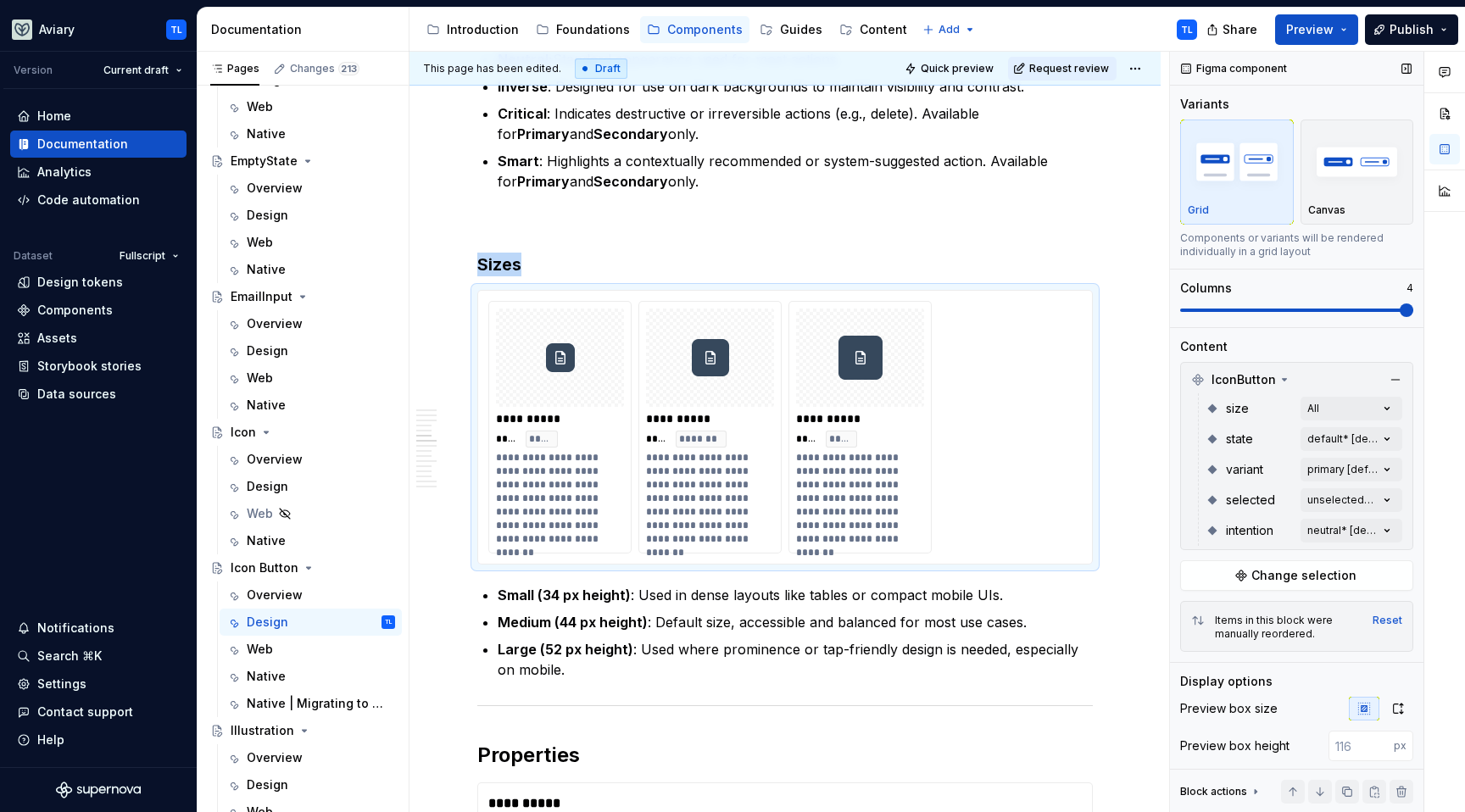
click at [1413, 314] on span at bounding box center [1406, 310] width 14 height 14
click at [1341, 575] on span "Change selection" at bounding box center [1305, 575] width 105 height 17
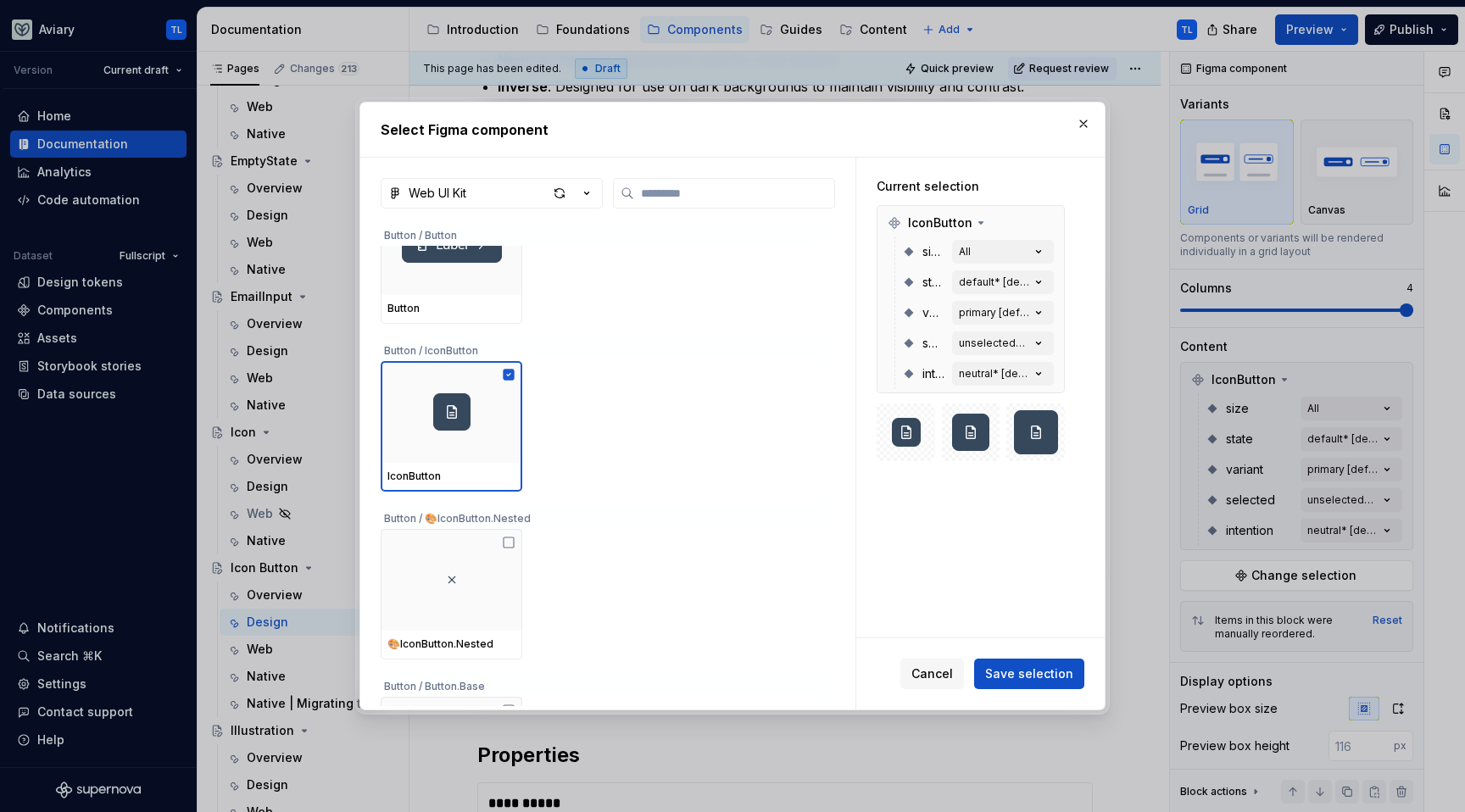
scroll to position [142, 0]
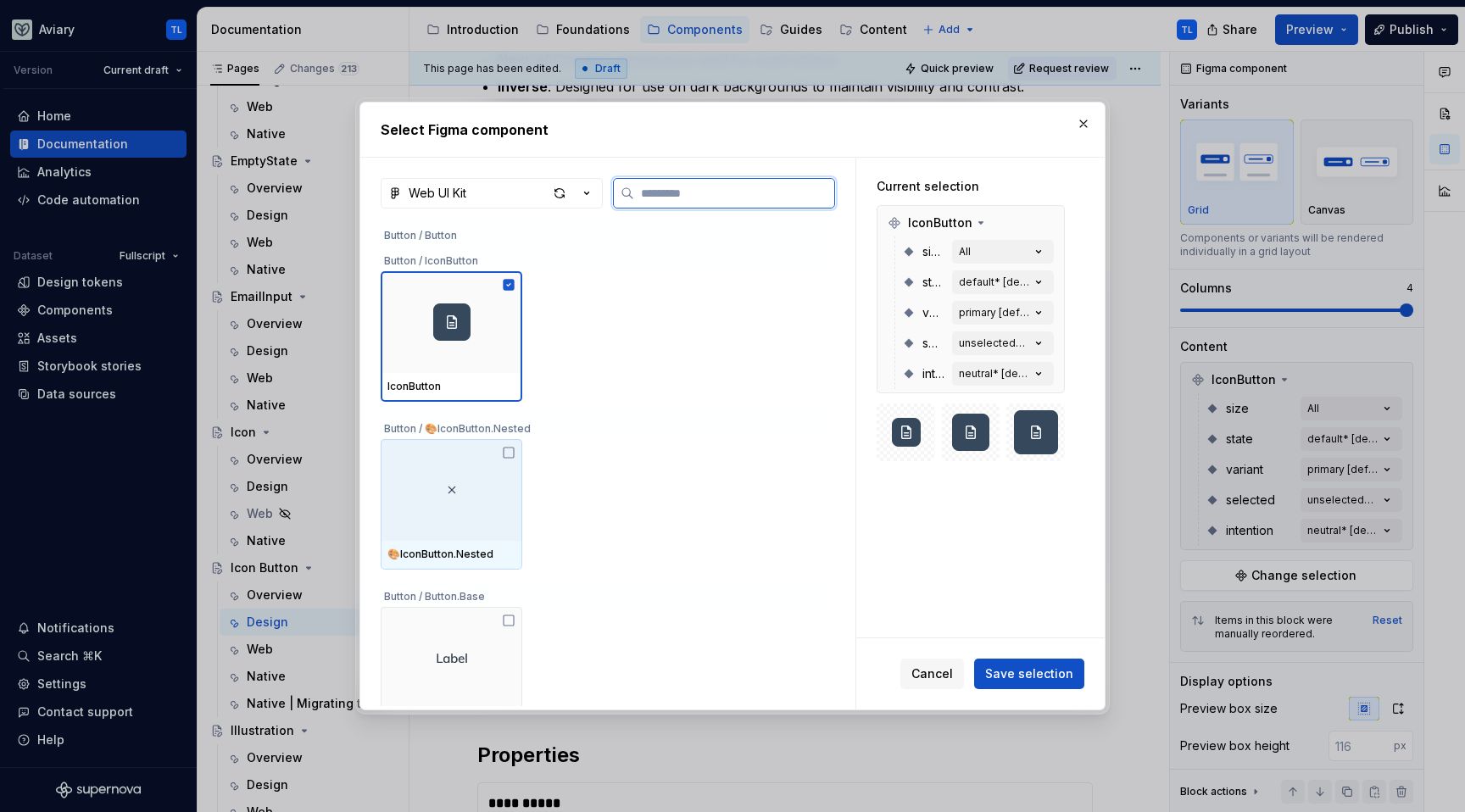
click at [507, 453] on icon at bounding box center [509, 452] width 14 height 14
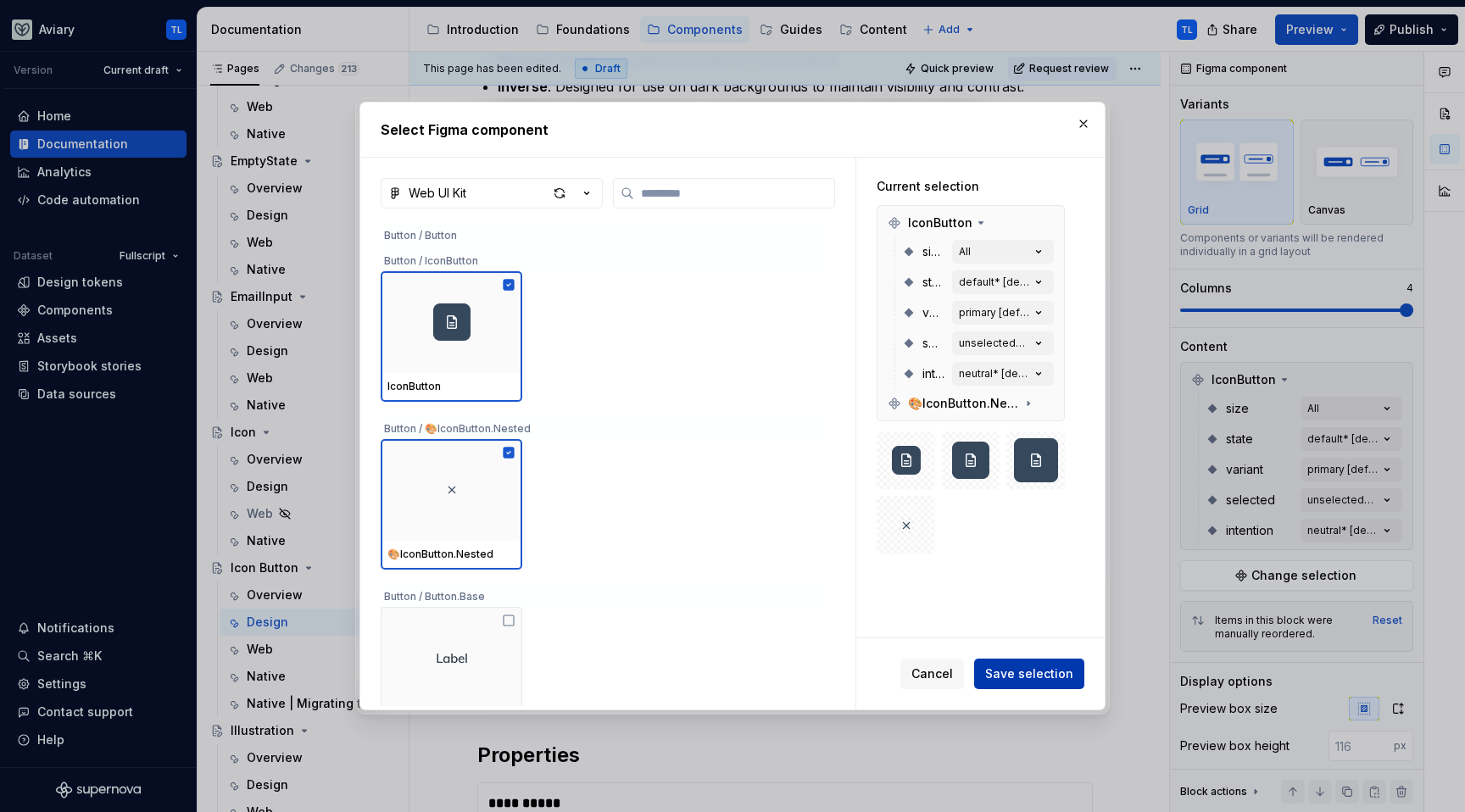
click at [1018, 669] on span "Save selection" at bounding box center [1029, 673] width 88 height 17
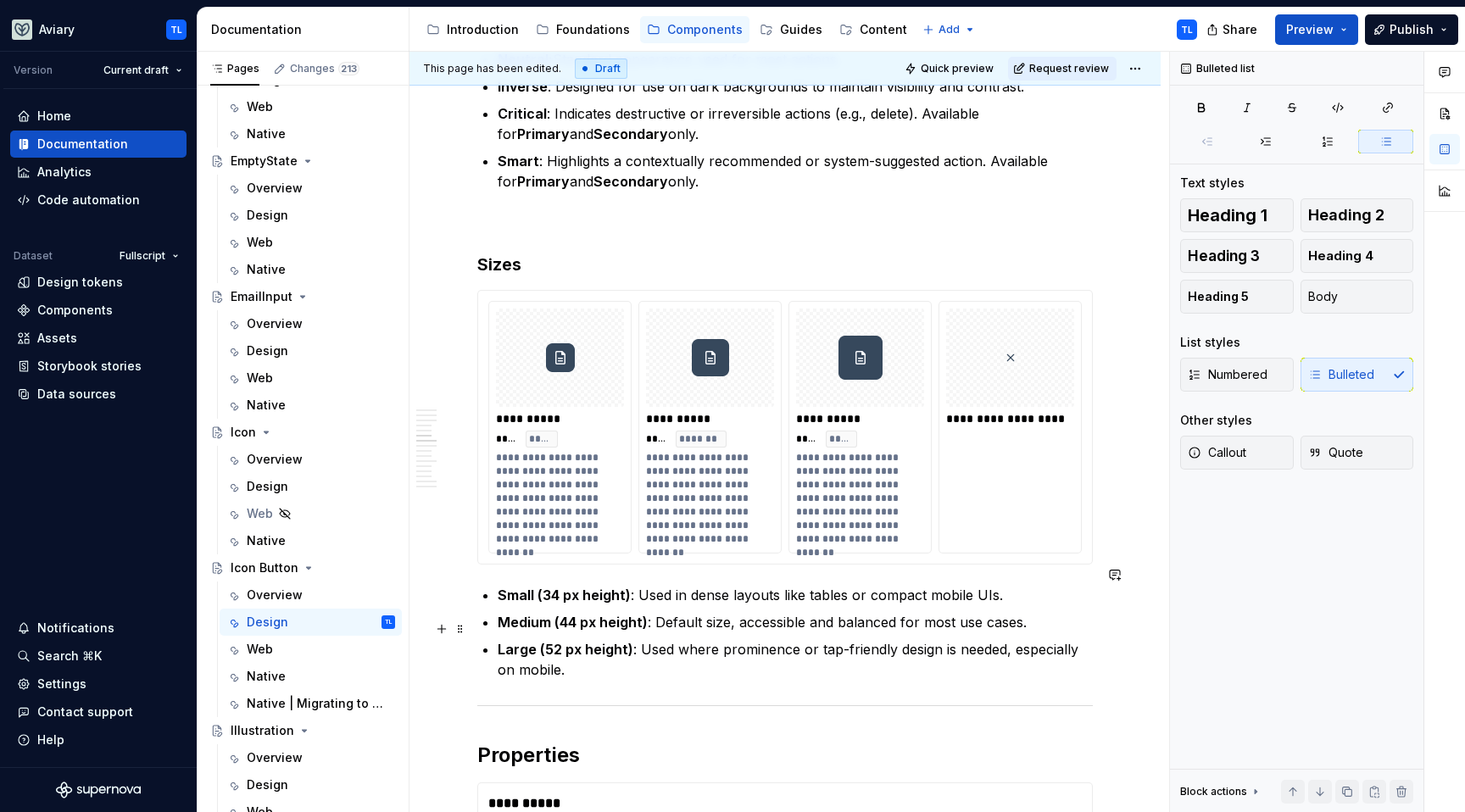
click at [615, 645] on p "Large (52 px height) : Used where prominence or tap-friendly design is needed, …" at bounding box center [795, 659] width 596 height 41
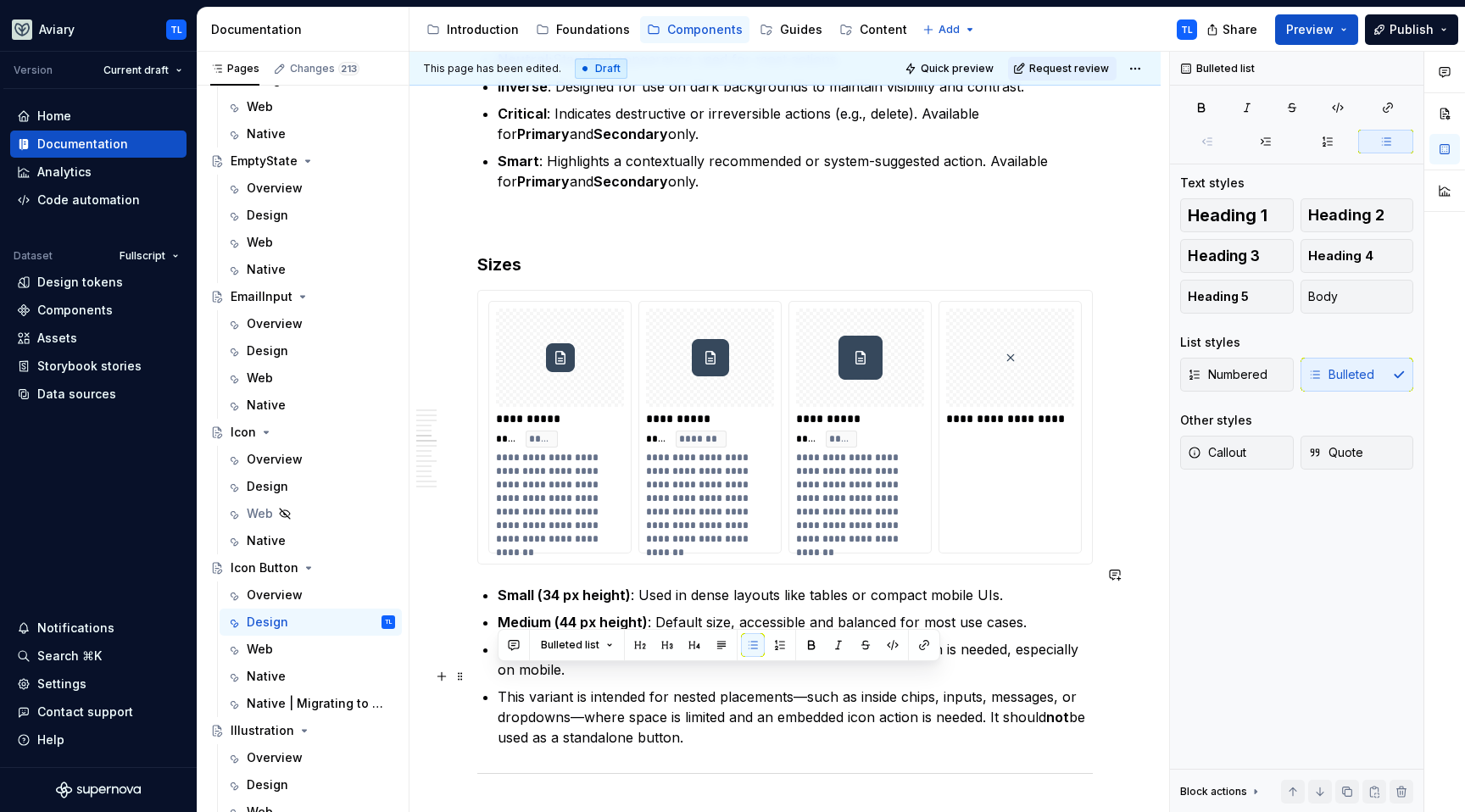
drag, startPoint x: 690, startPoint y: 710, endPoint x: 492, endPoint y: 679, distance: 200.4
click at [480, 675] on div "**********" at bounding box center [785, 467] width 616 height 4067
click at [697, 726] on p "This variant is intended for nested placements—such as inside chips, inputs, me…" at bounding box center [795, 717] width 596 height 61
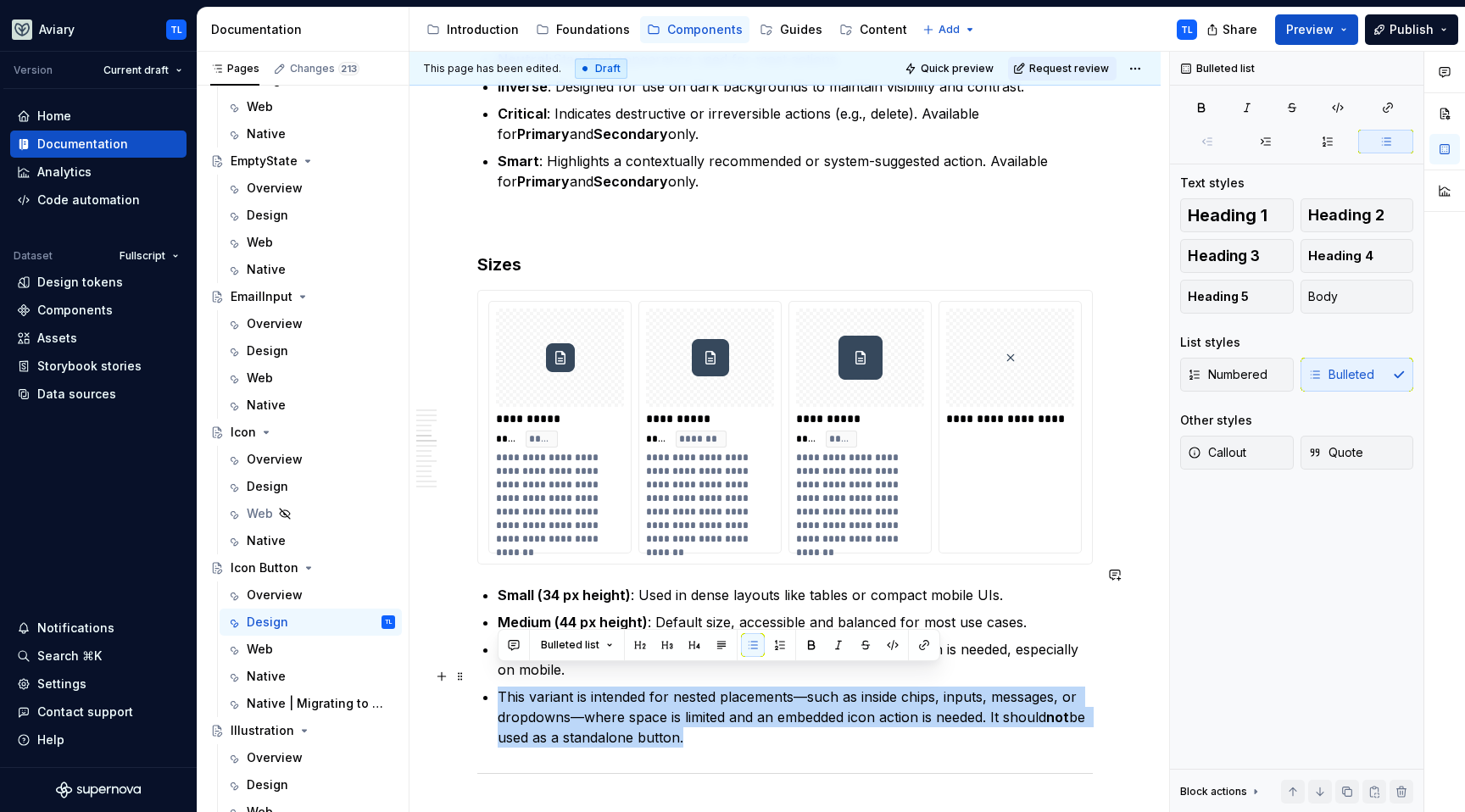
drag, startPoint x: 706, startPoint y: 708, endPoint x: 498, endPoint y: 678, distance: 210.2
click at [492, 677] on div "**********" at bounding box center [785, 467] width 616 height 4067
click at [1004, 451] on div "**********" at bounding box center [1011, 427] width 143 height 253
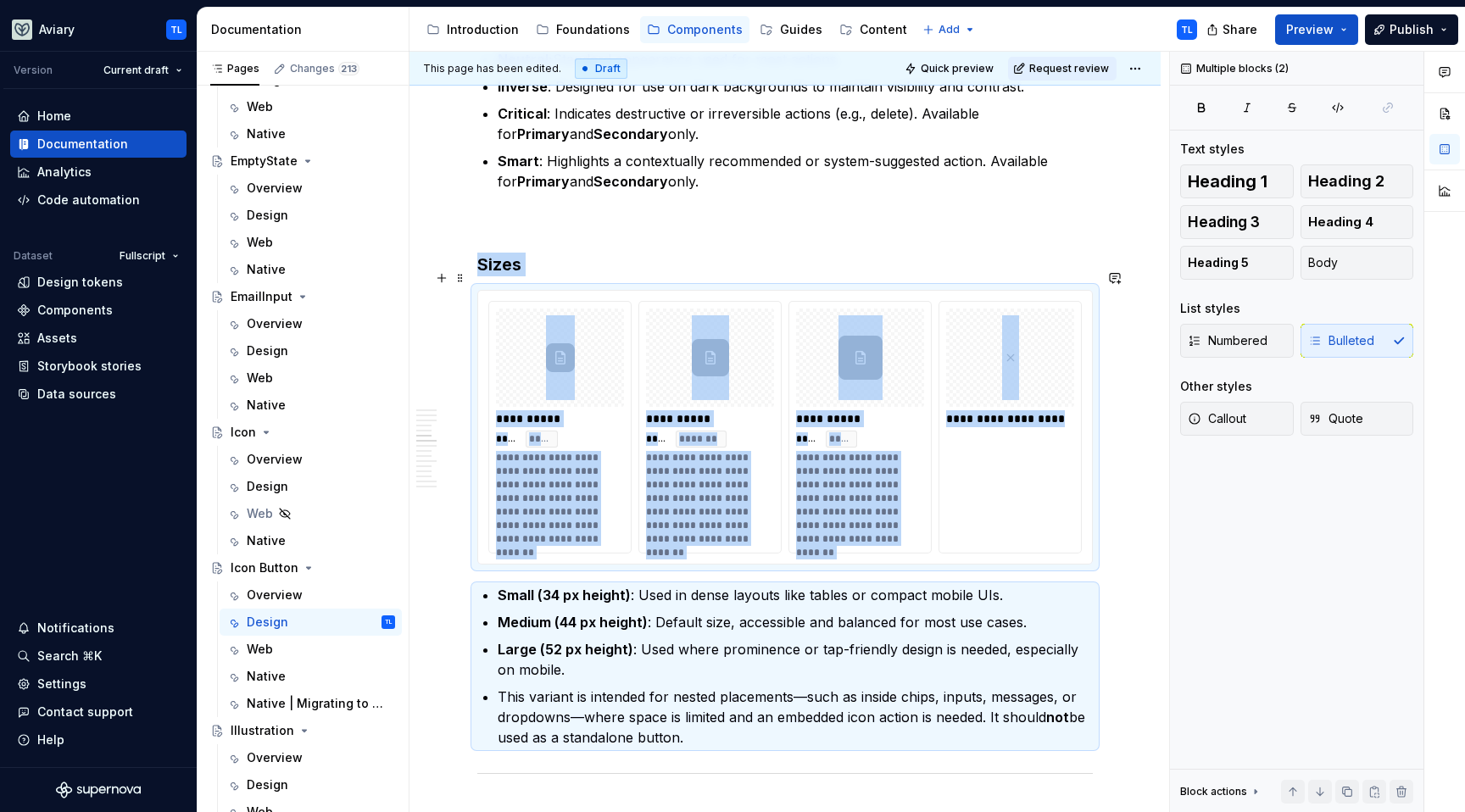
click at [1087, 340] on div "**********" at bounding box center [785, 427] width 614 height 273
click at [1040, 338] on div at bounding box center [1010, 358] width 128 height 99
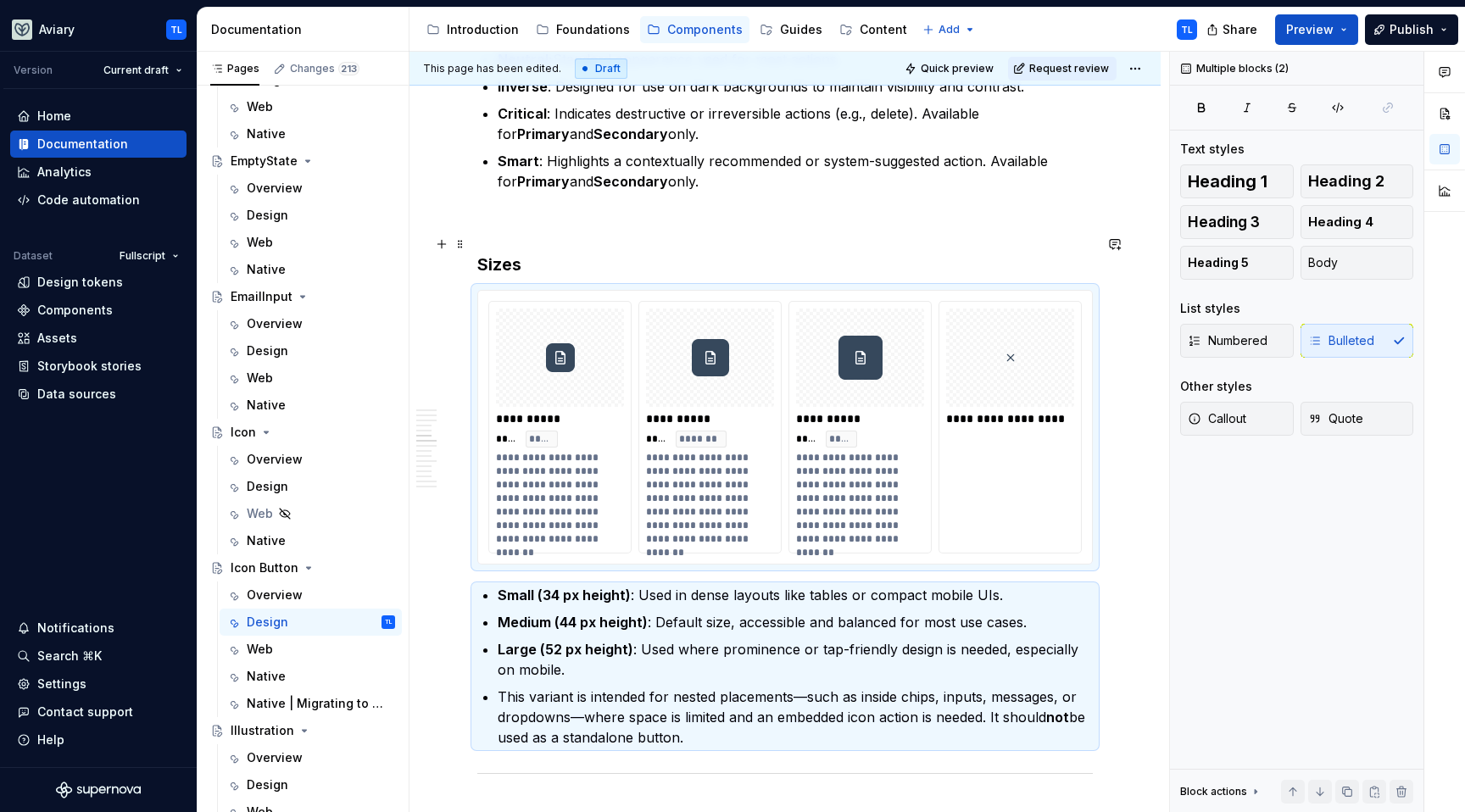
click at [941, 227] on div "**********" at bounding box center [785, 467] width 616 height 4067
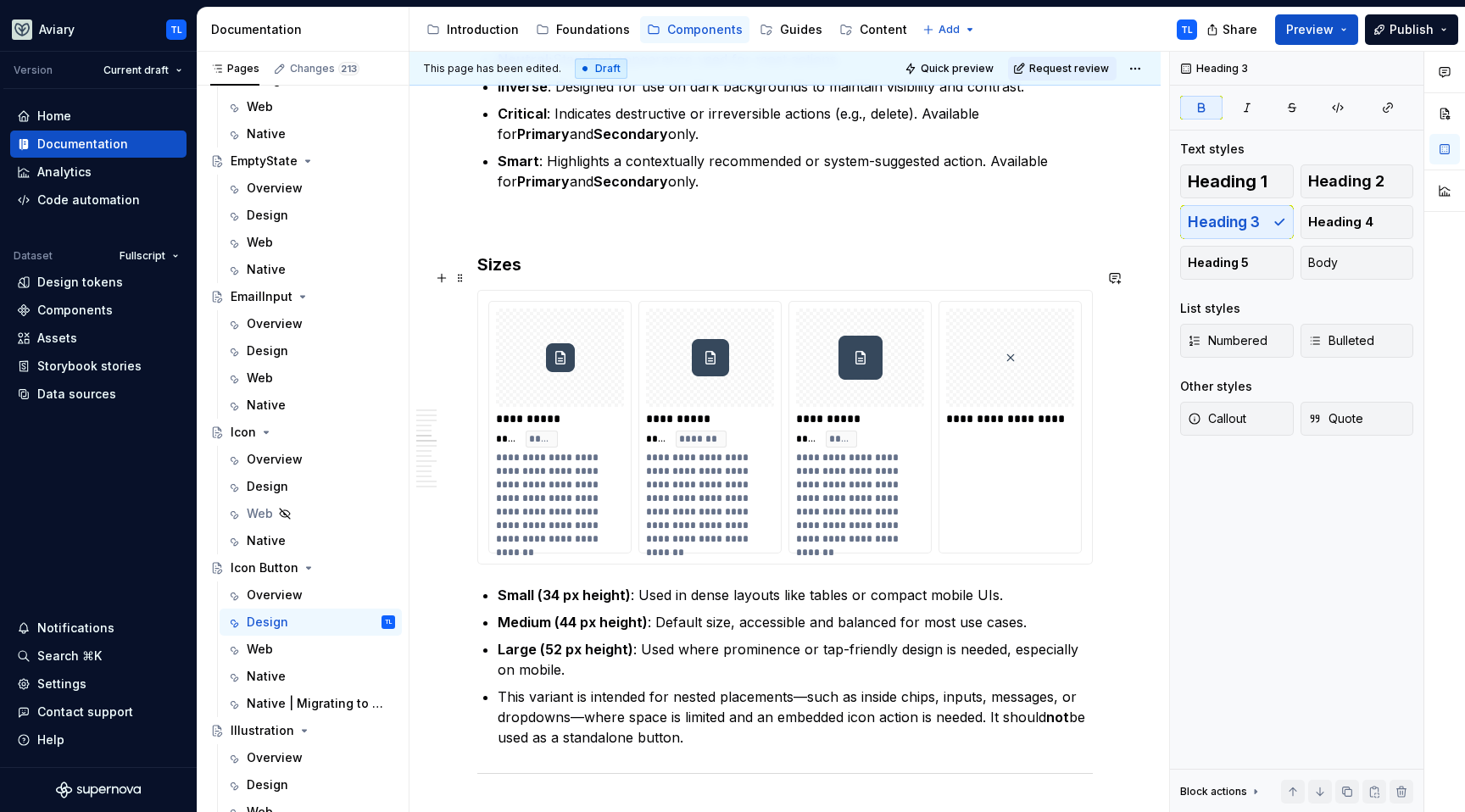
click at [1056, 356] on div at bounding box center [1010, 358] width 128 height 99
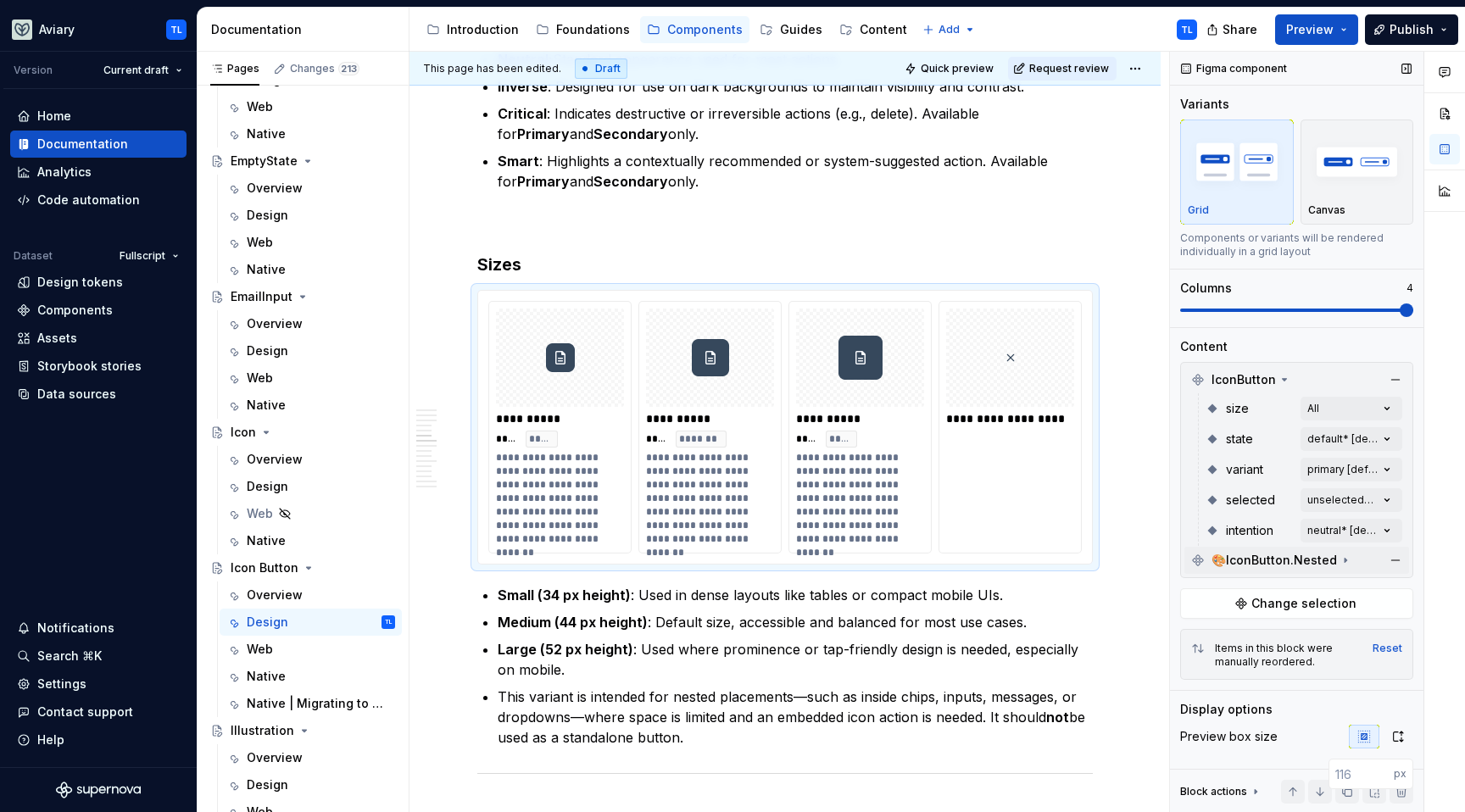
click at [1342, 558] on icon at bounding box center [1345, 560] width 14 height 14
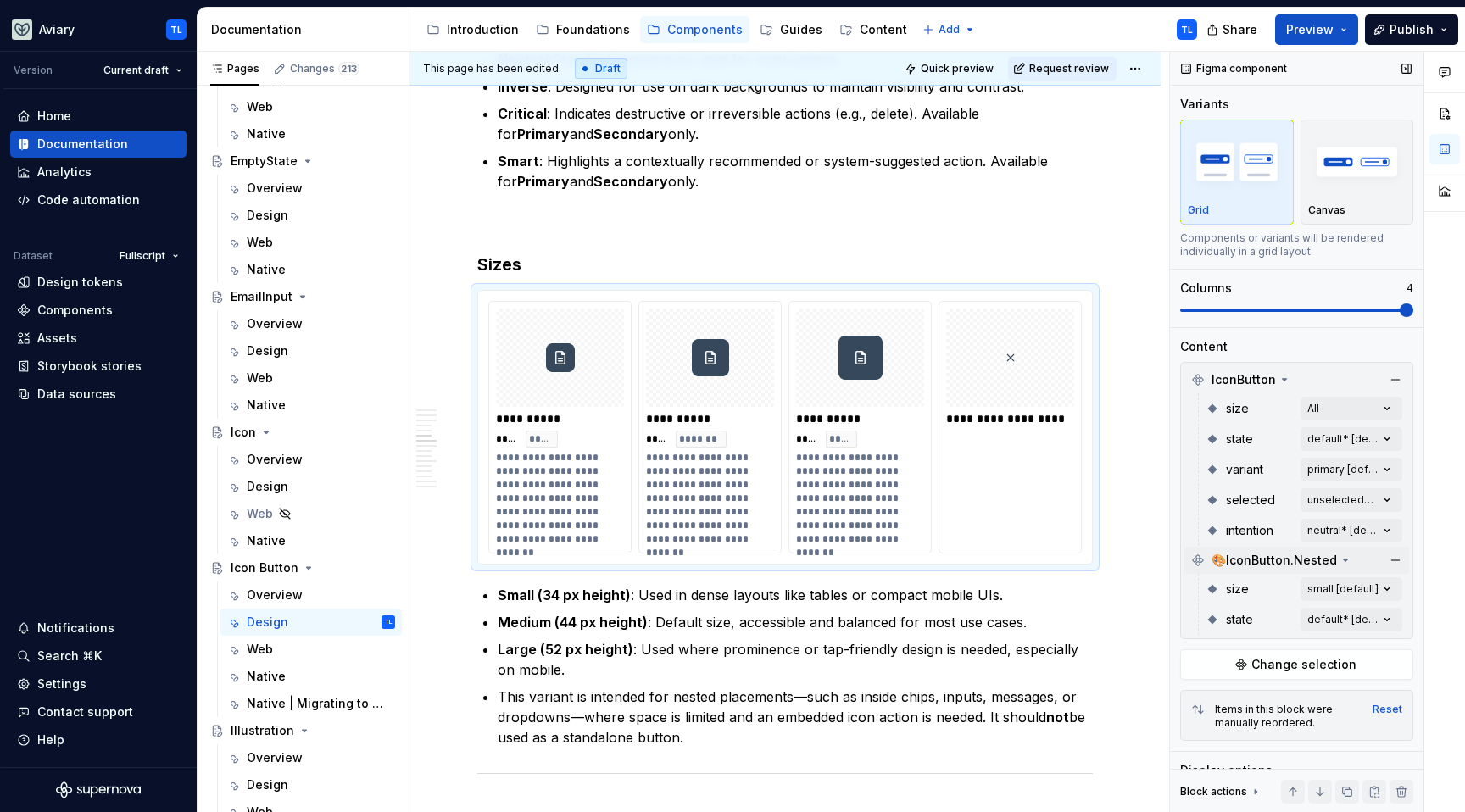
click at [1348, 584] on div "Comments Open comments No comments yet Select ‘Comment’ from the block context …" at bounding box center [1318, 432] width 296 height 761
click at [1370, 620] on span "button" at bounding box center [1364, 618] width 10 height 10
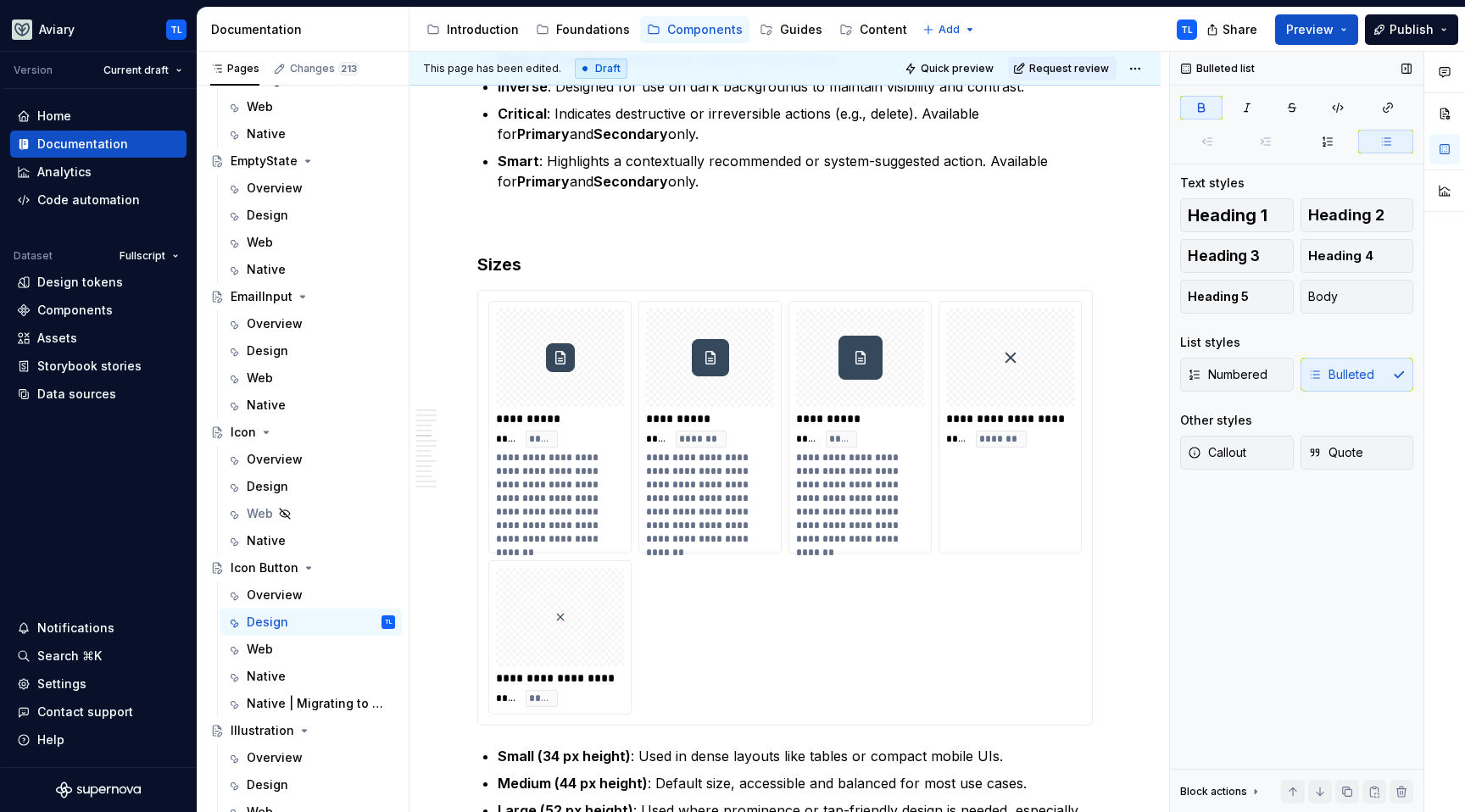
click at [1004, 360] on html "Aviary TL Version Current draft Home Documentation Analytics Code automation Da…" at bounding box center [732, 406] width 1465 height 812
click at [528, 291] on div "**********" at bounding box center [785, 508] width 614 height 434
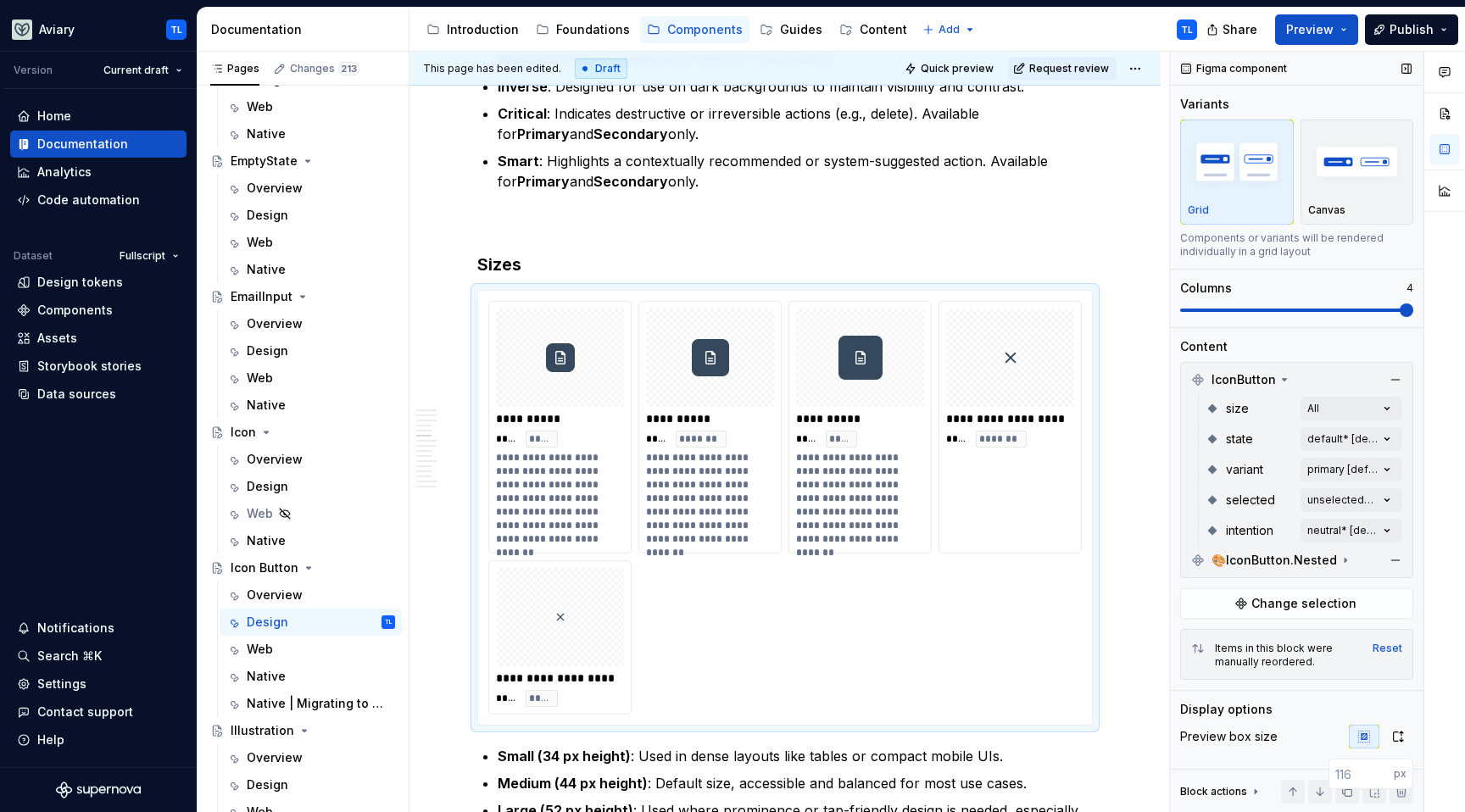
click at [1369, 307] on span at bounding box center [1296, 310] width 233 height 14
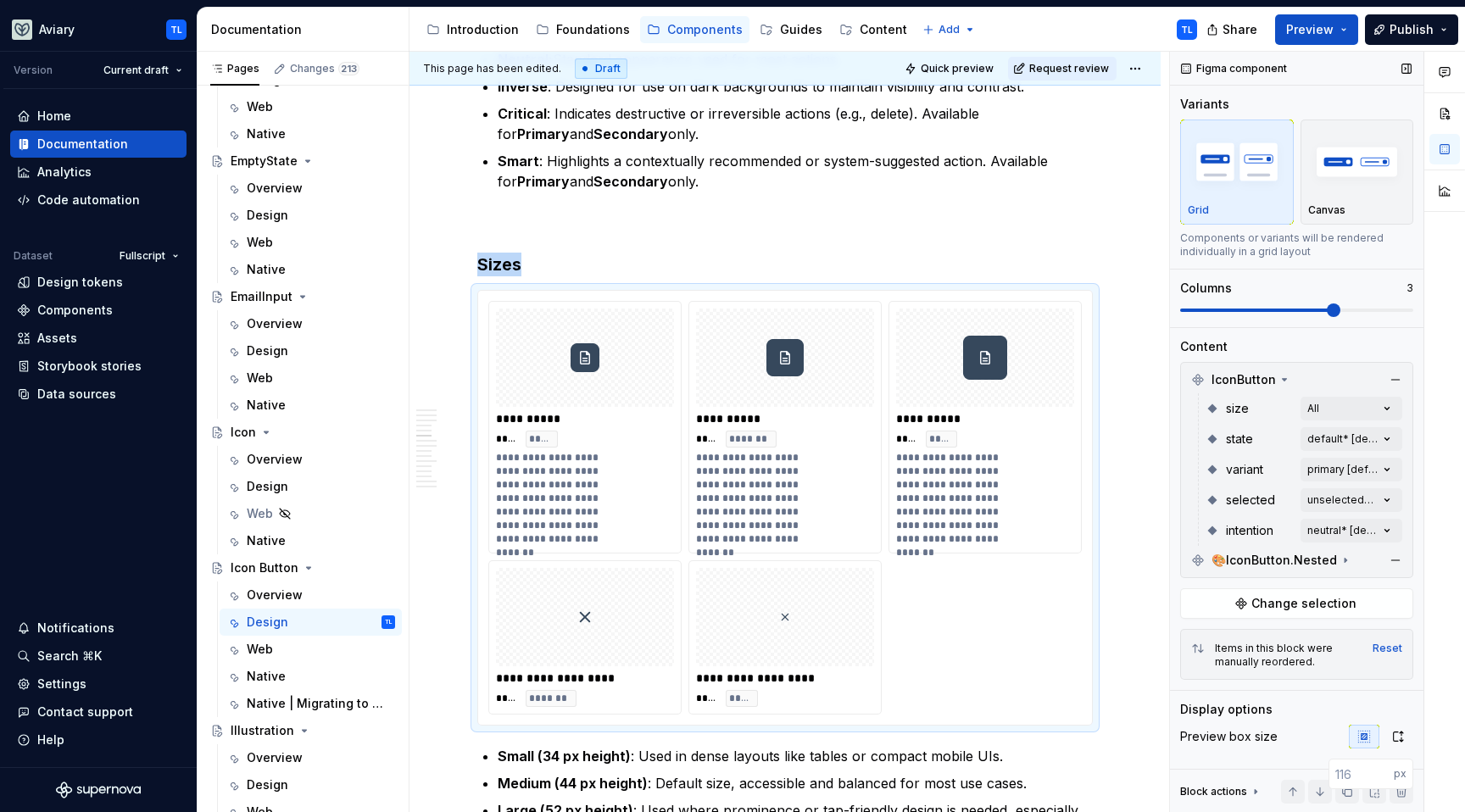
click at [1335, 311] on span at bounding box center [1257, 311] width 155 height 4
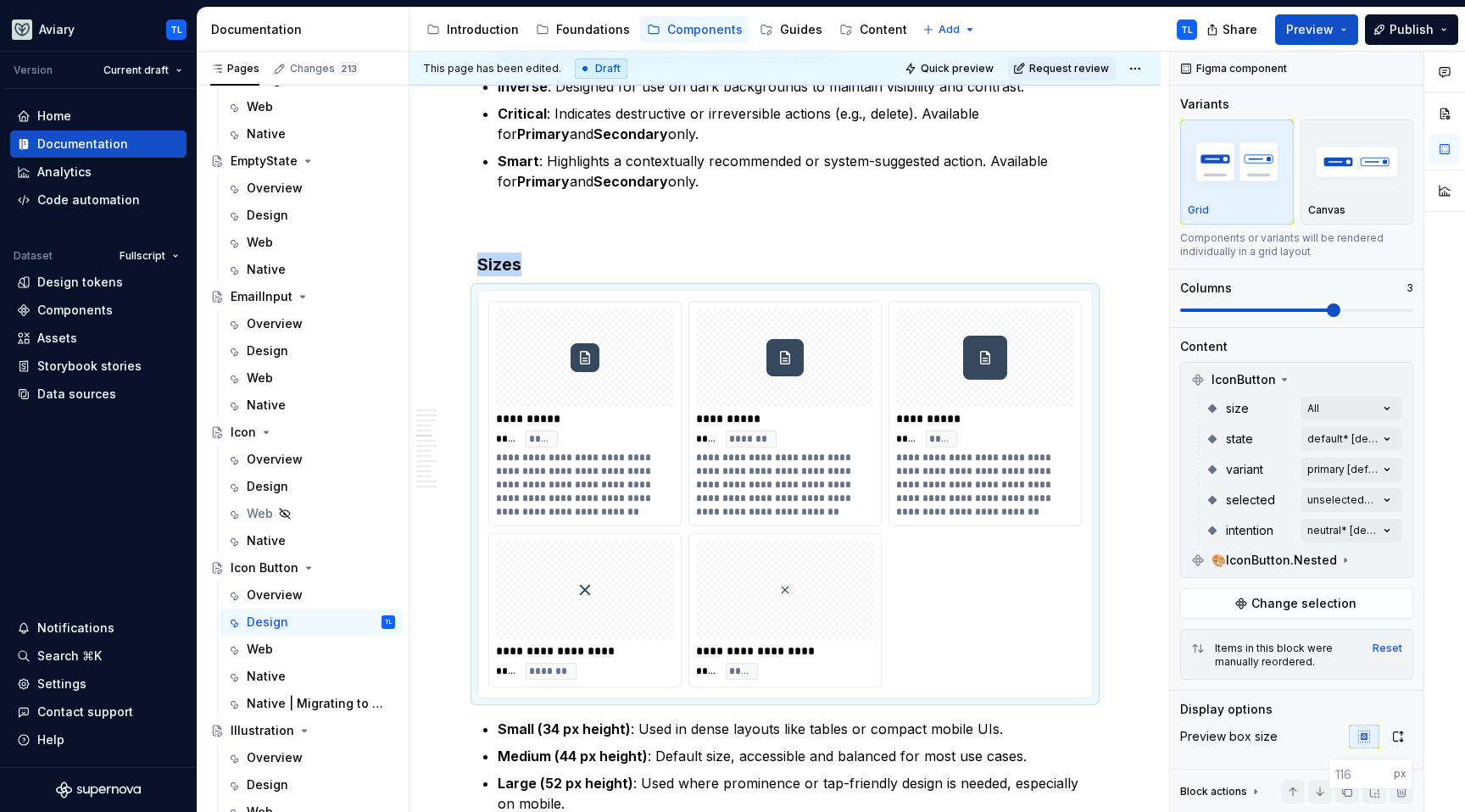
type textarea "*"
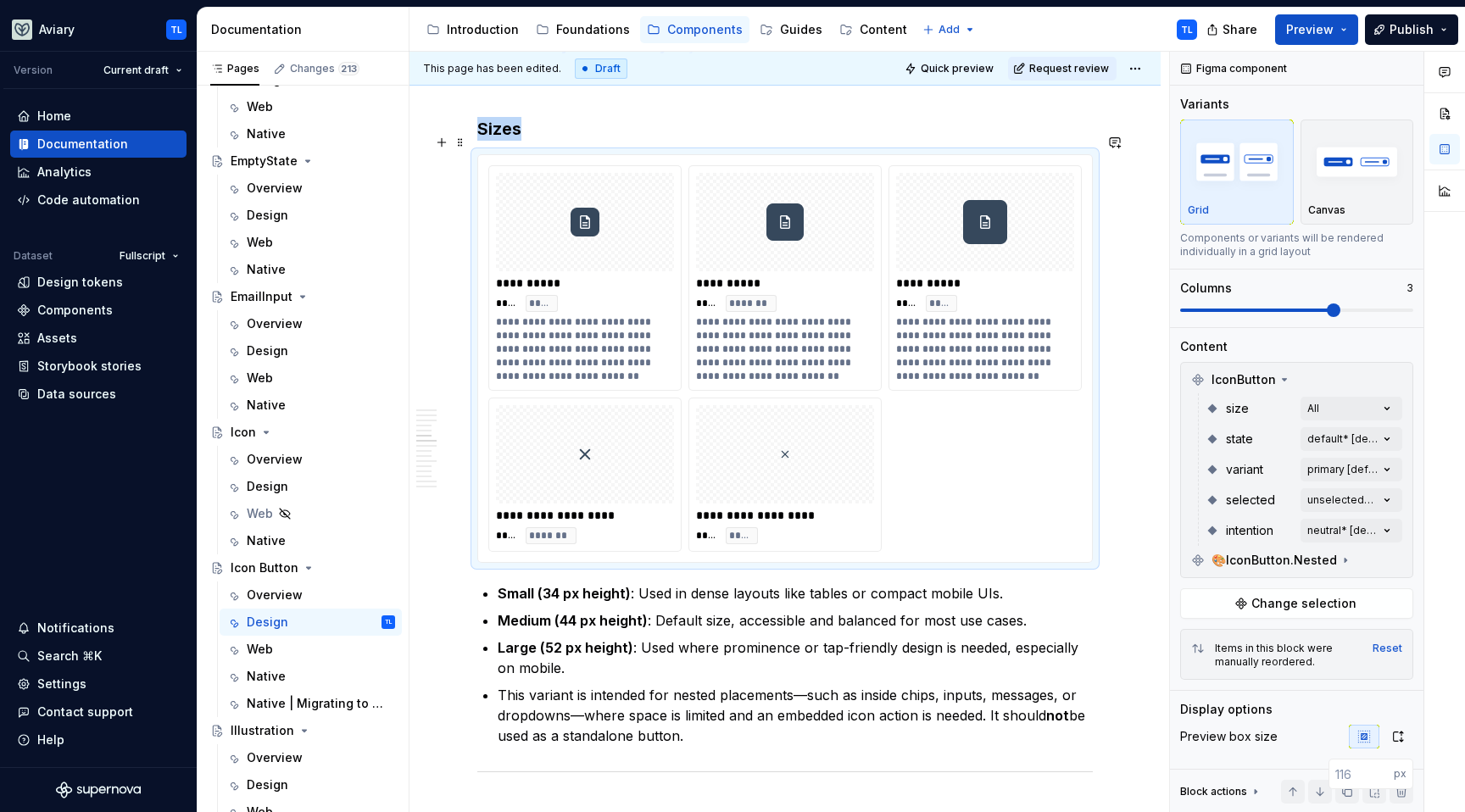
scroll to position [2080, 0]
drag, startPoint x: 784, startPoint y: 455, endPoint x: 611, endPoint y: 469, distance: 173.6
click at [615, 462] on body "Aviary TL Version Current draft Home Documentation Analytics Code automation Da…" at bounding box center [732, 406] width 1465 height 812
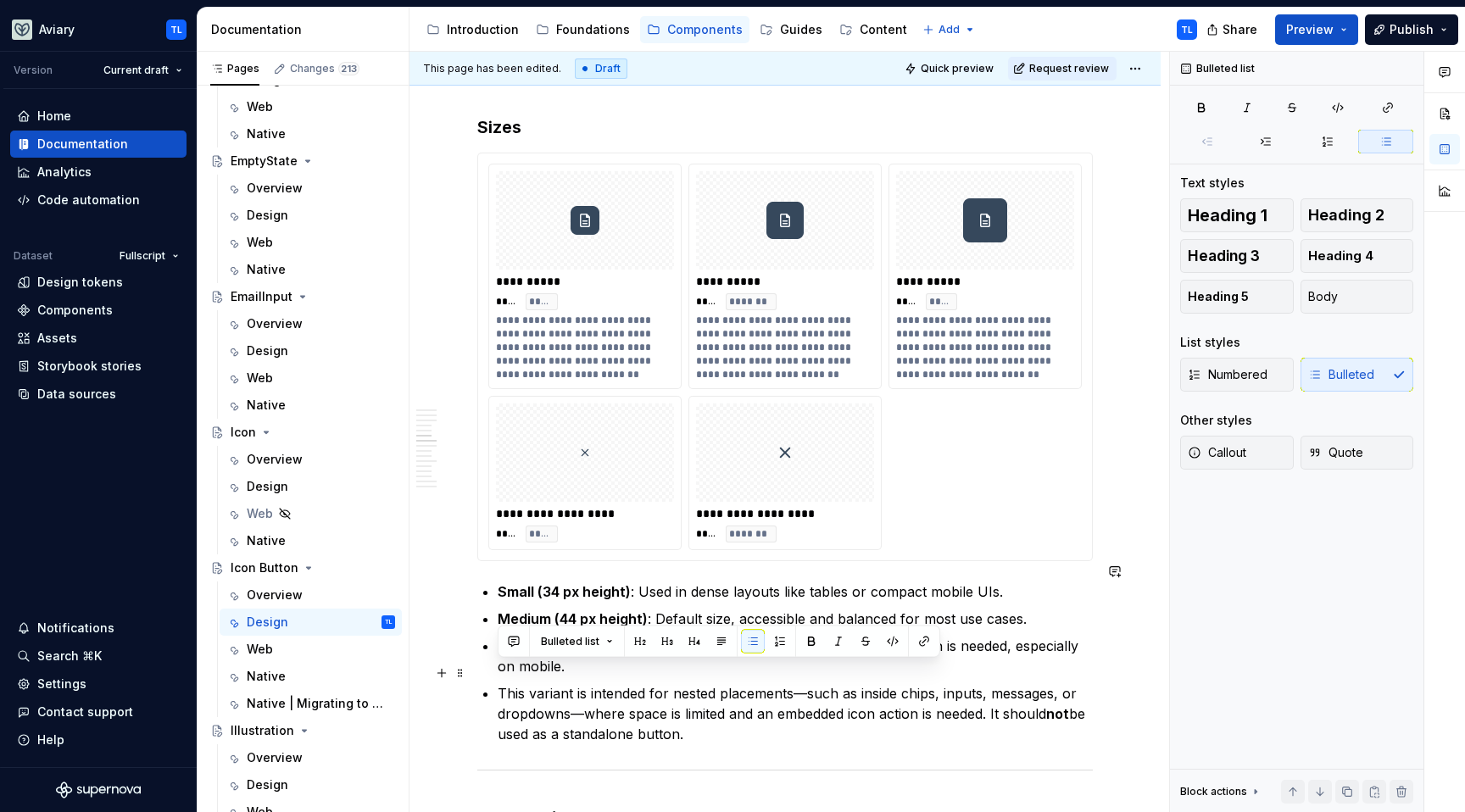
drag, startPoint x: 616, startPoint y: 682, endPoint x: 502, endPoint y: 676, distance: 114.2
click at [498, 683] on li "This variant is intended for nested placements—such as inside chips, inputs, me…" at bounding box center [795, 713] width 596 height 61
click at [565, 556] on div "**********" at bounding box center [785, 397] width 616 height 4201
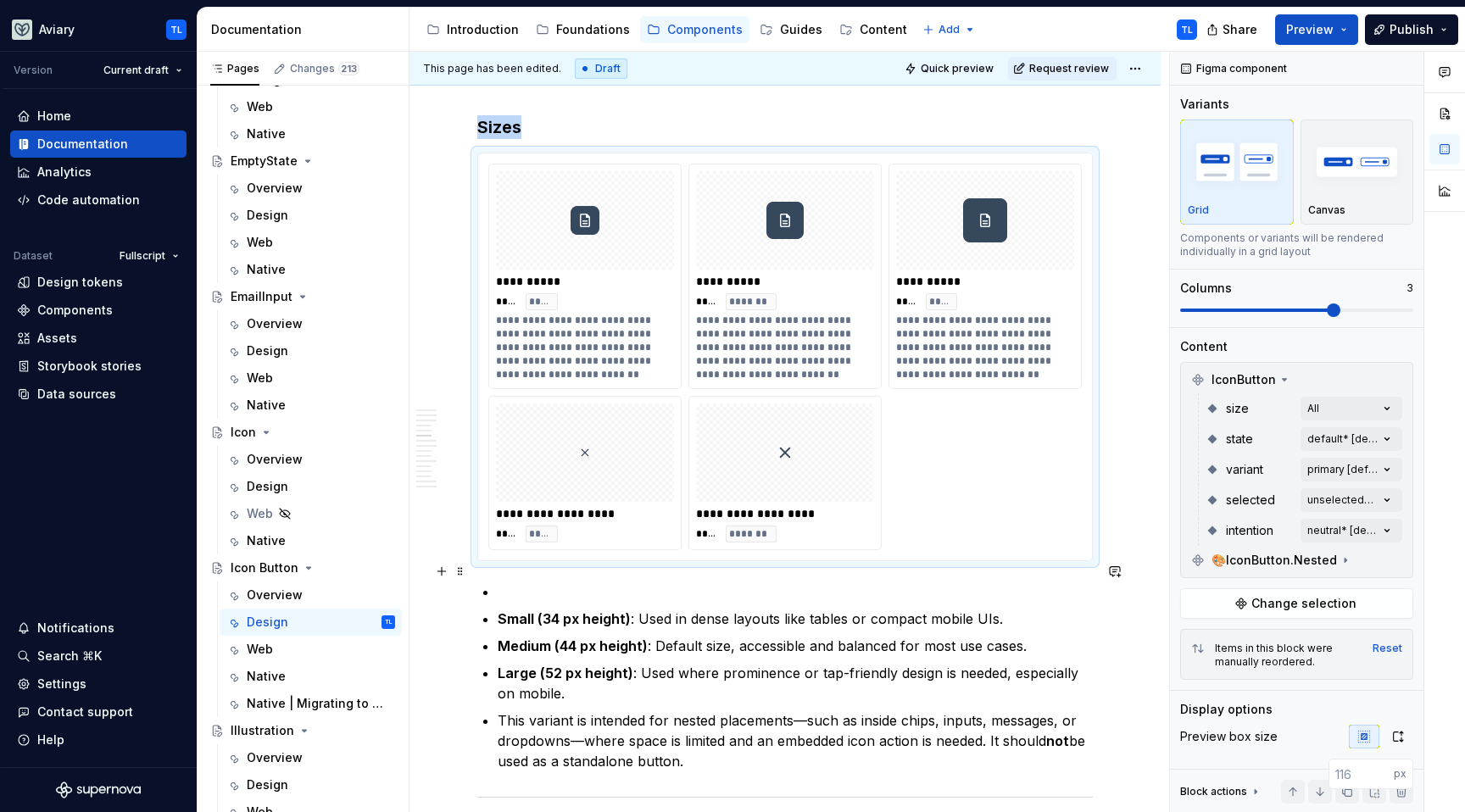
click at [528, 582] on p at bounding box center [795, 592] width 596 height 20
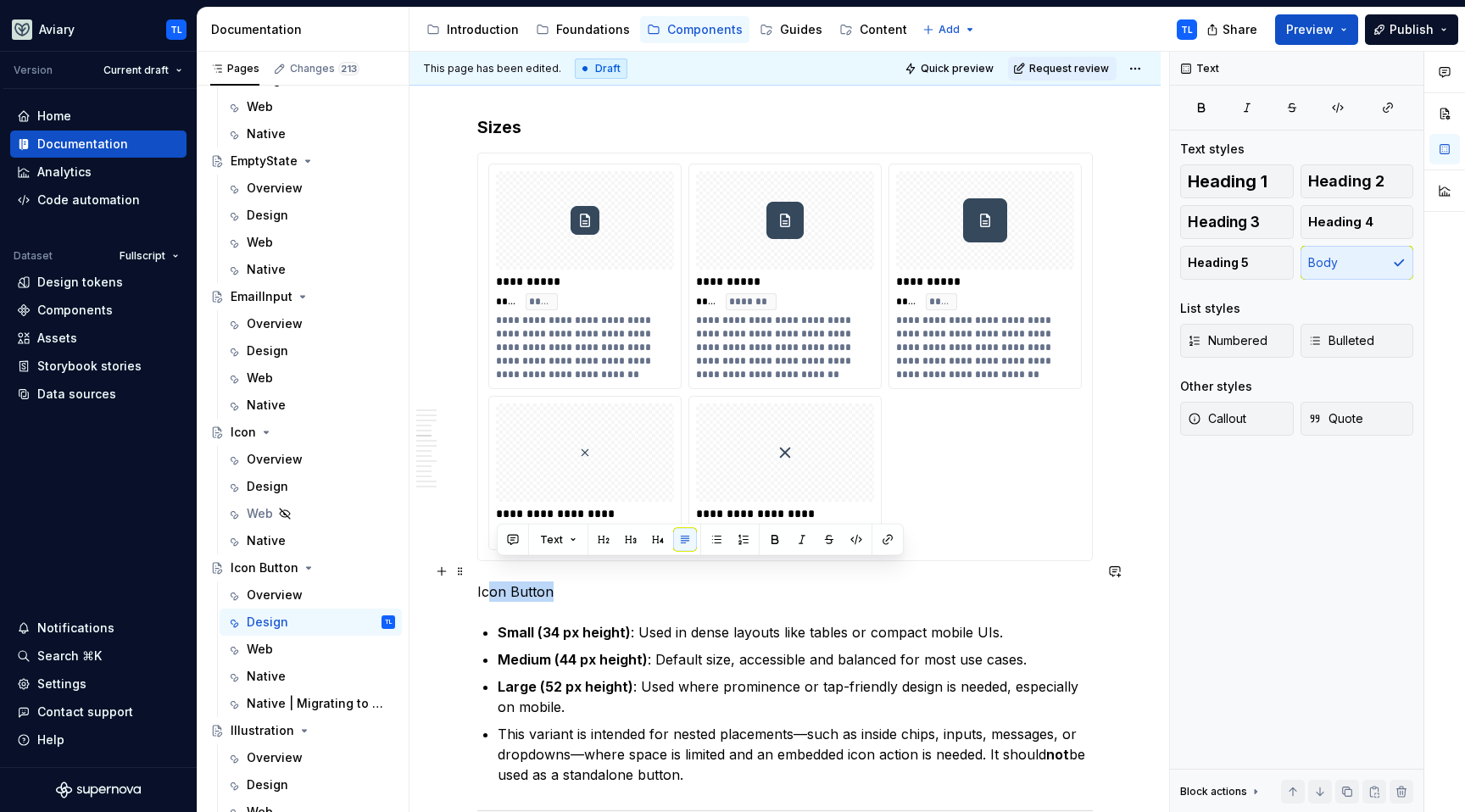
drag, startPoint x: 537, startPoint y: 573, endPoint x: 467, endPoint y: 571, distance: 70.0
click at [478, 566] on div "**********" at bounding box center [785, 427] width 616 height 4262
click at [525, 582] on p "Icon Button" at bounding box center [785, 592] width 616 height 20
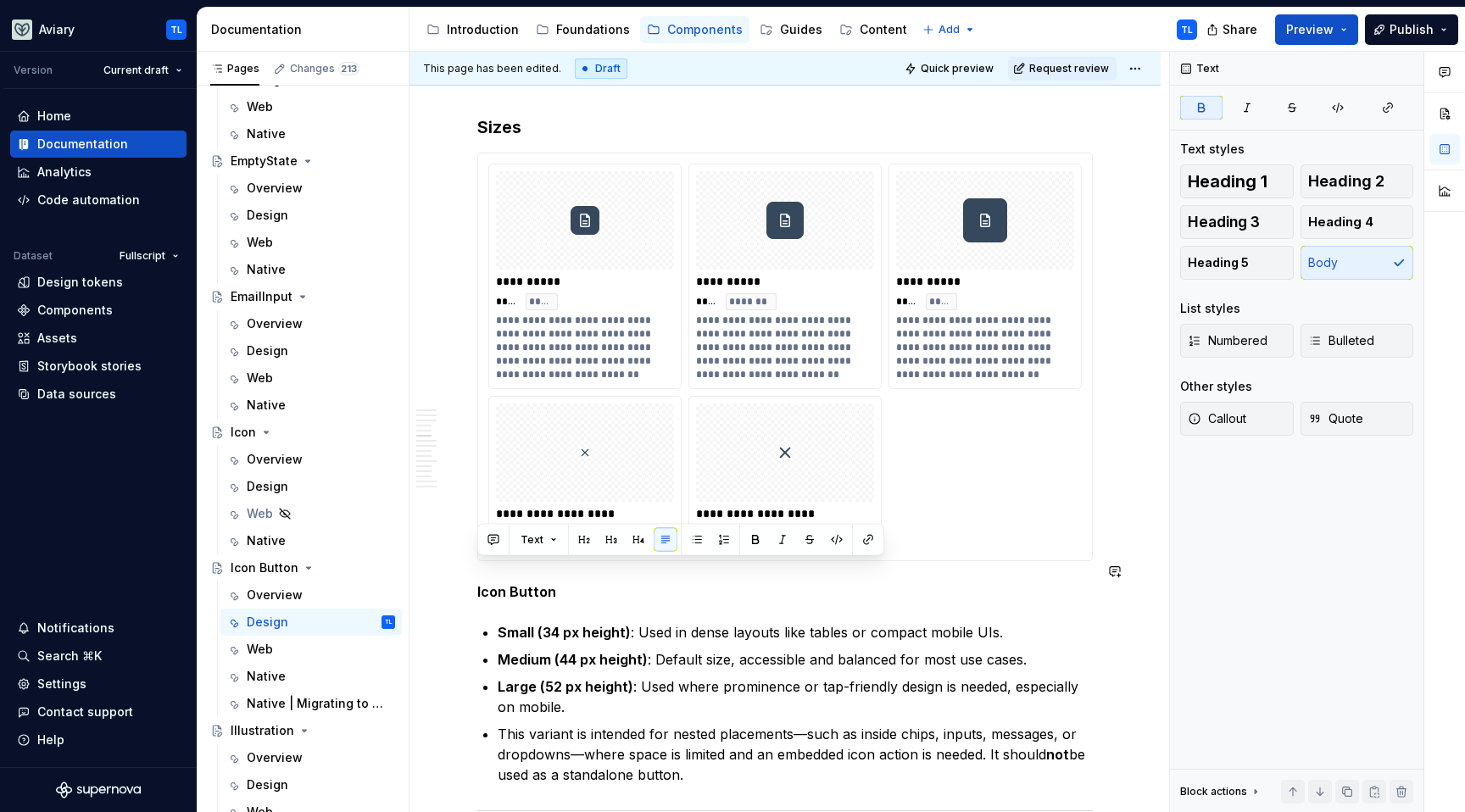
click at [524, 590] on div "**********" at bounding box center [785, 417] width 616 height 4242
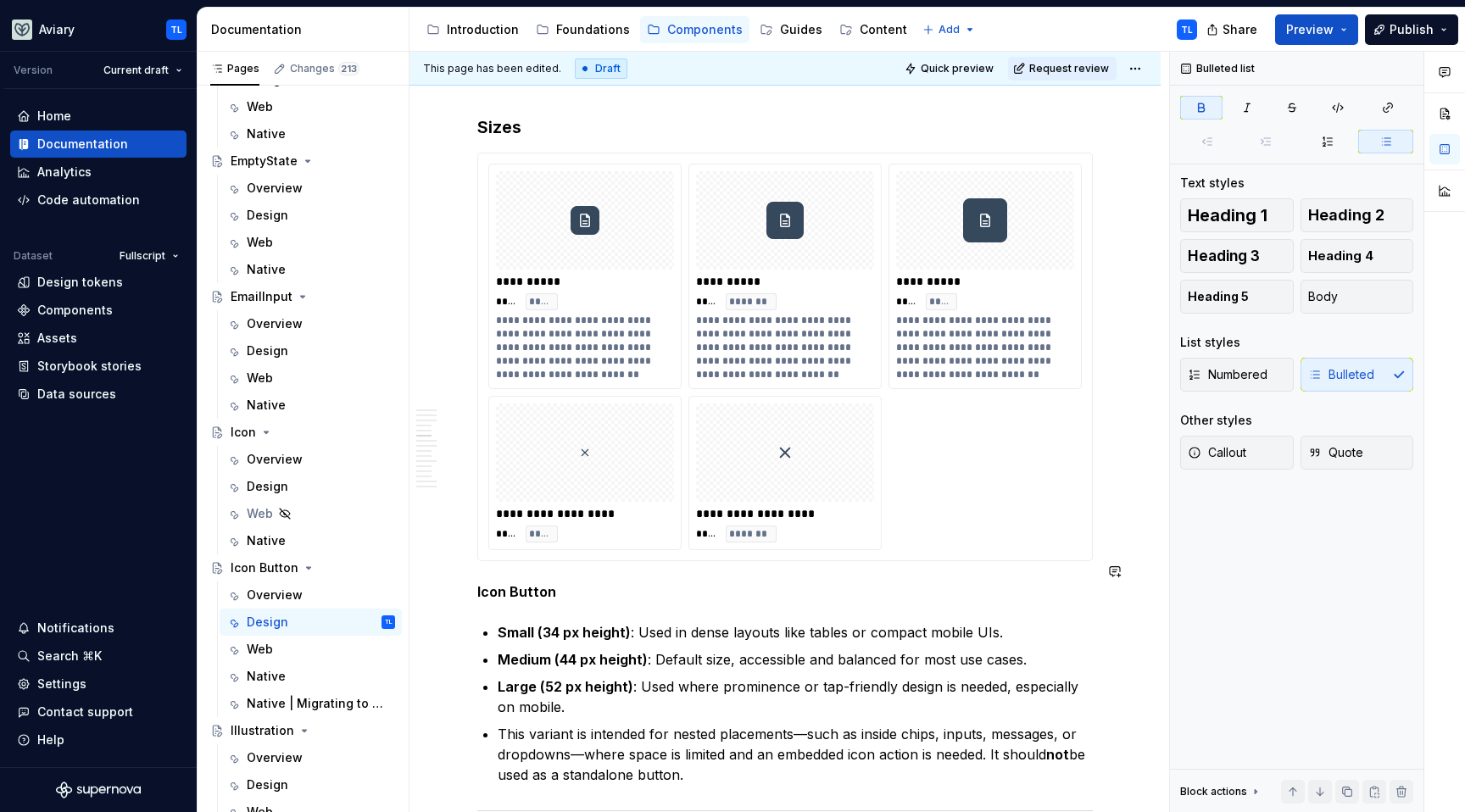
click at [568, 591] on div "**********" at bounding box center [785, 417] width 616 height 4242
click at [606, 686] on p "Large (52 px height) : Used where prominence or tap-friendly design is needed, …" at bounding box center [795, 696] width 596 height 41
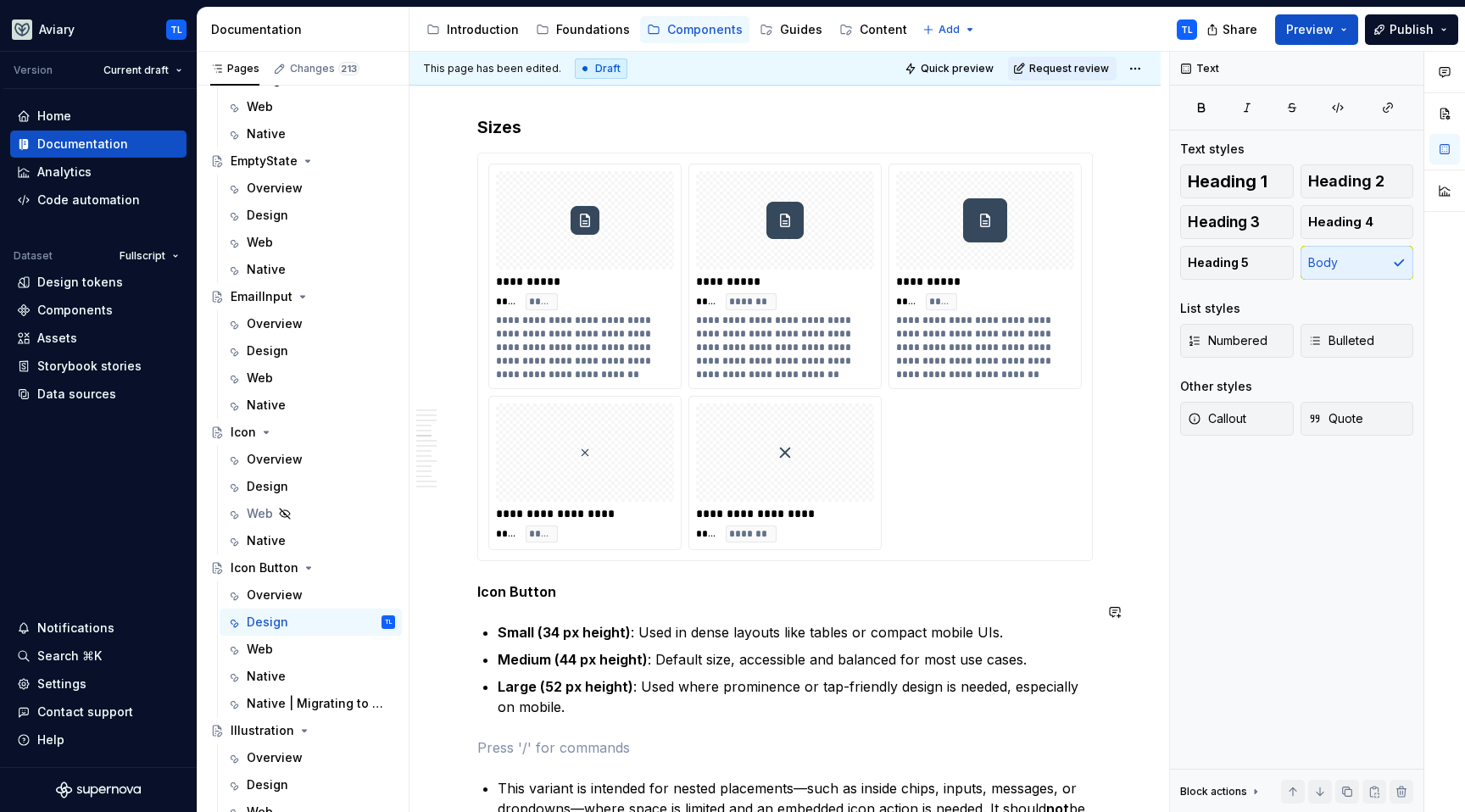
scroll to position [2087, 0]
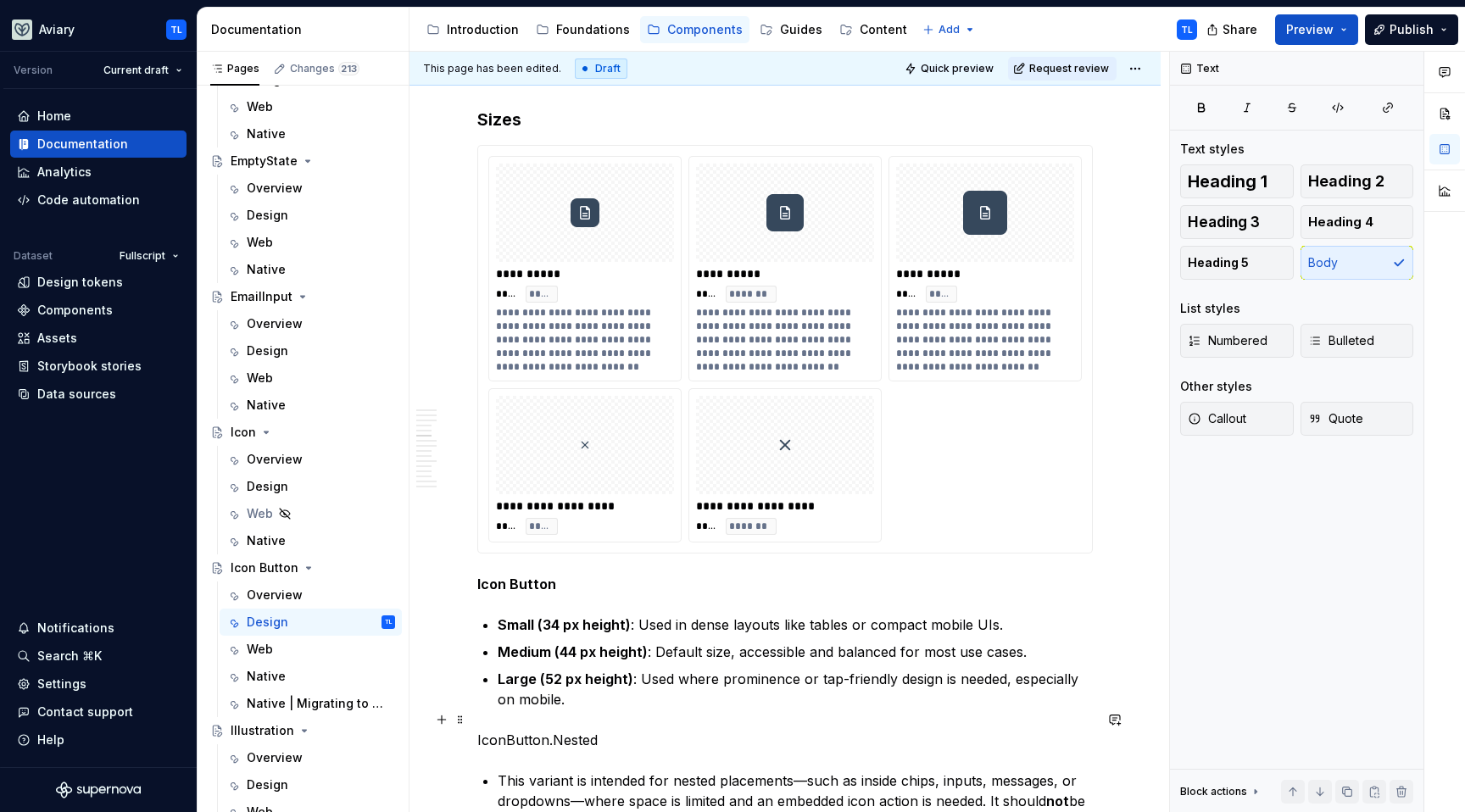
click at [545, 730] on p "IconButton.Nested" at bounding box center [785, 740] width 616 height 20
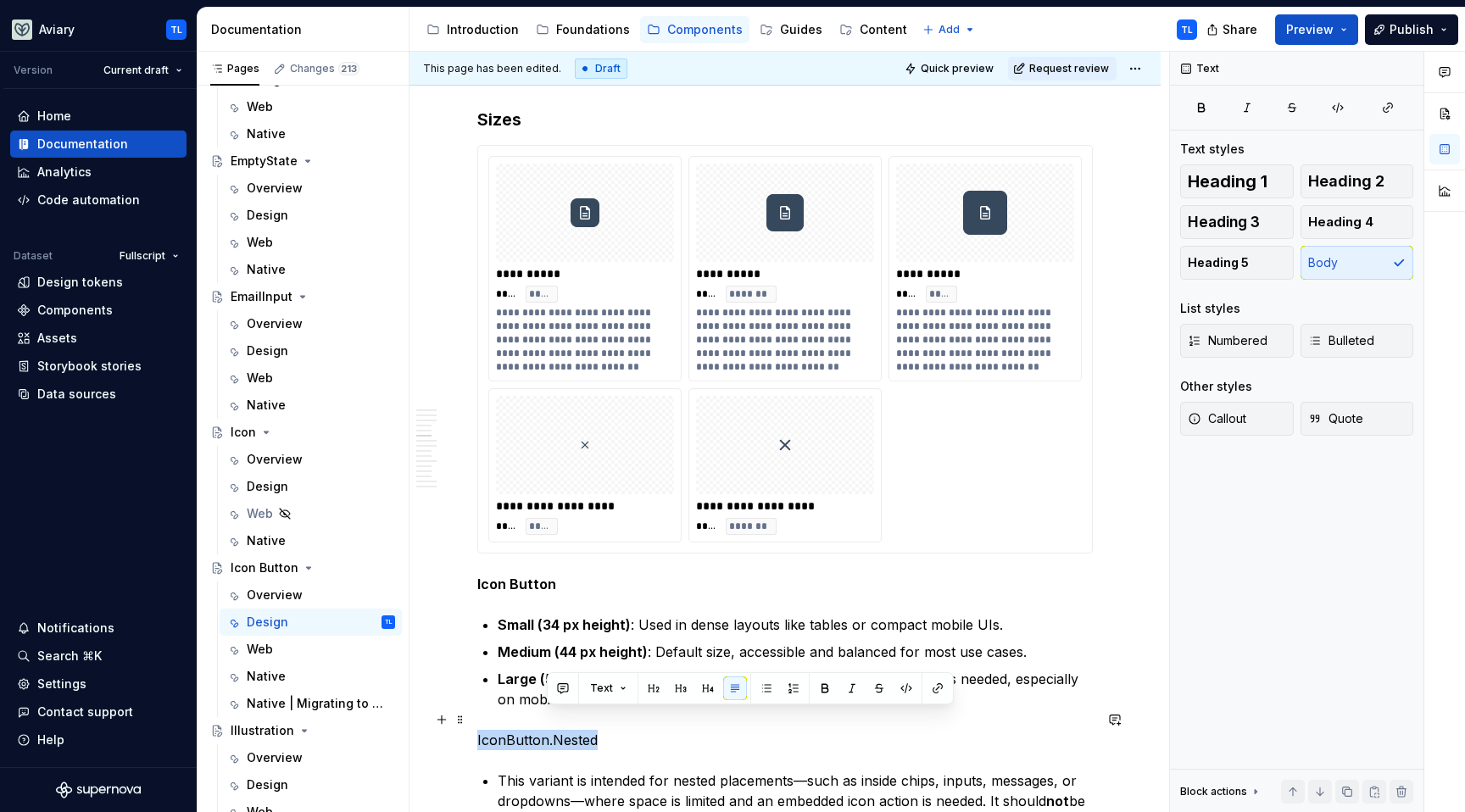
click at [545, 730] on p "IconButton.Nested" at bounding box center [785, 740] width 616 height 20
click at [591, 550] on div "**********" at bounding box center [785, 436] width 616 height 4297
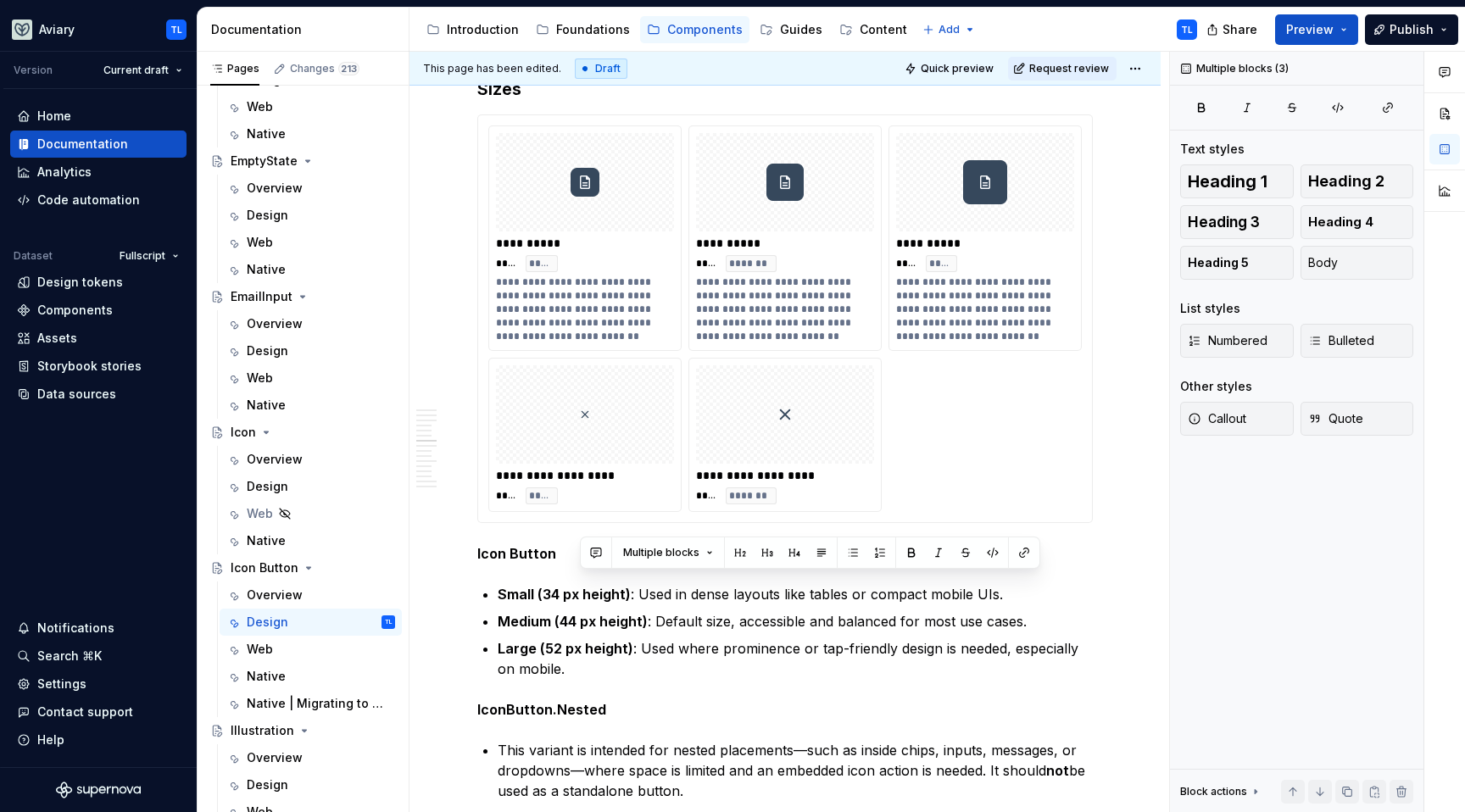
scroll to position [2337, 0]
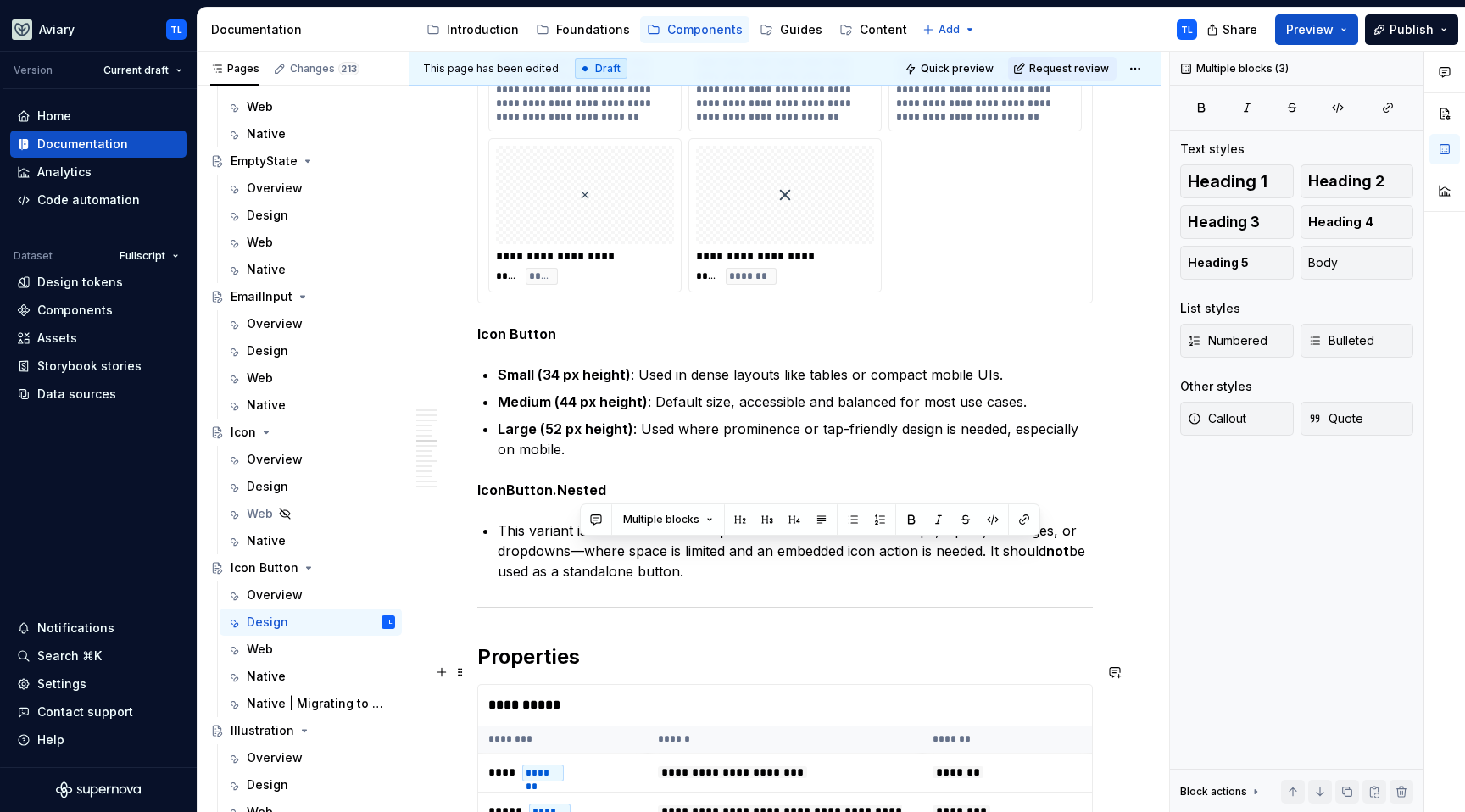
drag, startPoint x: 703, startPoint y: 762, endPoint x: 524, endPoint y: 625, distance: 225.4
click at [524, 625] on div "**********" at bounding box center [785, 186] width 616 height 4297
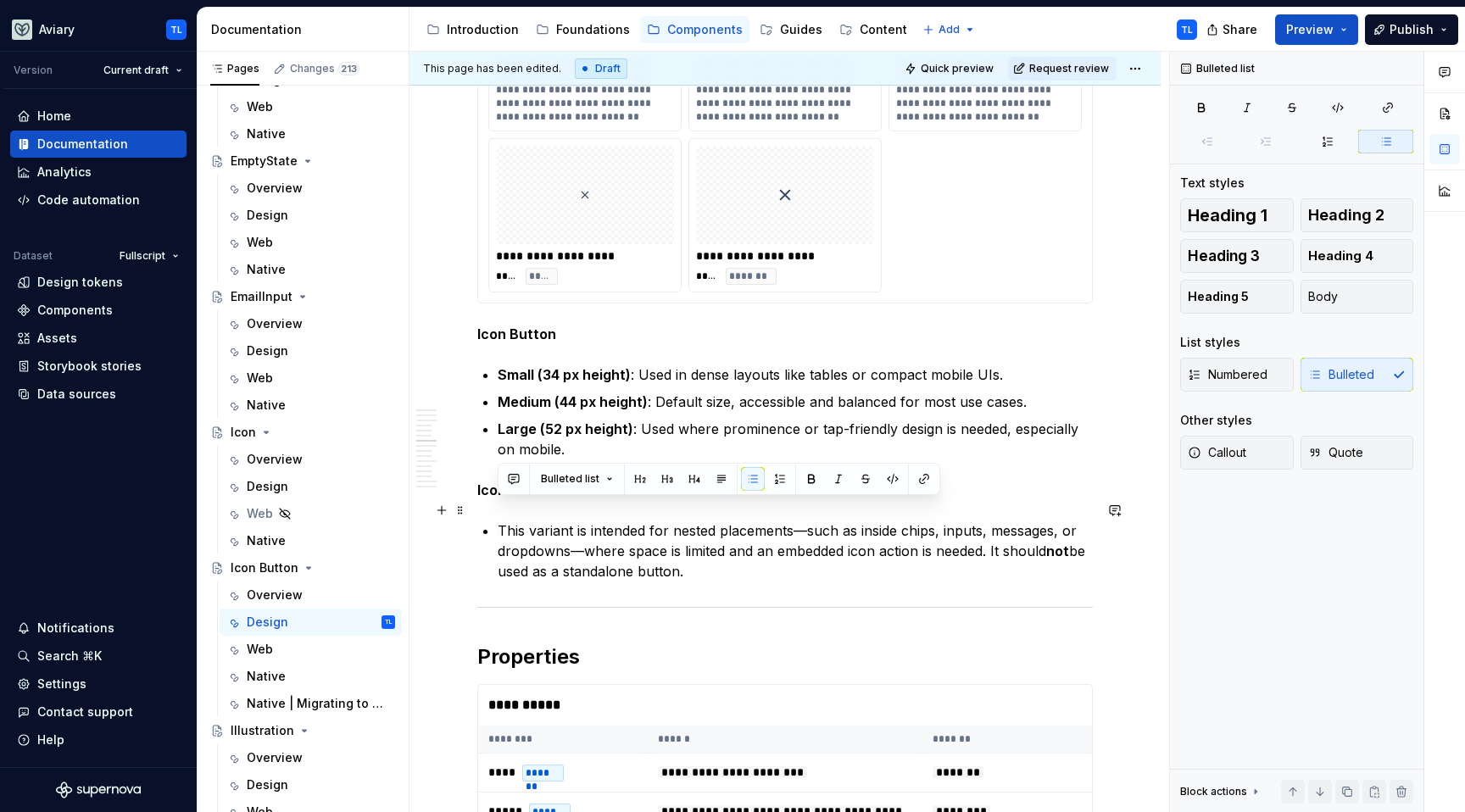
drag, startPoint x: 496, startPoint y: 511, endPoint x: 778, endPoint y: 545, distance: 284.0
click at [778, 545] on div "**********" at bounding box center [785, 186] width 616 height 4297
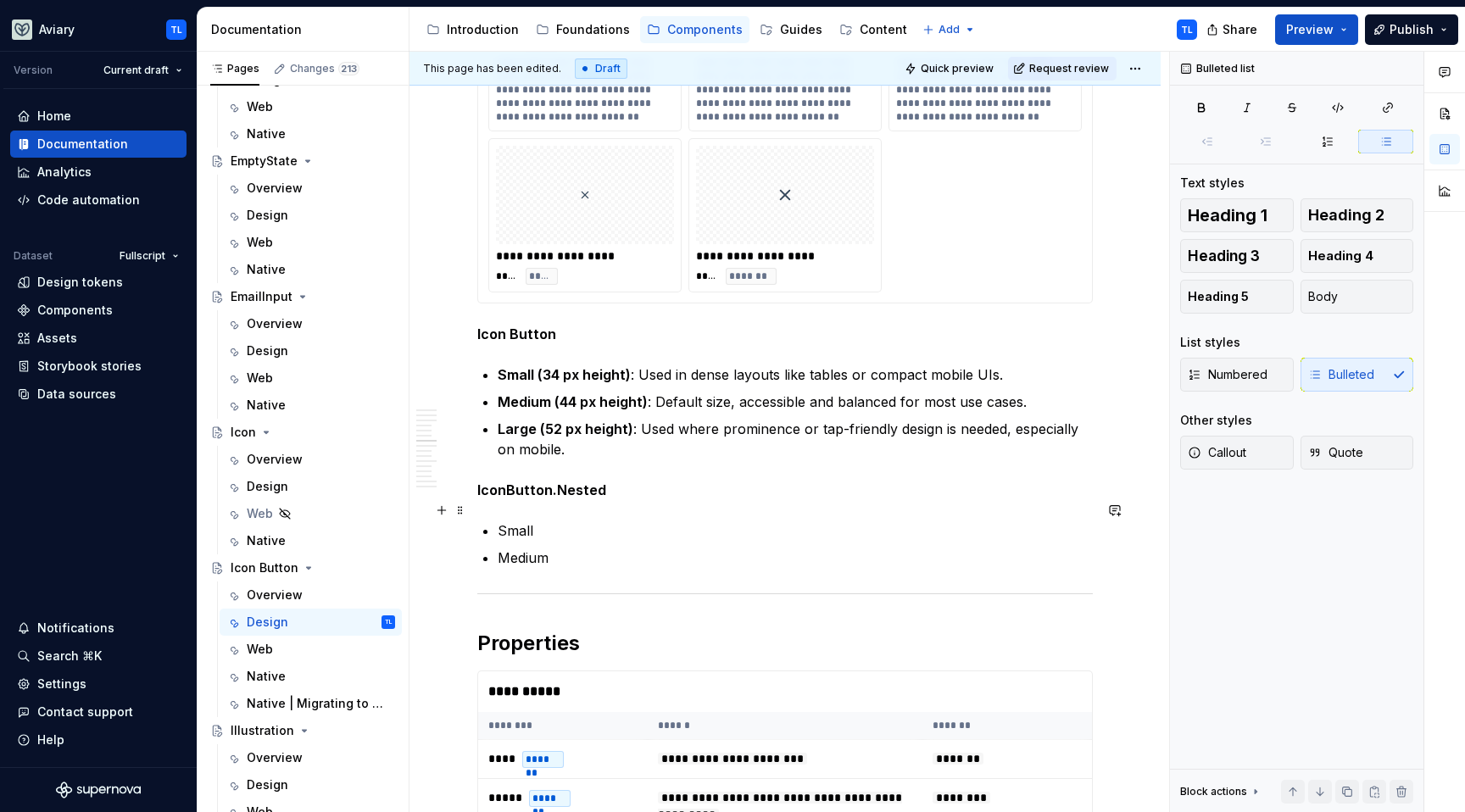
click at [674, 520] on p "Small" at bounding box center [795, 530] width 596 height 20
click at [571, 520] on p "Small (20 px height)" at bounding box center [795, 530] width 596 height 20
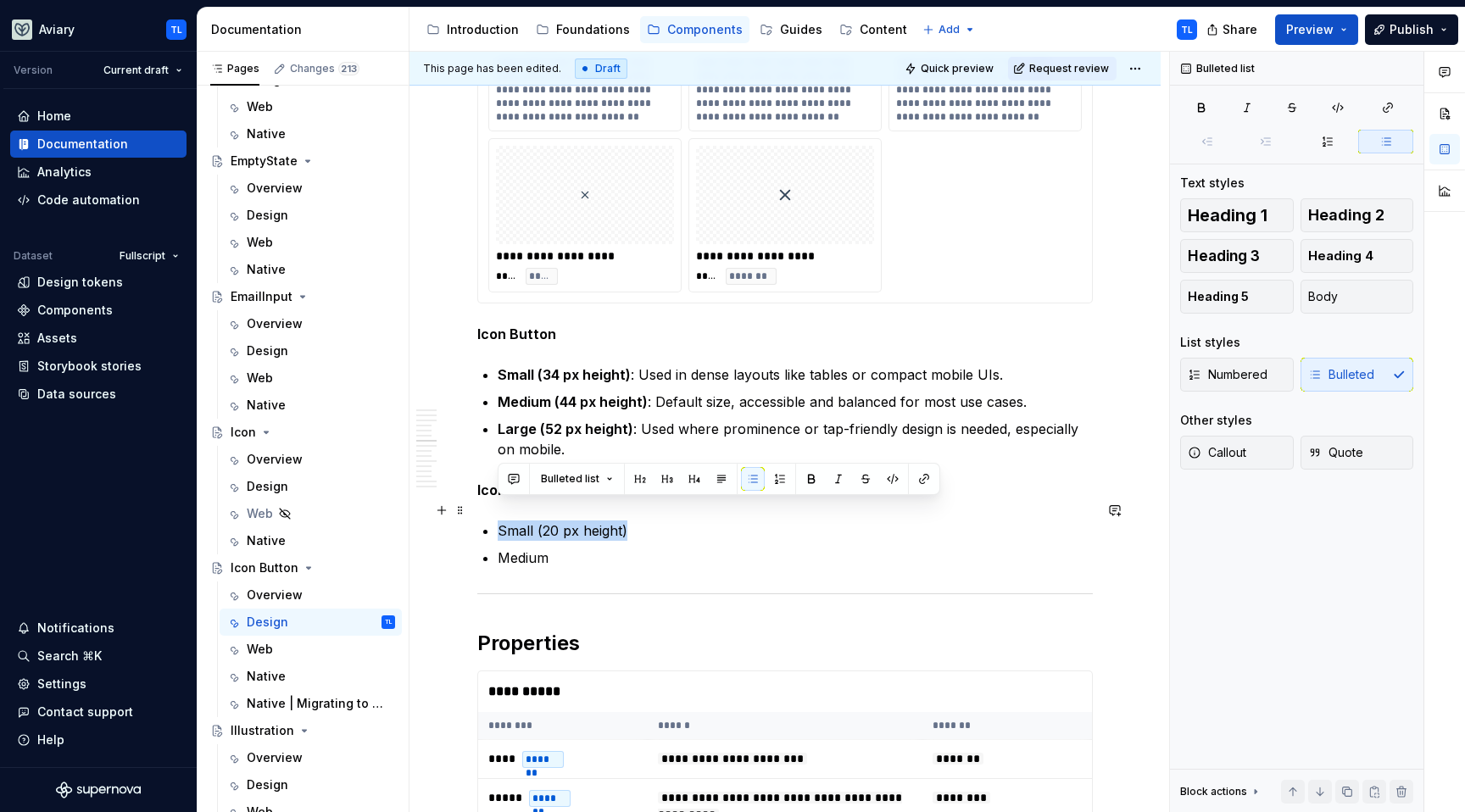
click at [570, 520] on p "Small (20 px height)" at bounding box center [795, 530] width 596 height 20
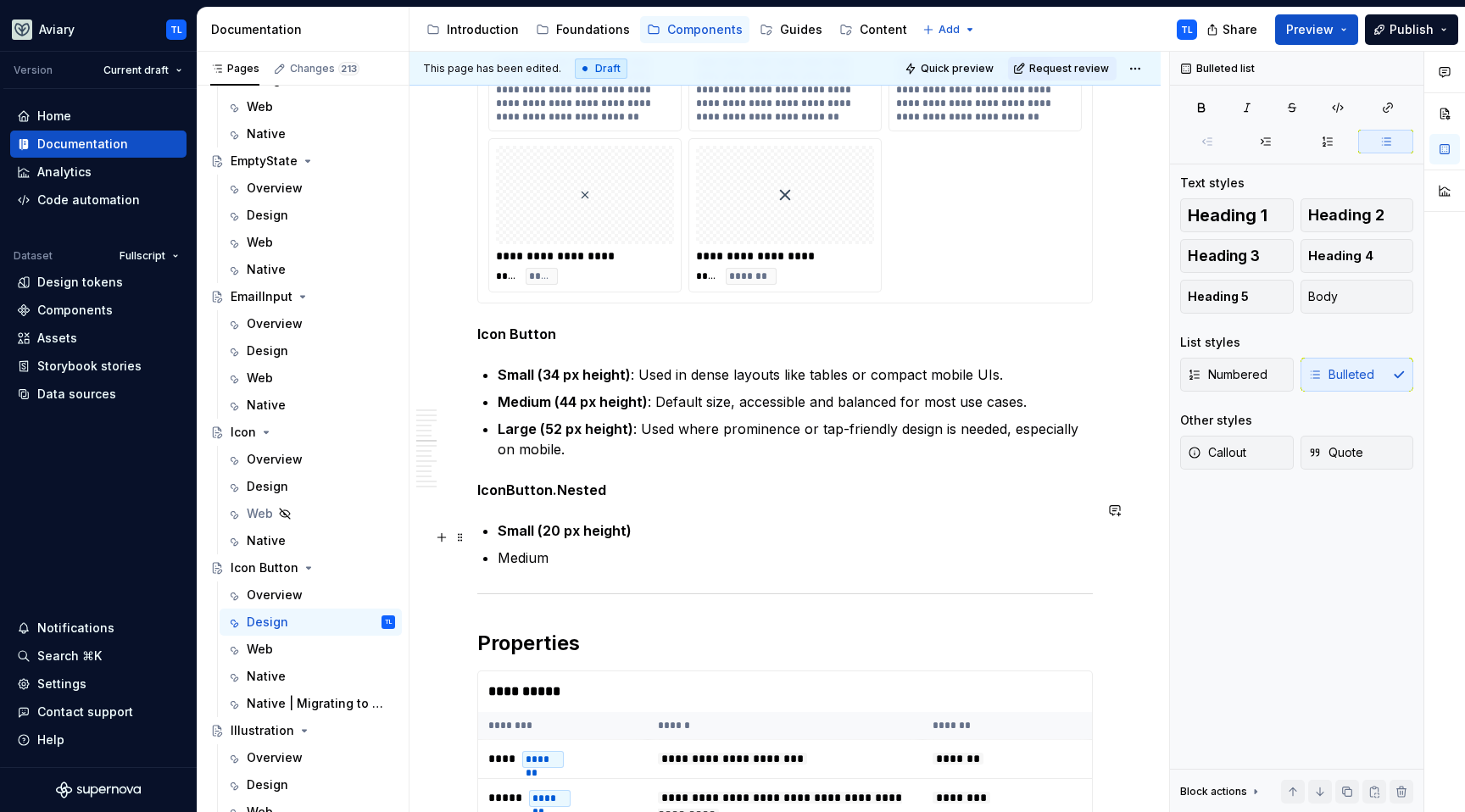
click at [592, 547] on p "Medium" at bounding box center [795, 557] width 596 height 20
click at [571, 547] on p "Medium (24 height)" at bounding box center [795, 557] width 596 height 20
click at [571, 547] on div "**********" at bounding box center [785, 179] width 616 height 4283
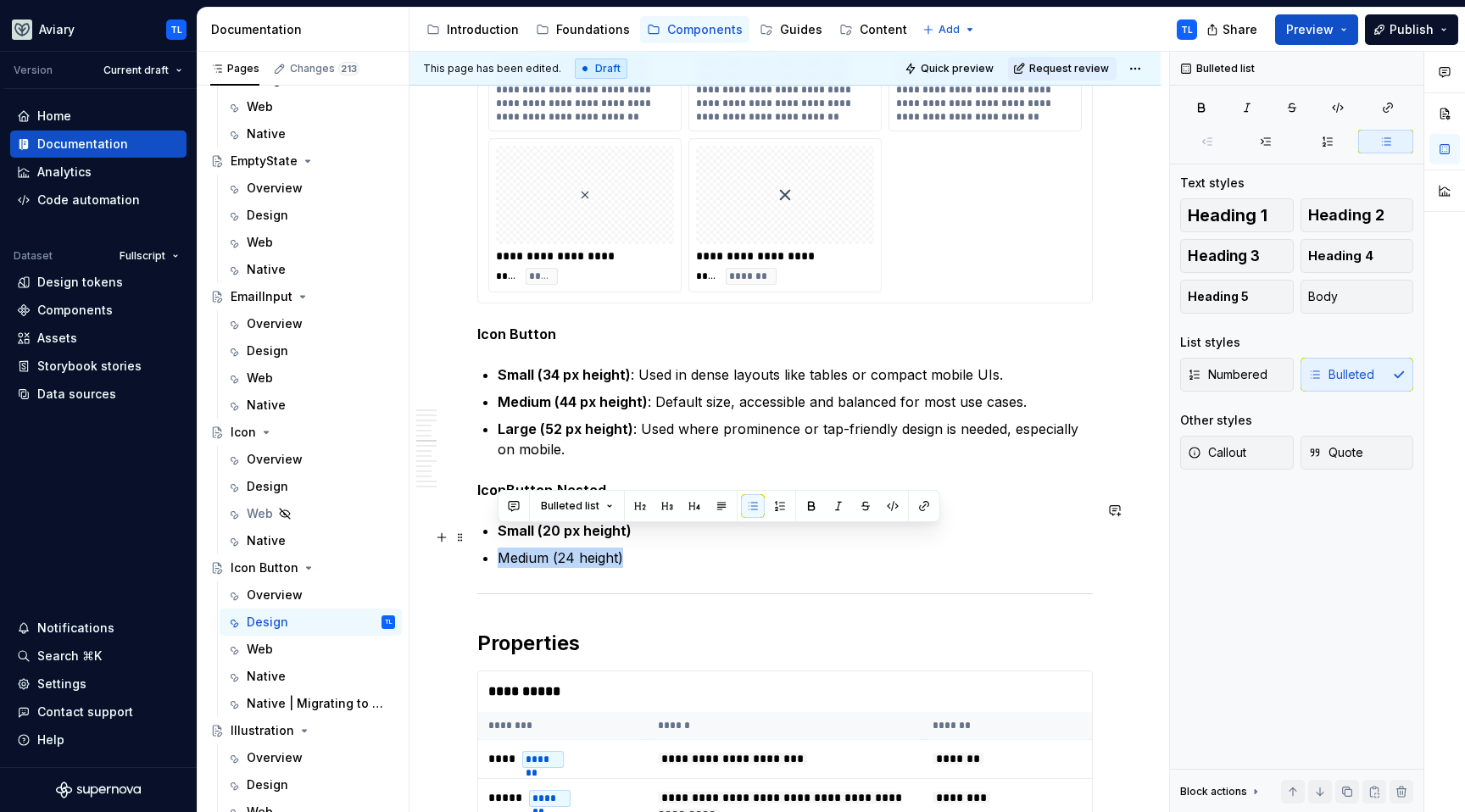
drag, startPoint x: 626, startPoint y: 533, endPoint x: 492, endPoint y: 539, distance: 134.1
click at [492, 539] on div "**********" at bounding box center [785, 179] width 616 height 4283
click at [655, 547] on p "Medium (24 height)" at bounding box center [795, 557] width 596 height 20
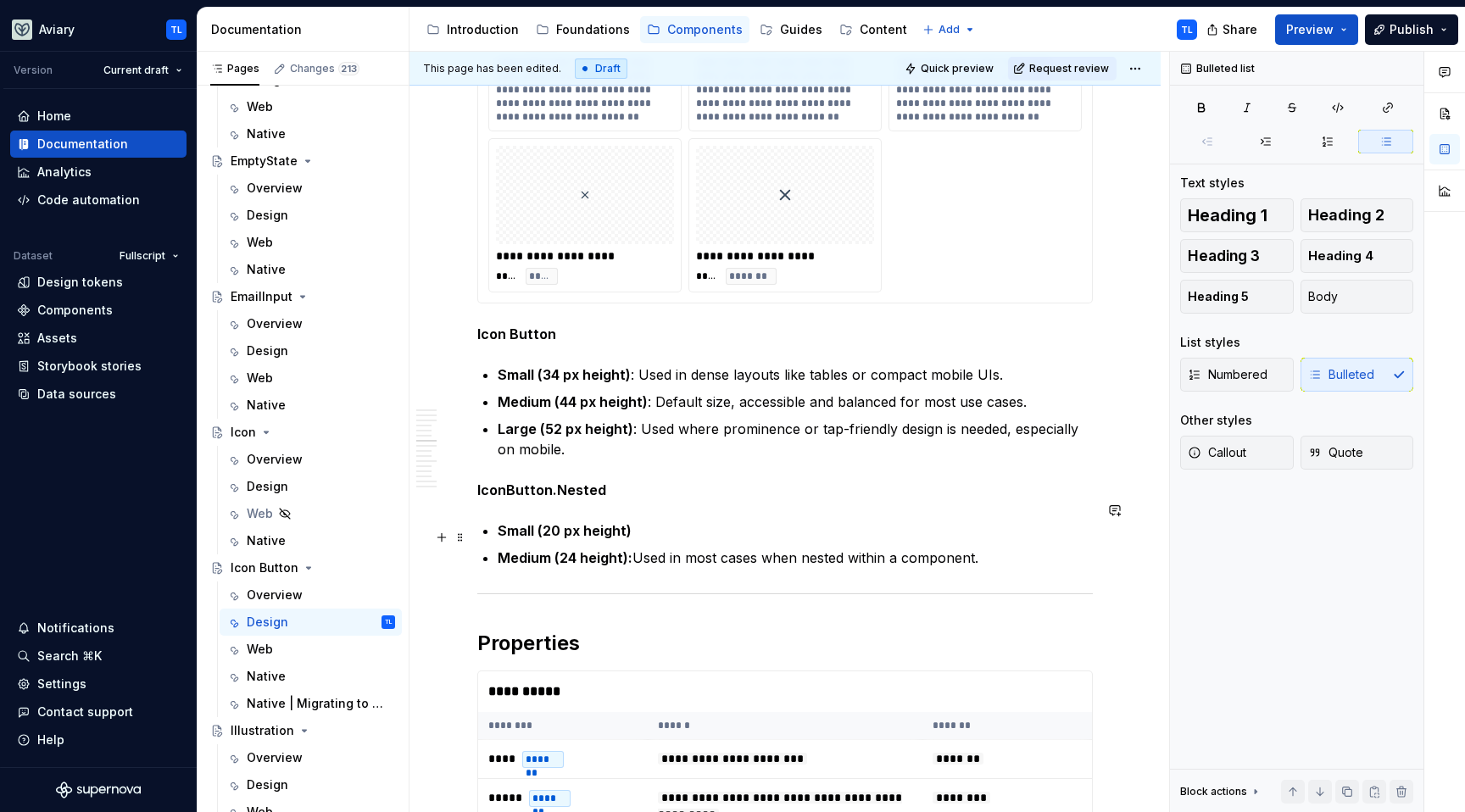
click at [692, 520] on p "Small (20 px height)" at bounding box center [795, 530] width 596 height 20
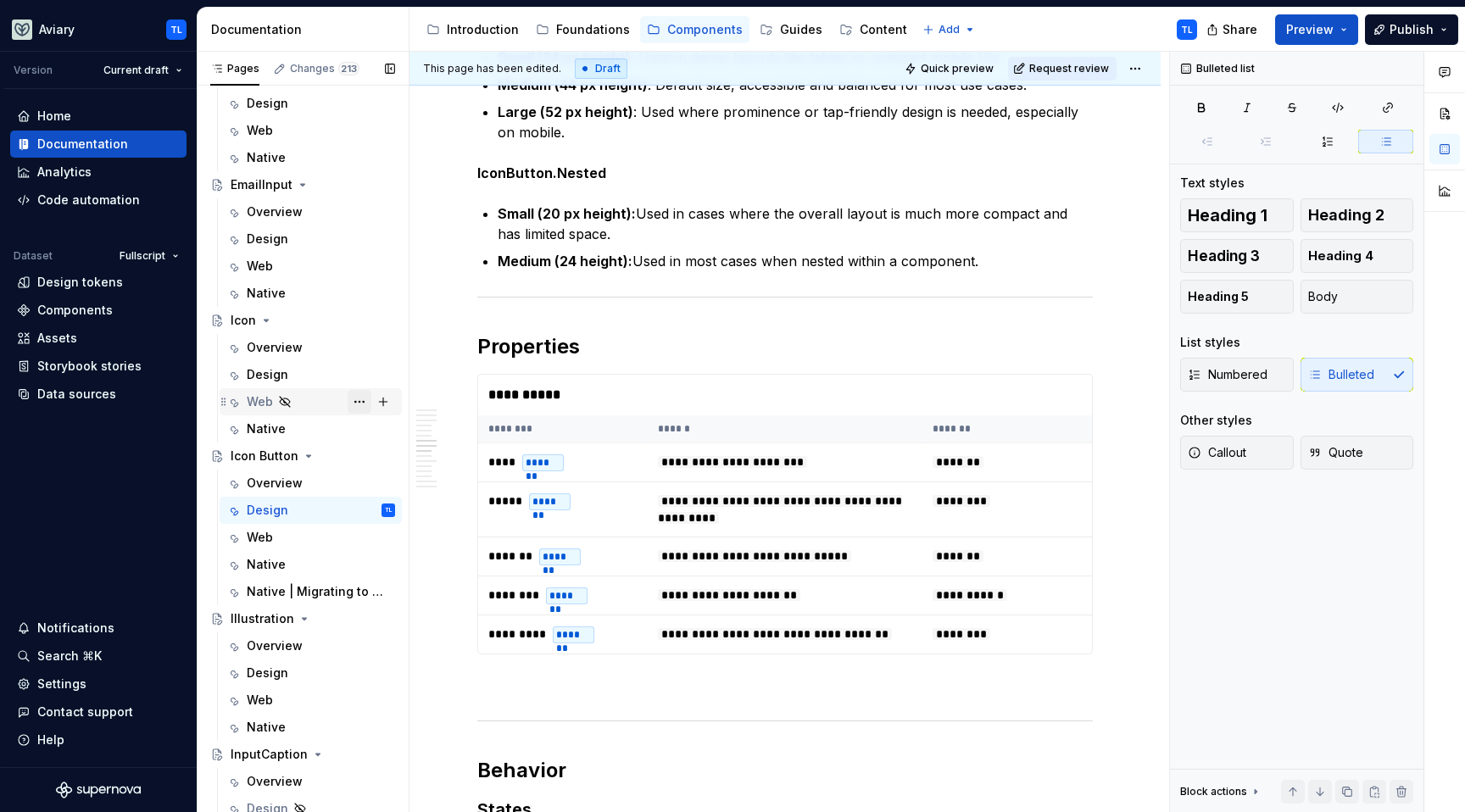
scroll to position [2489, 0]
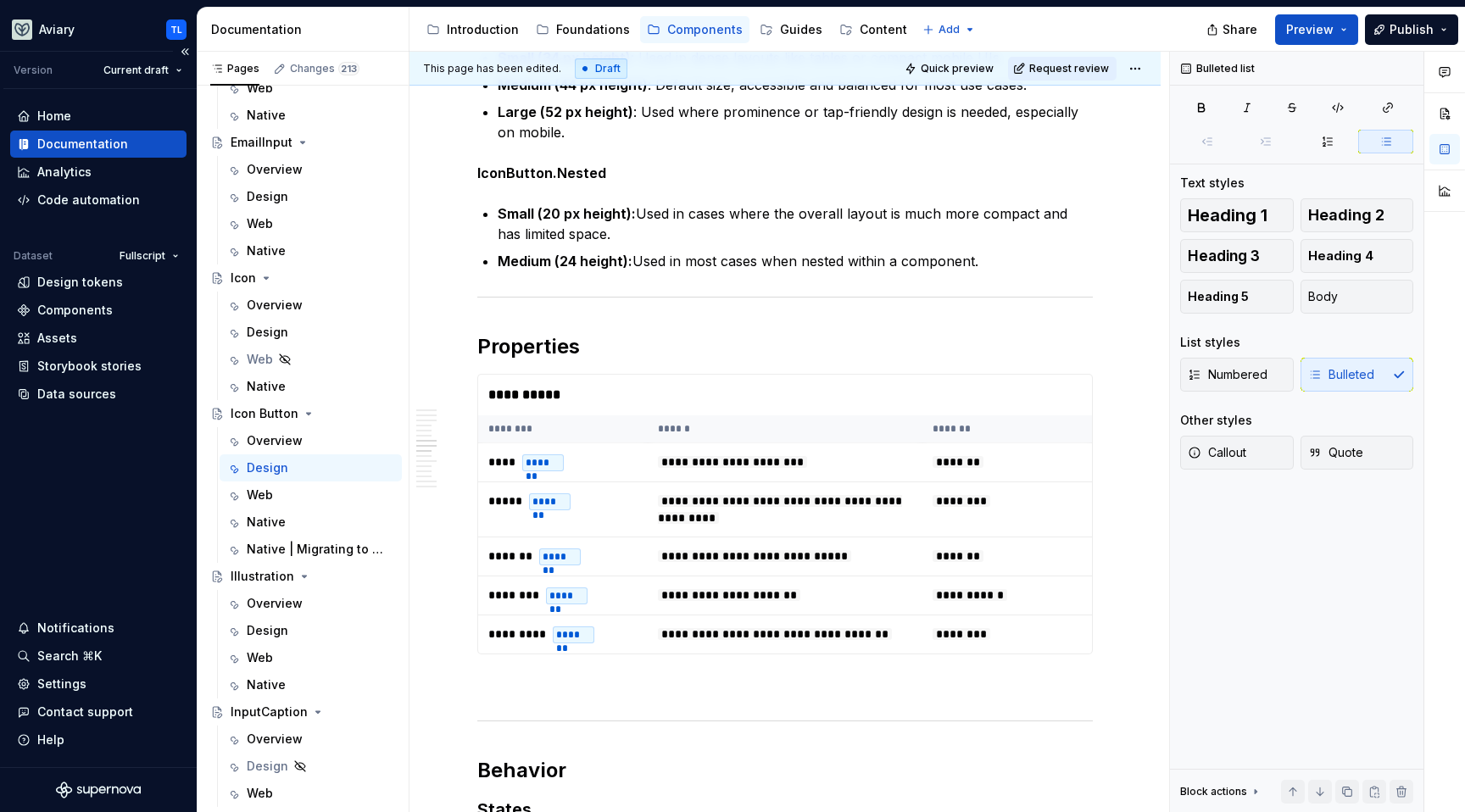
type textarea "*"
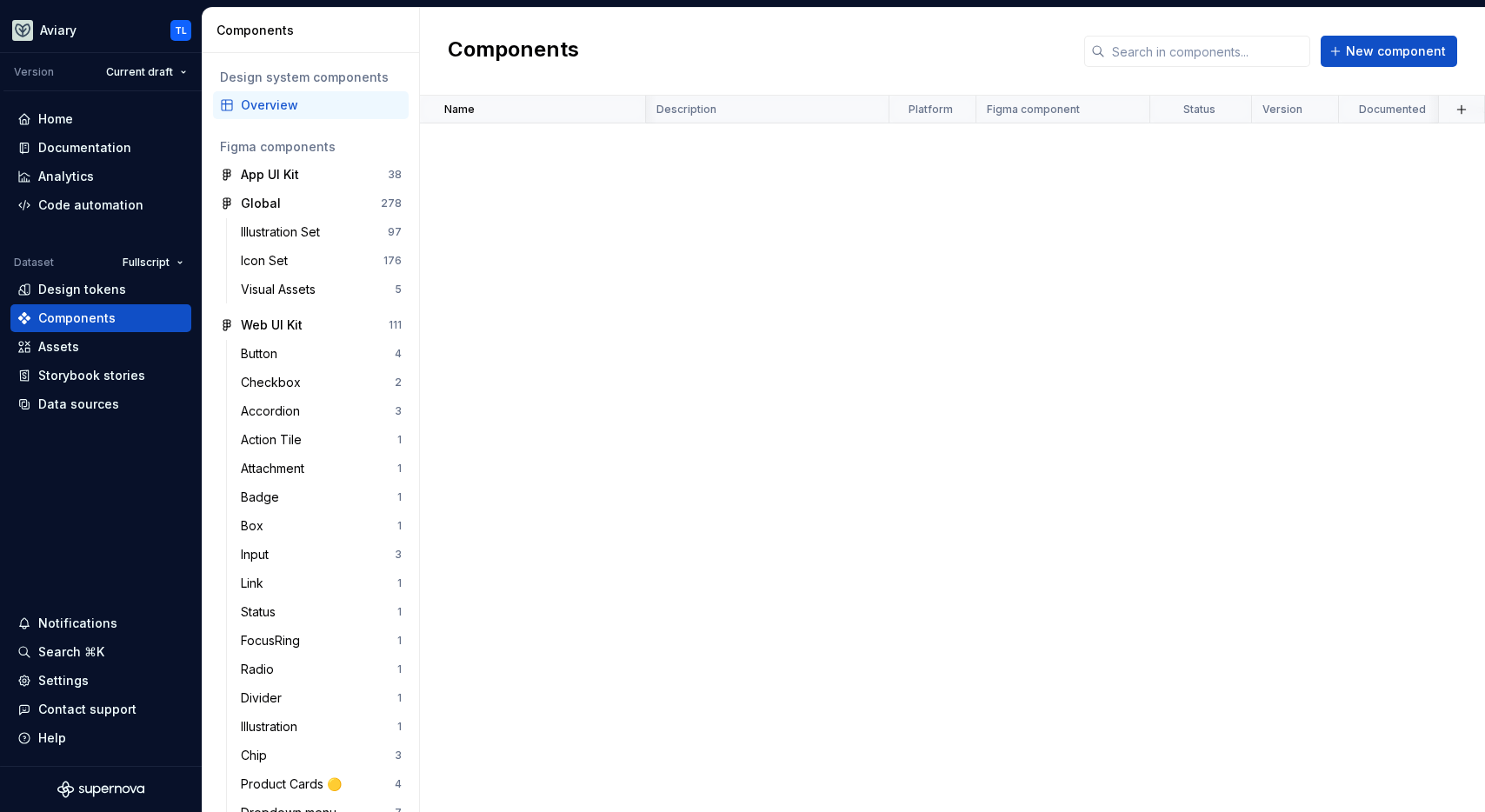
scroll to position [1119, 20]
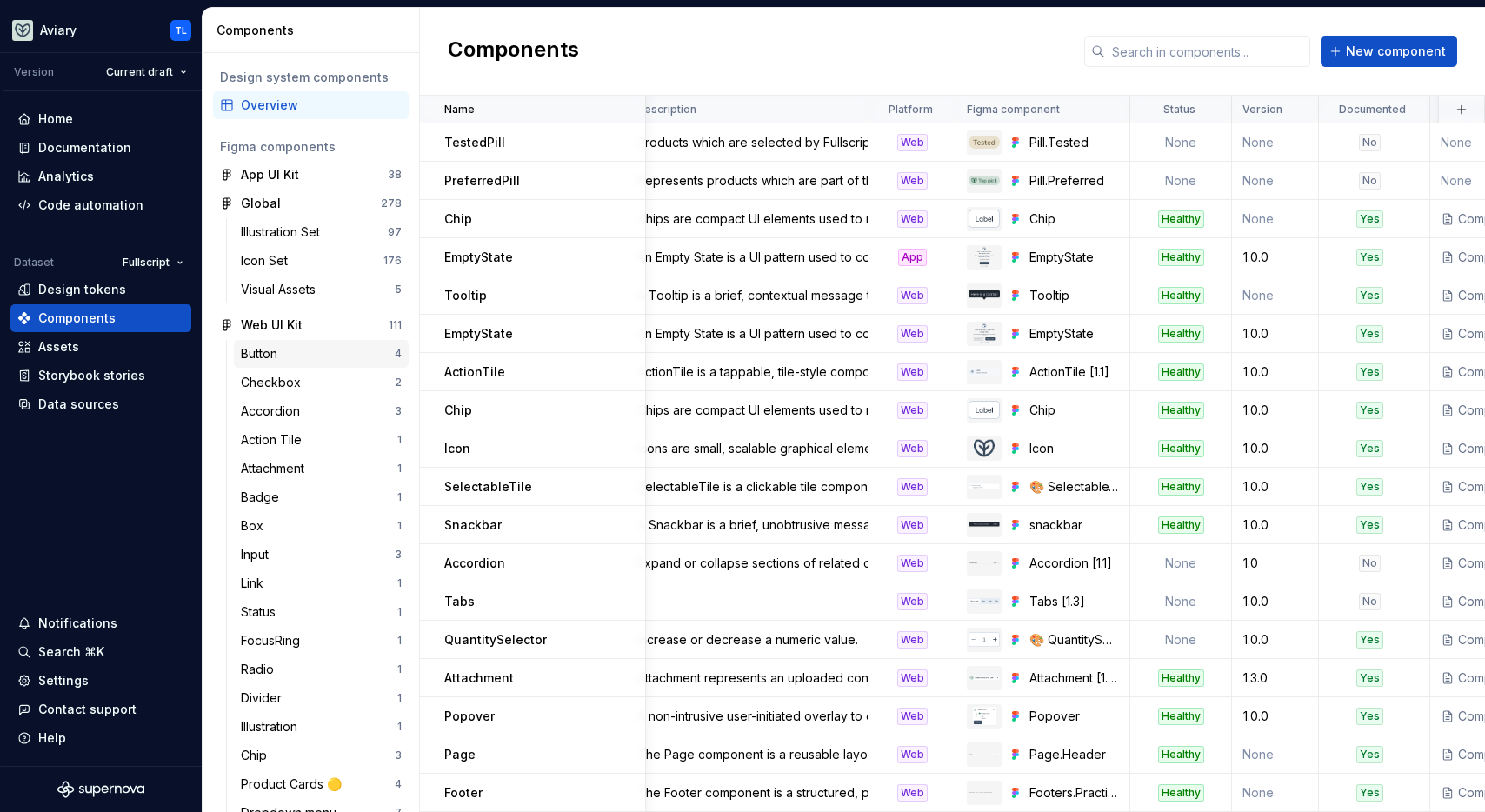
click at [296, 348] on div "Button" at bounding box center [318, 353] width 154 height 18
